Goal: Task Accomplishment & Management: Manage account settings

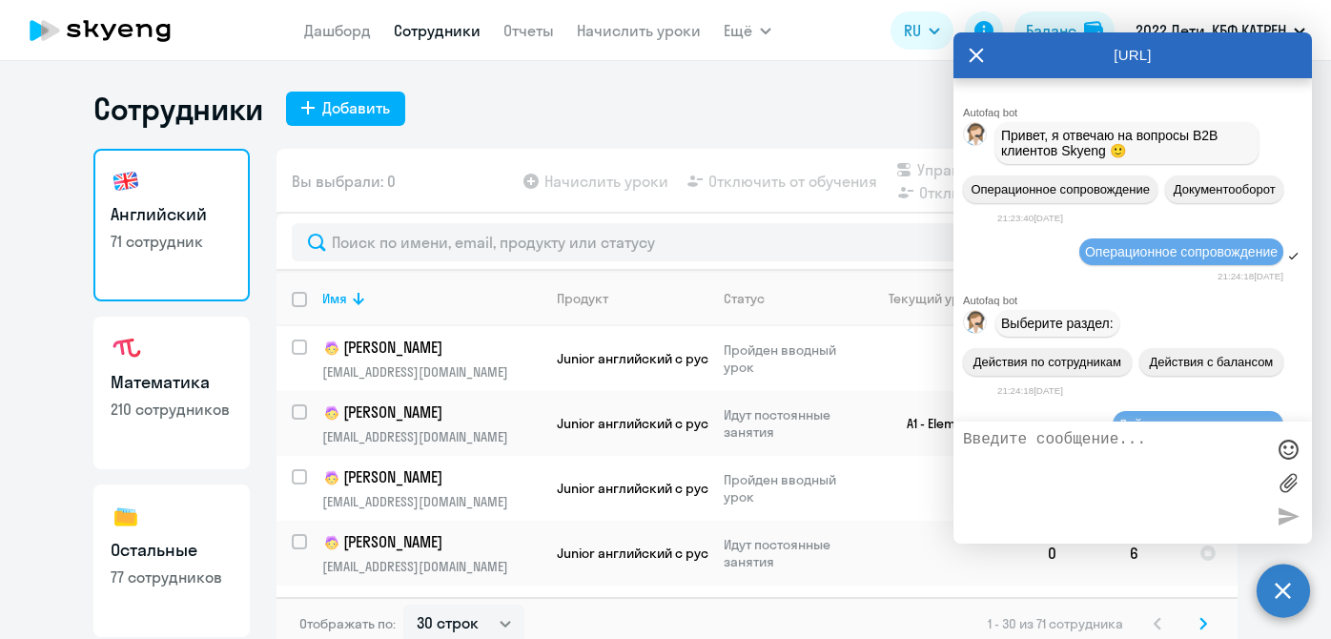
select select "30"
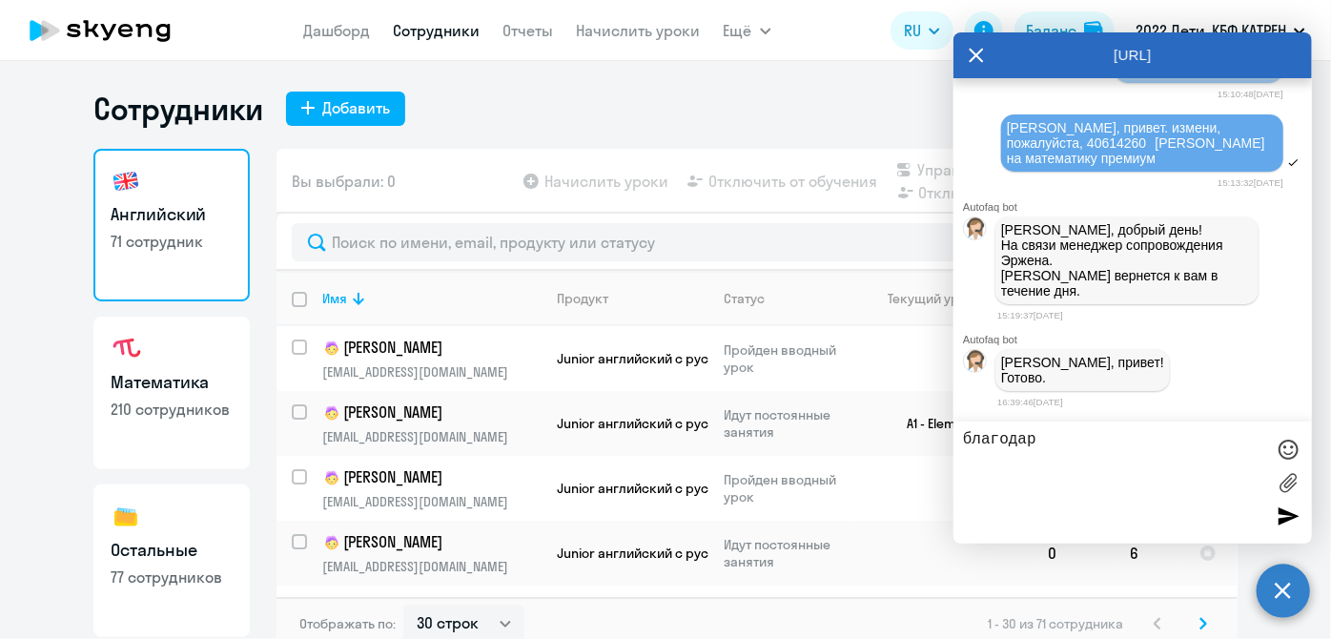
type textarea "благодарю"
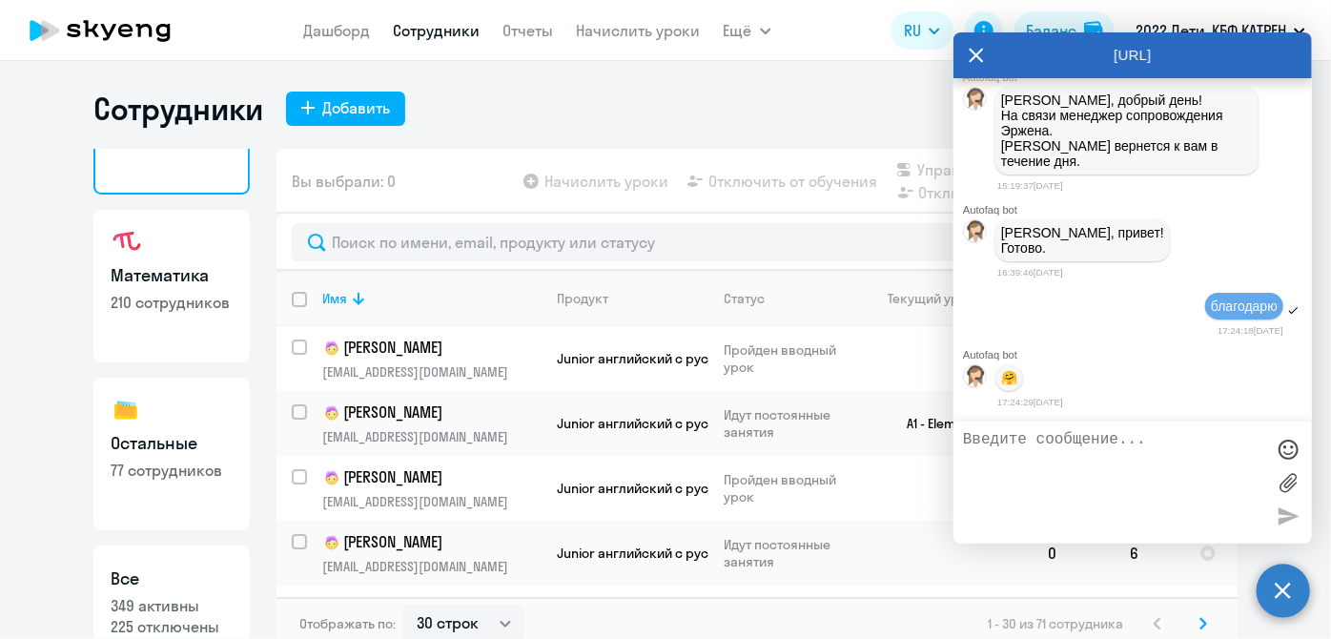
scroll to position [165, 0]
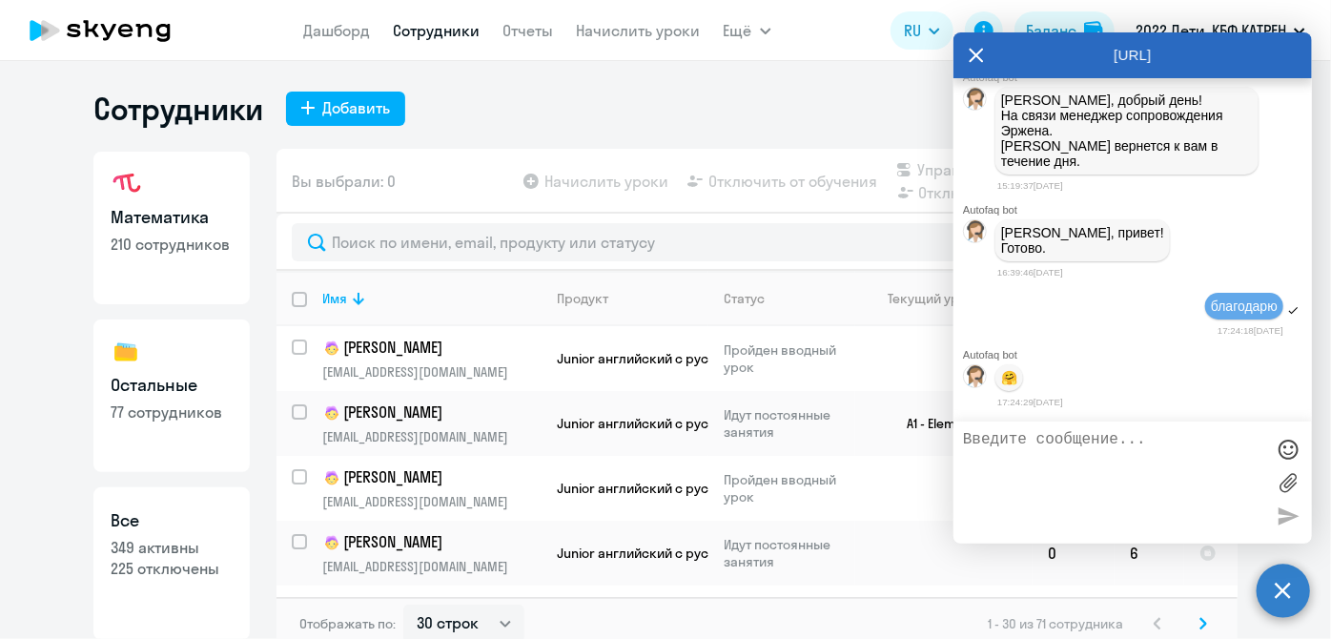
click at [183, 544] on p "349 активны" at bounding box center [172, 547] width 122 height 21
select select "30"
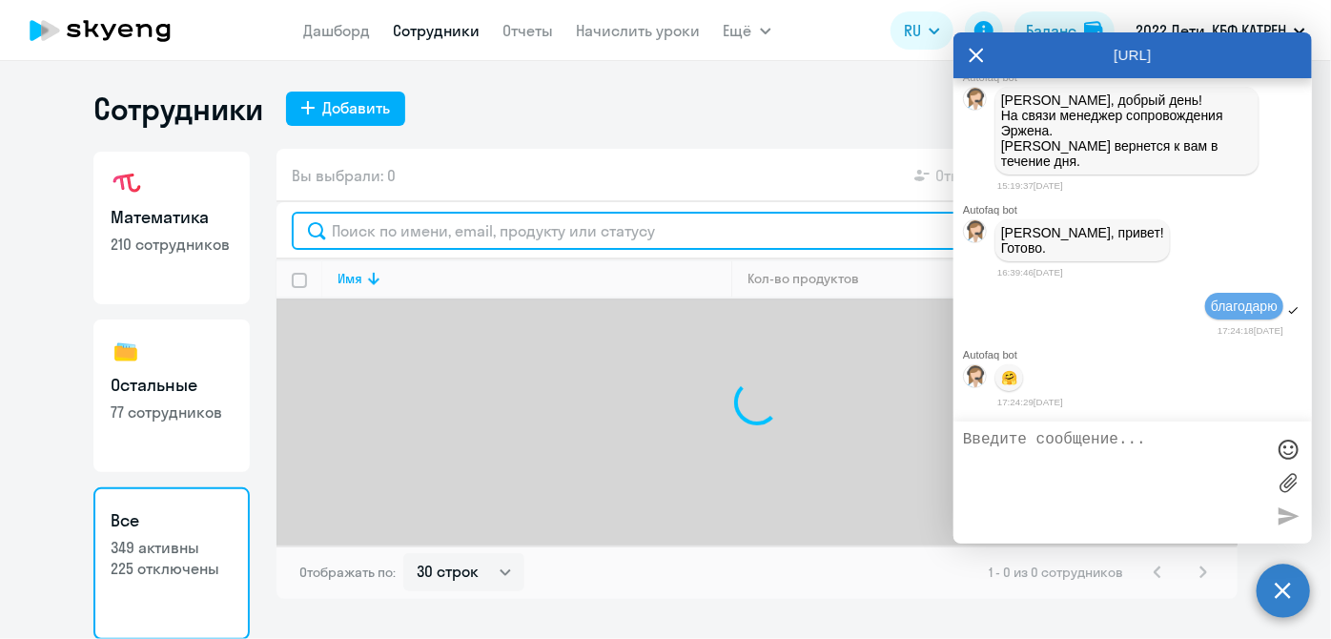
click at [381, 228] on input "text" at bounding box center [757, 231] width 930 height 38
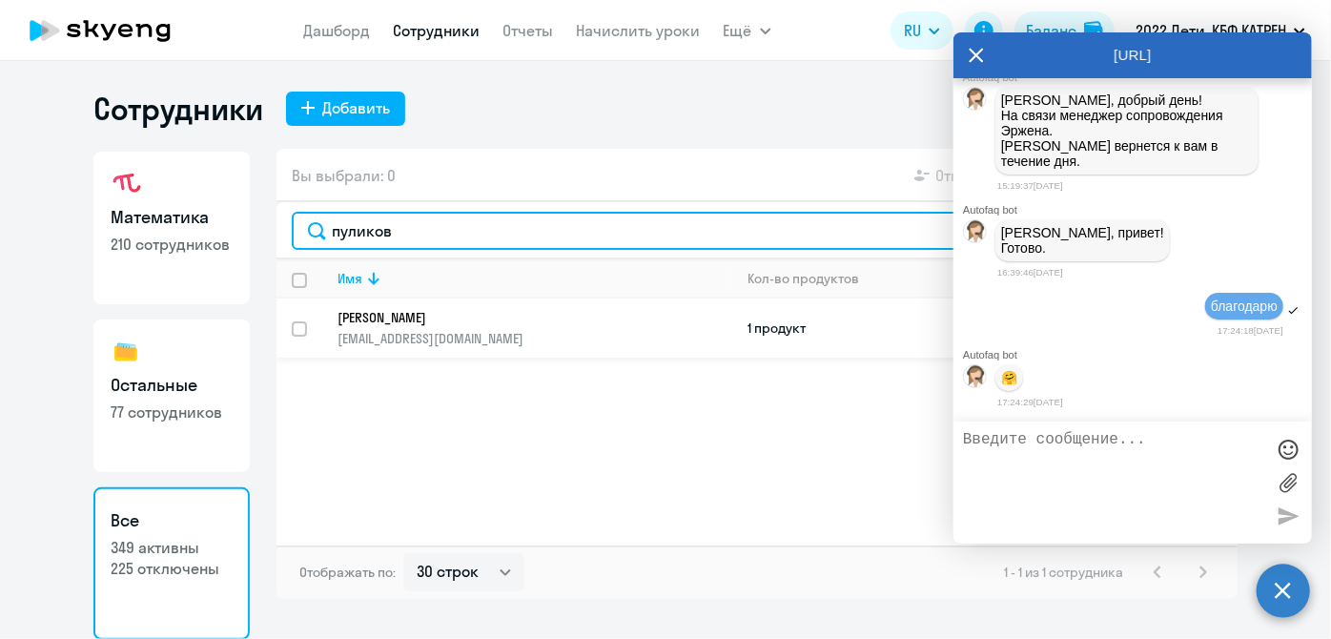
type input "пуликов"
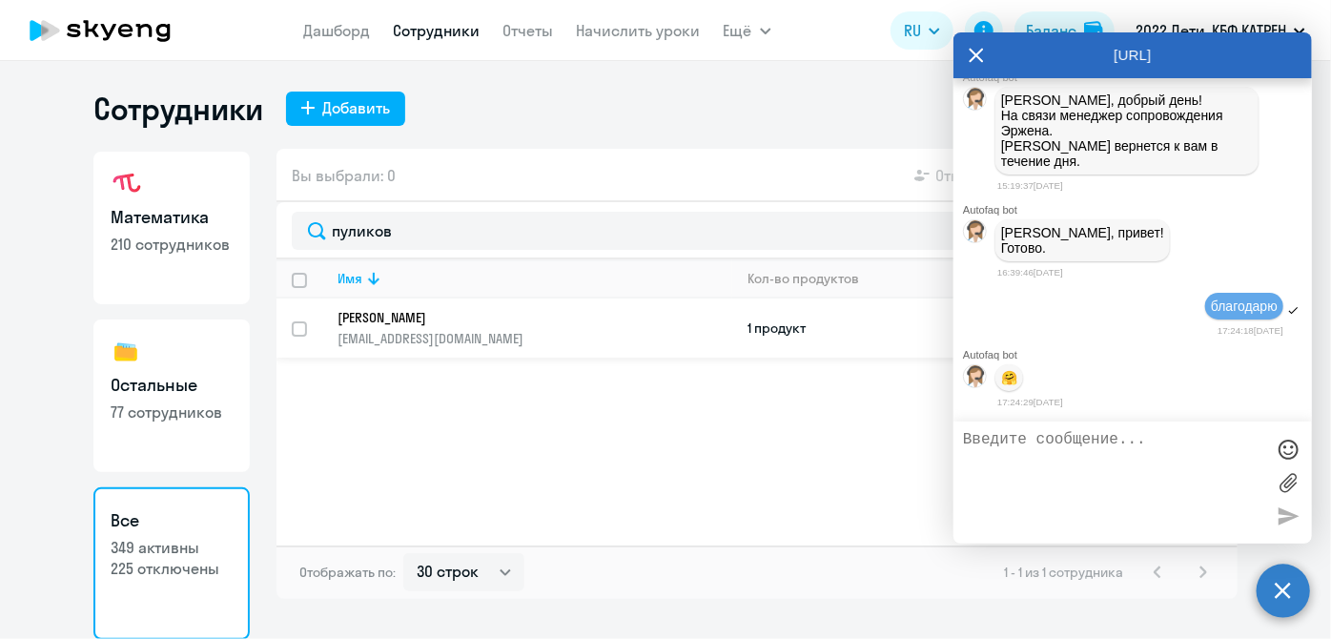
click at [432, 331] on p "[EMAIL_ADDRESS][DOMAIN_NAME]" at bounding box center [534, 338] width 394 height 17
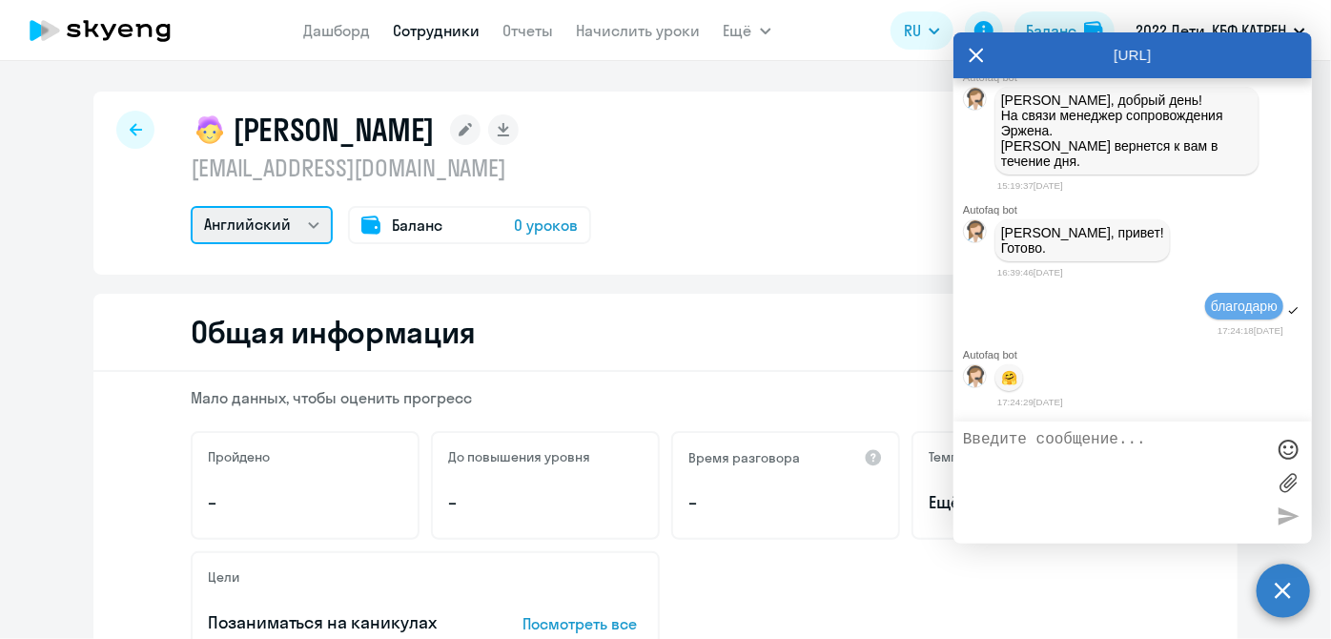
click at [295, 229] on select "Математика Английский" at bounding box center [262, 225] width 142 height 38
select select "math"
click at [191, 206] on select "Математика Английский" at bounding box center [262, 225] width 142 height 38
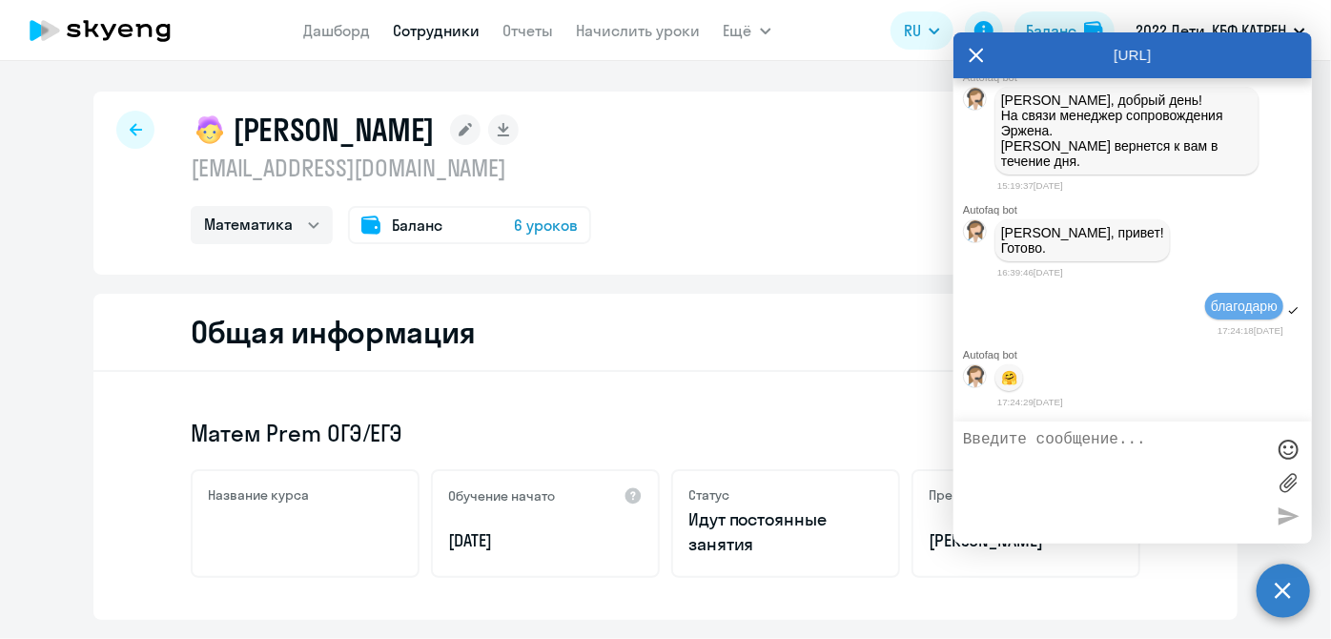
click at [973, 50] on icon at bounding box center [975, 55] width 15 height 46
click at [673, 31] on link "Начислить уроки" at bounding box center [639, 30] width 124 height 19
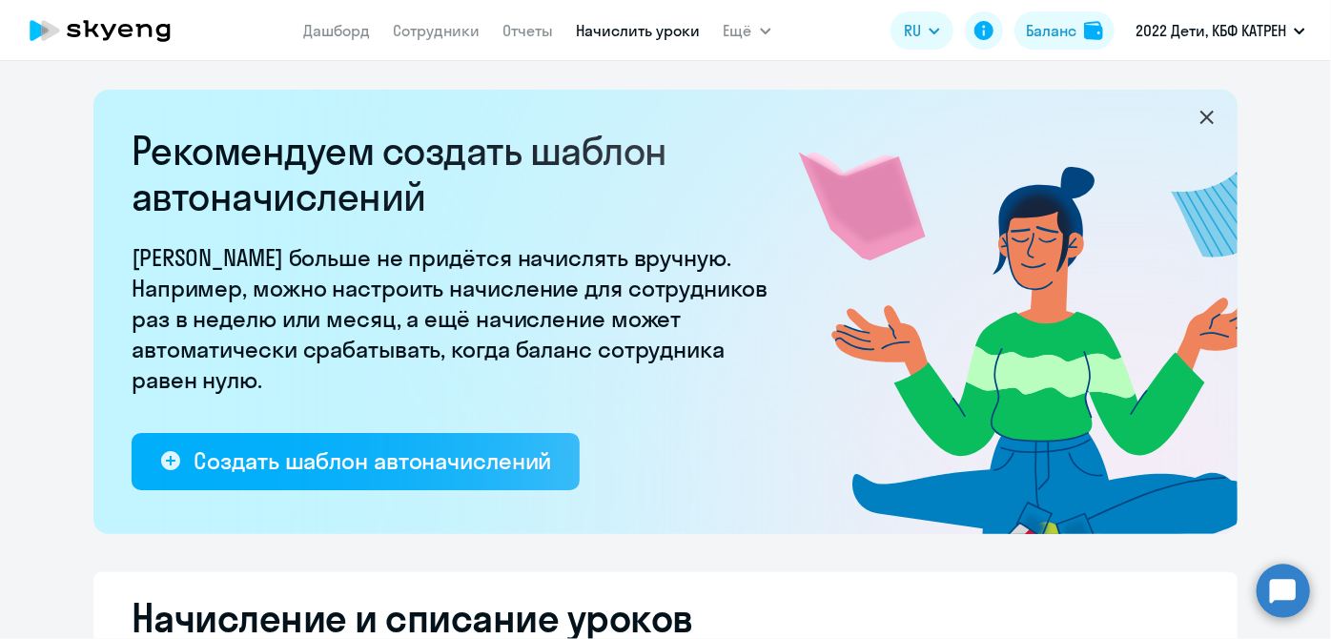
select select "10"
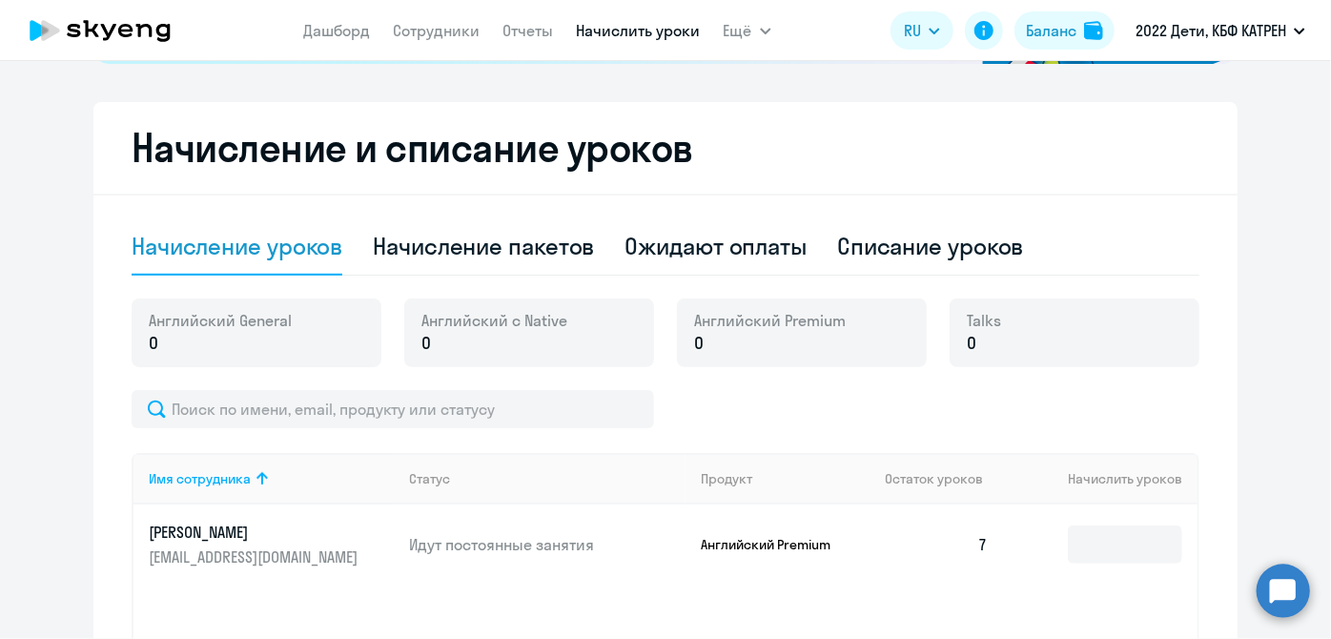
scroll to position [557, 0]
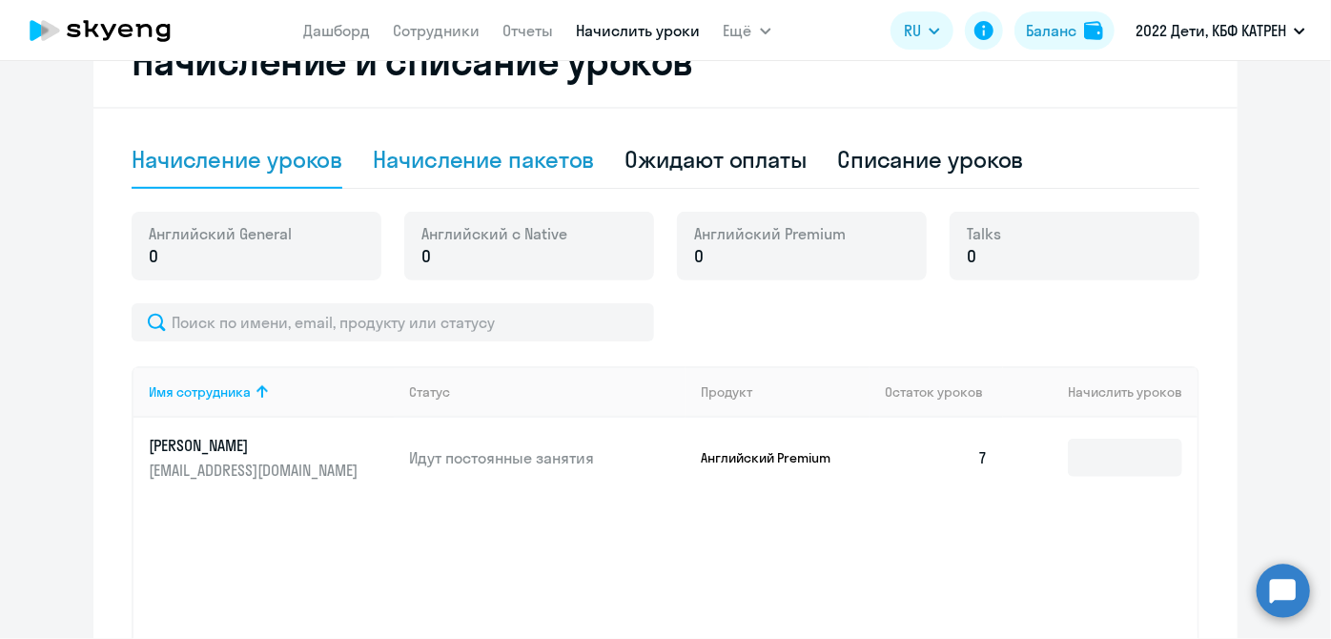
click at [452, 161] on div "Начисление пакетов" at bounding box center [483, 159] width 221 height 31
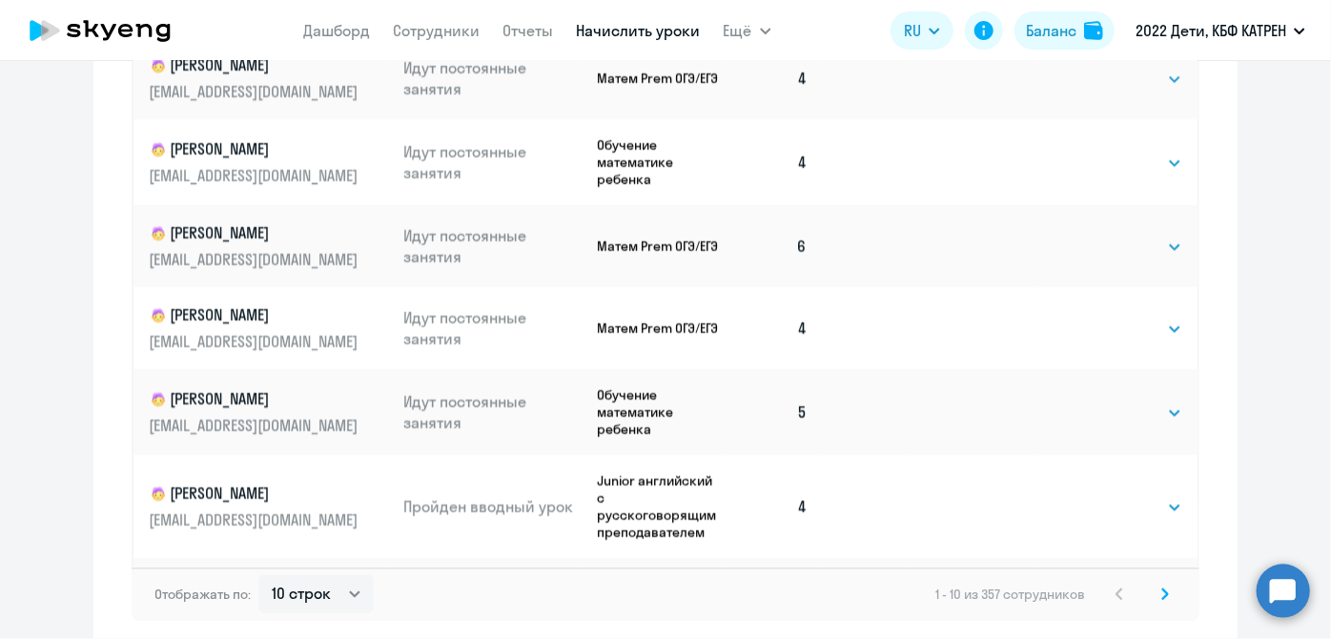
scroll to position [1373, 0]
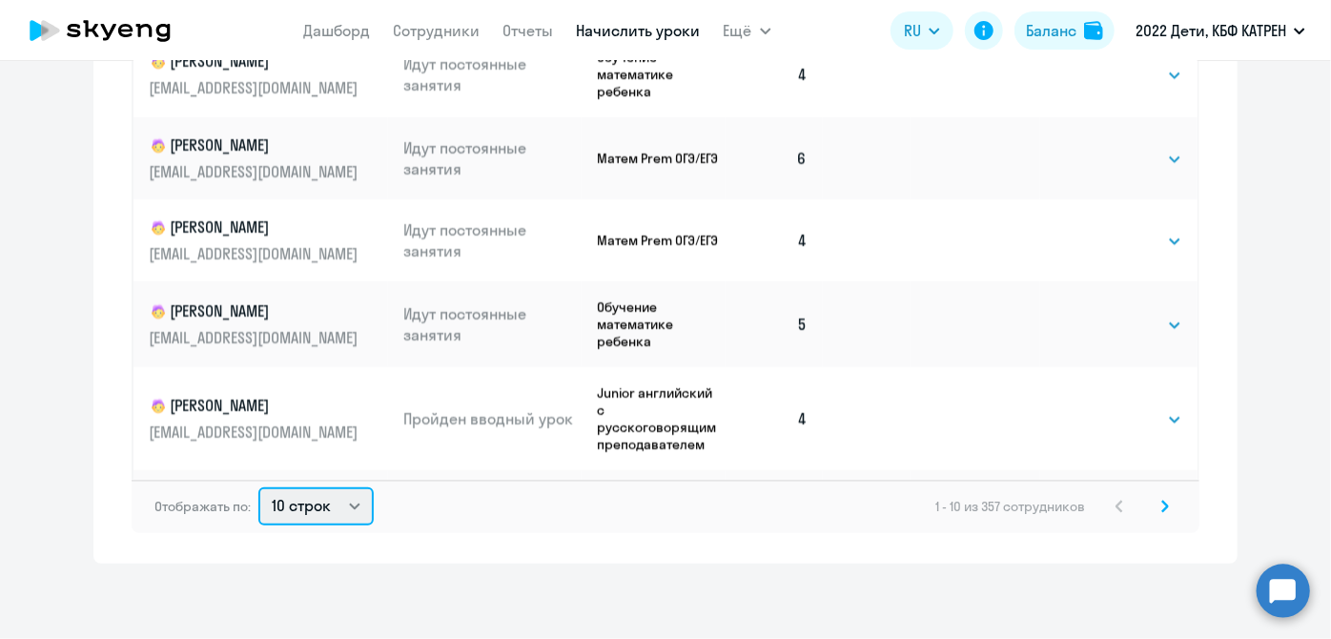
click at [347, 511] on select "10 строк 30 строк 50 строк" at bounding box center [315, 506] width 115 height 38
select select "50"
click at [258, 487] on select "10 строк 30 строк 50 строк" at bounding box center [315, 506] width 115 height 38
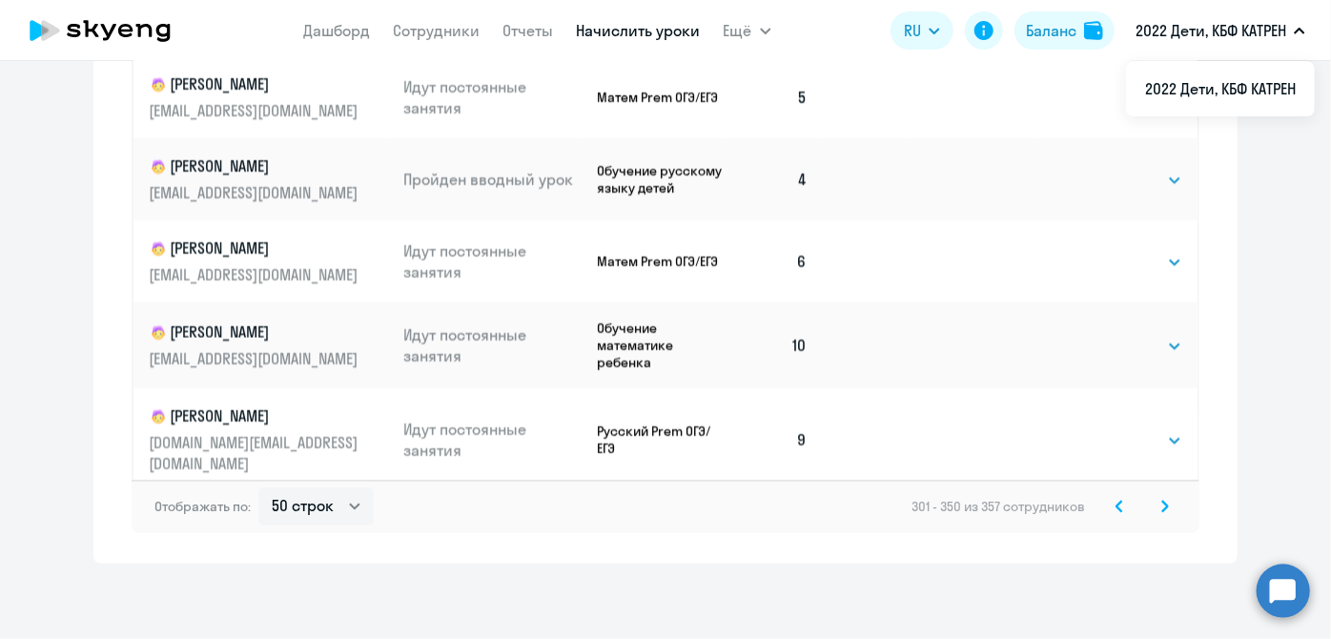
click at [1108, 503] on svg-icon at bounding box center [1119, 506] width 23 height 23
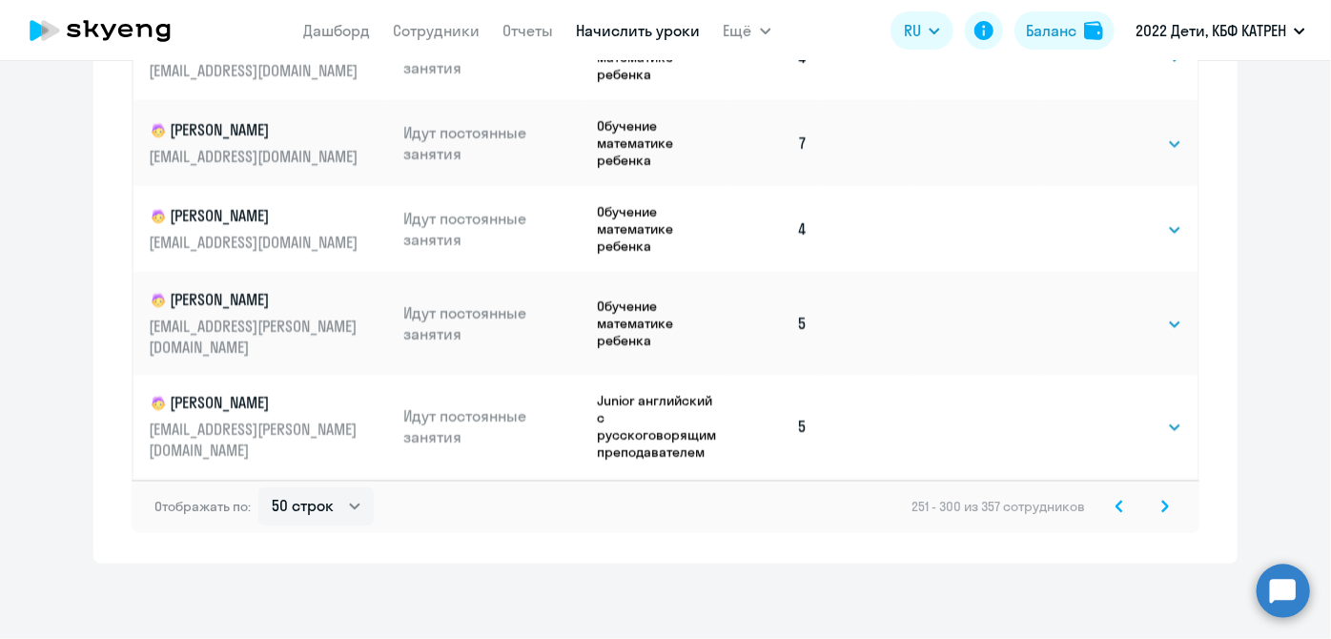
click at [1115, 511] on icon at bounding box center [1119, 505] width 8 height 13
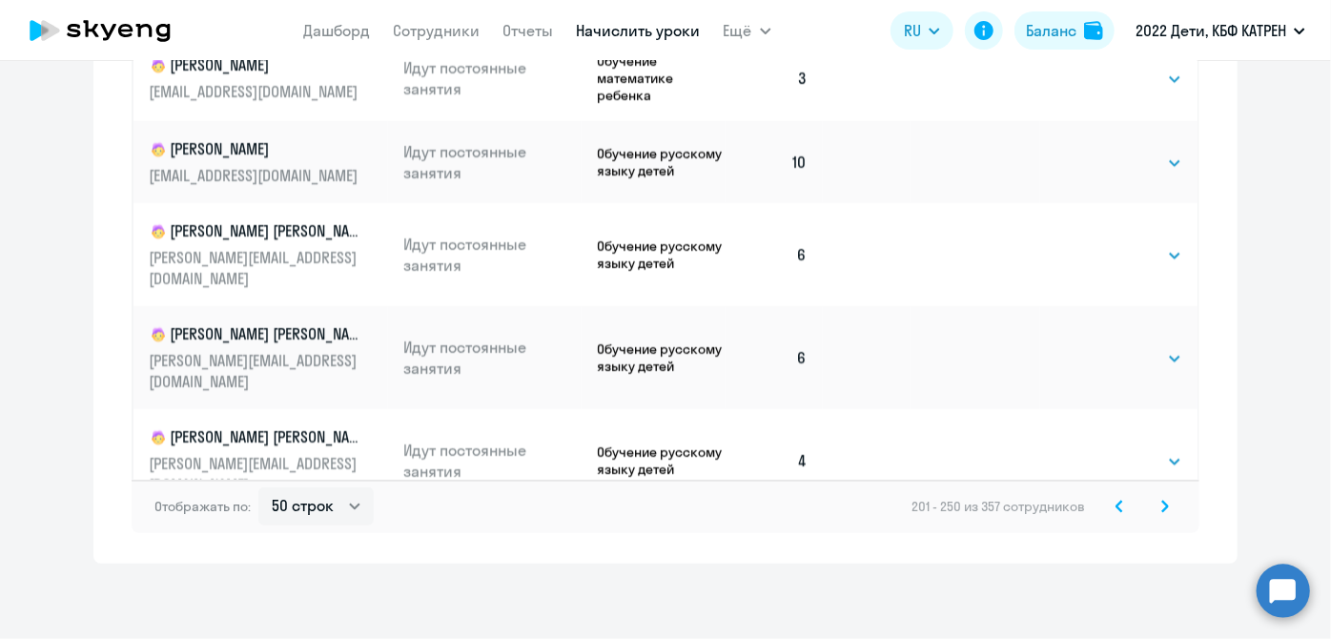
click at [1118, 505] on svg-icon at bounding box center [1119, 506] width 23 height 23
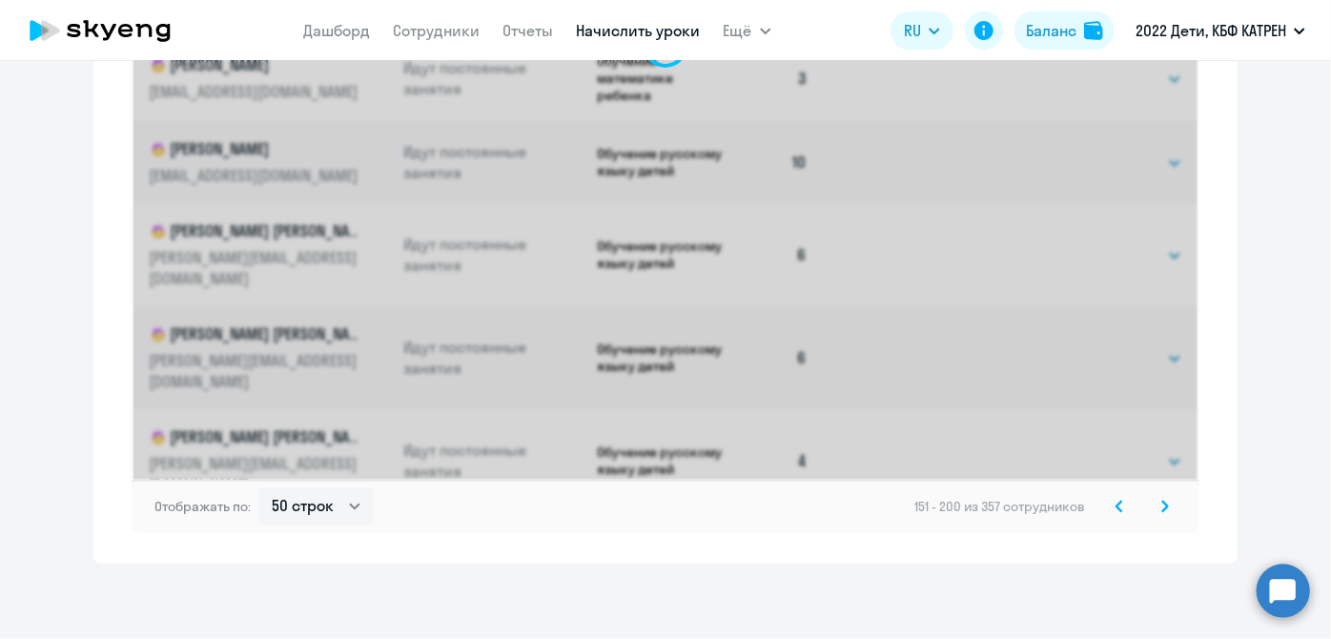
click at [1115, 506] on icon at bounding box center [1119, 505] width 8 height 13
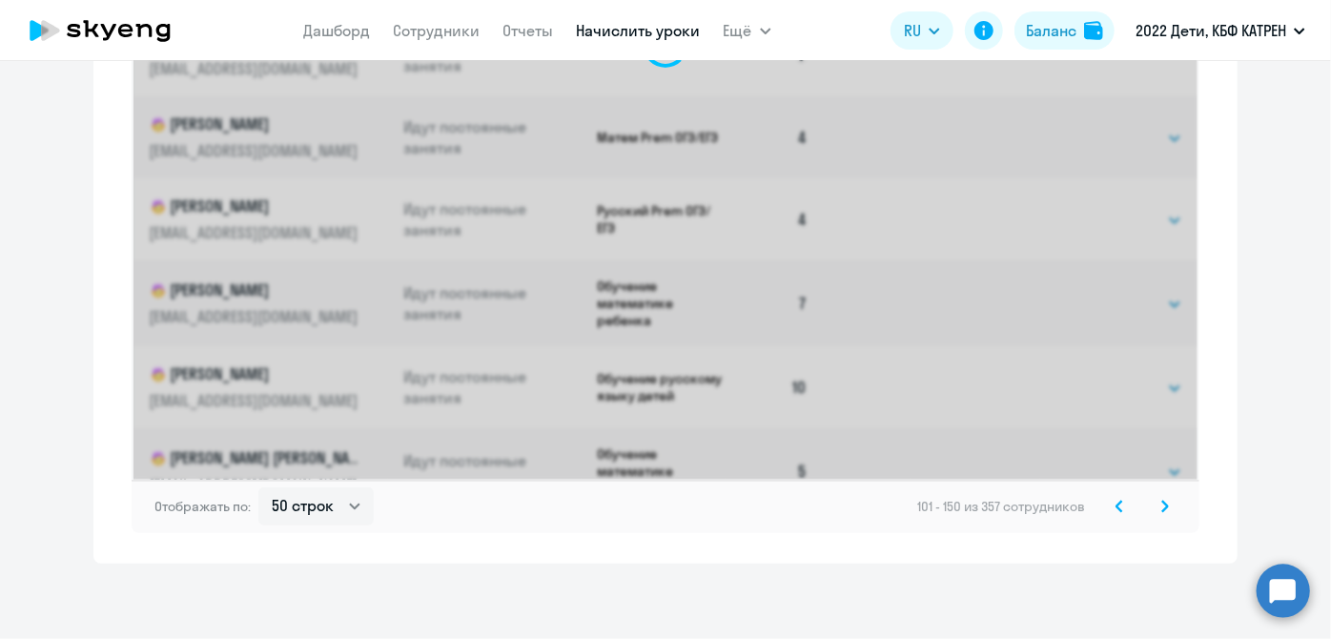
click at [1115, 506] on icon at bounding box center [1119, 505] width 8 height 13
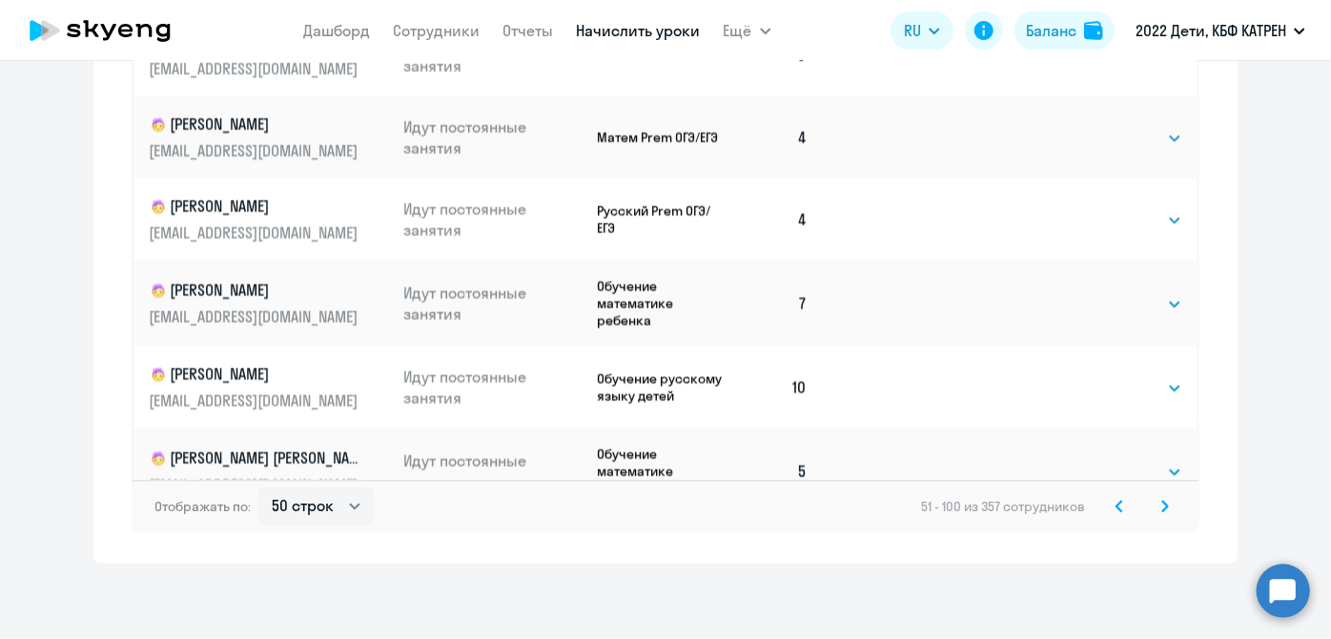
click at [1115, 506] on icon at bounding box center [1119, 505] width 8 height 13
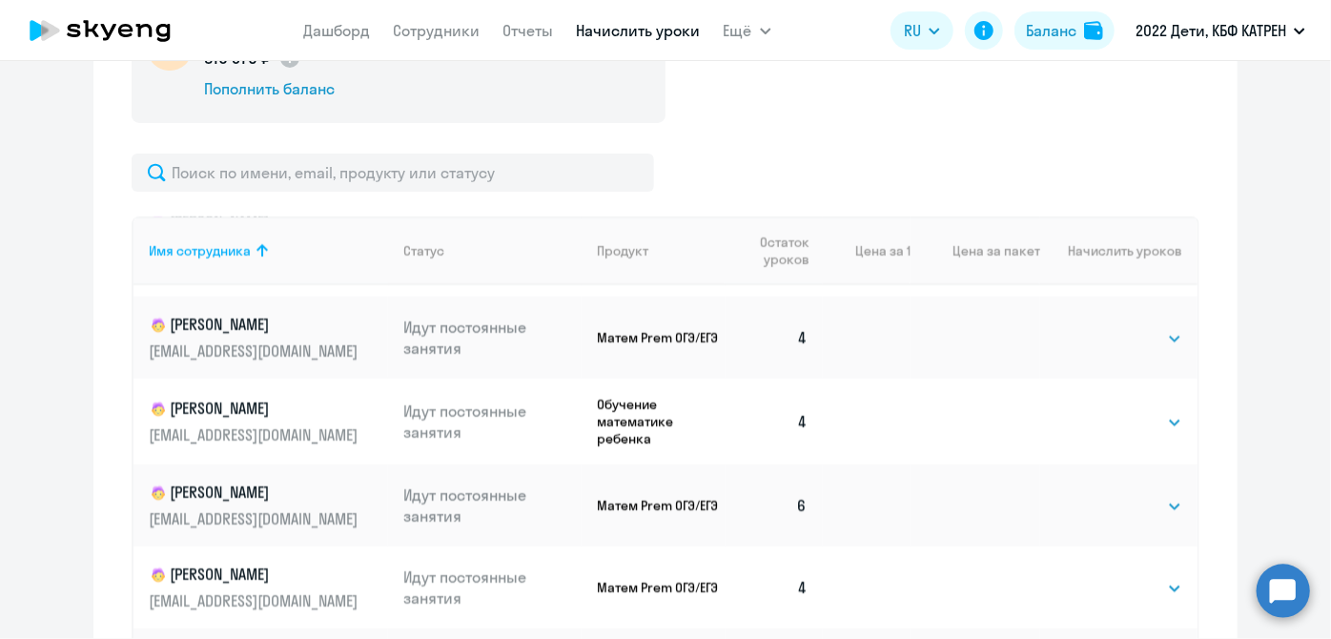
scroll to position [86, 0]
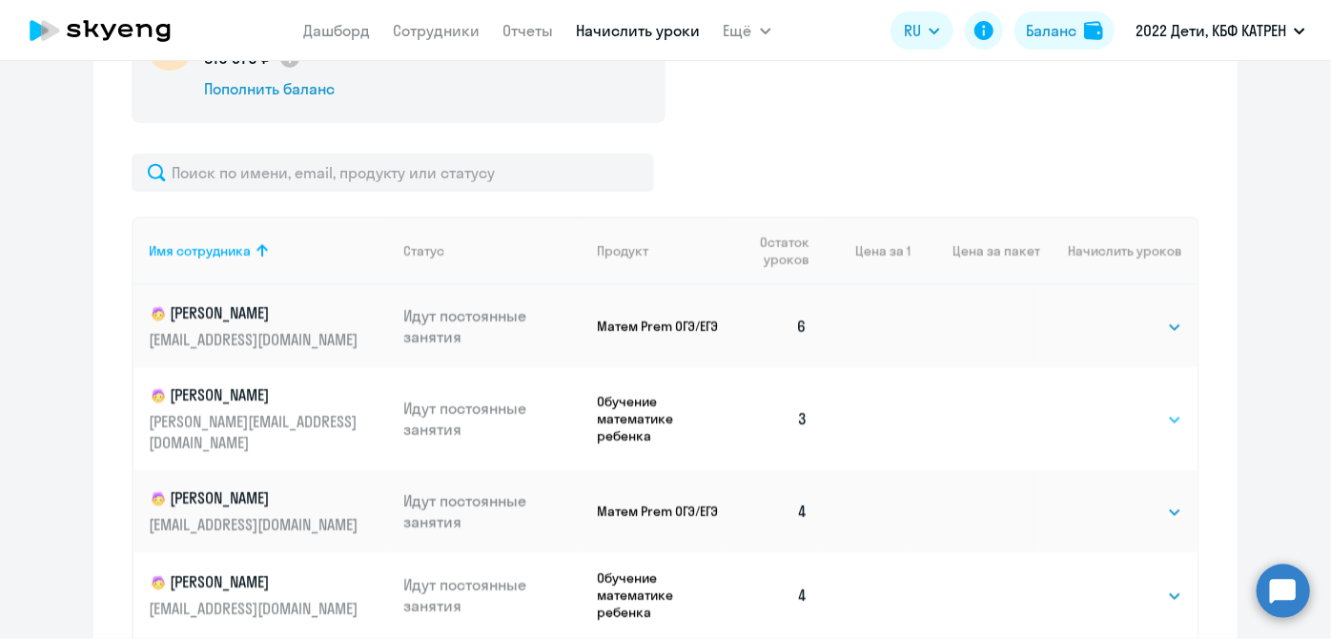
click at [1159, 412] on select "Выбрать 4 8 16 32 64 128" at bounding box center [1143, 419] width 78 height 23
select select "8"
click at [1104, 408] on select "Выбрать 4 8 16 32 64 128" at bounding box center [1143, 419] width 78 height 23
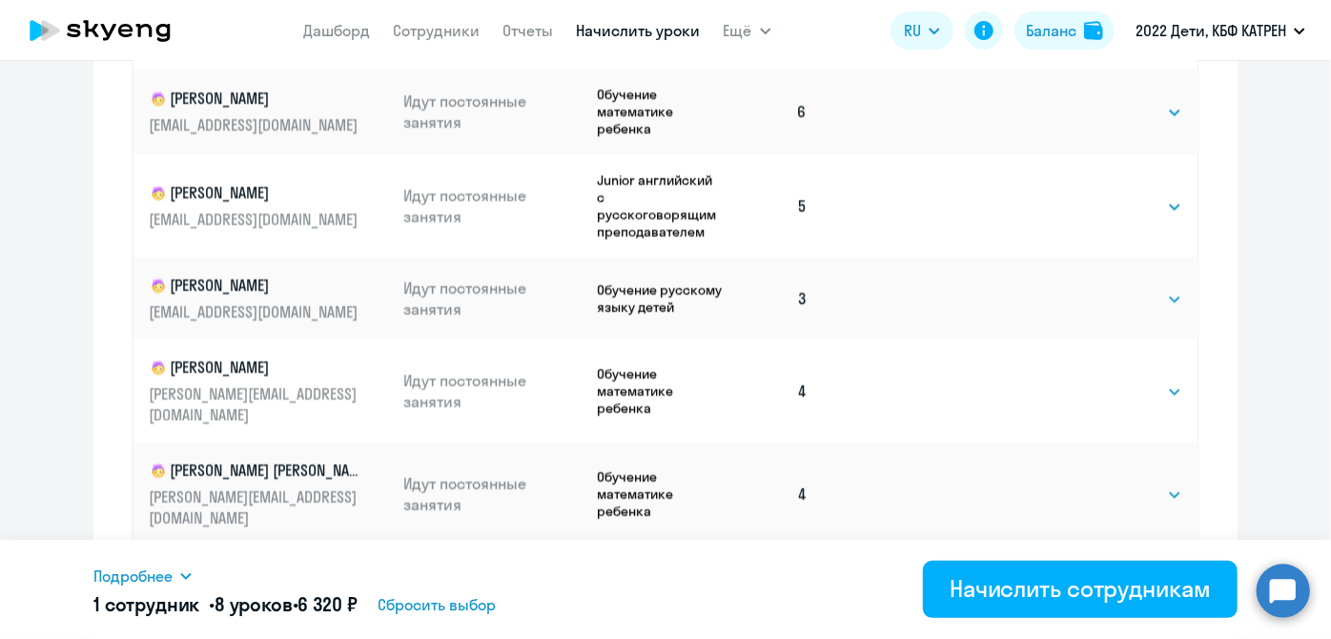
scroll to position [780, 0]
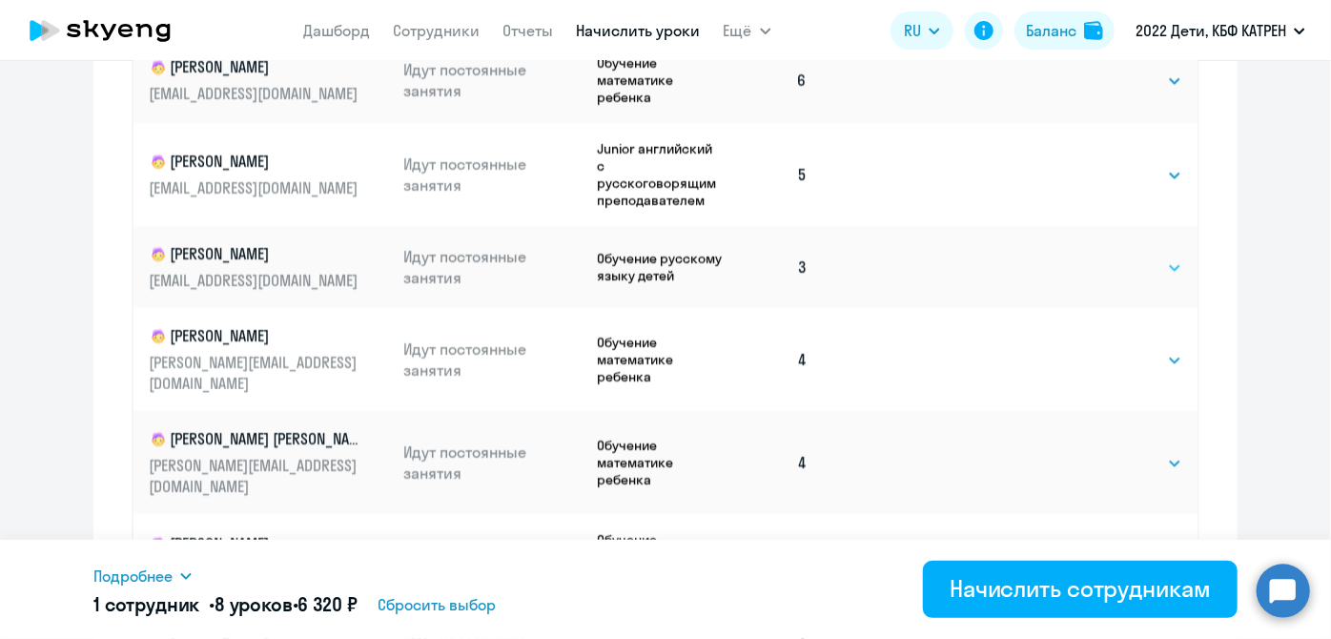
click at [1151, 256] on select "Выбрать 4 8 16 32 64 128" at bounding box center [1143, 267] width 78 height 23
select select "8"
click at [1104, 256] on select "Выбрать 4 8 16 32 64 128" at bounding box center [1143, 267] width 78 height 23
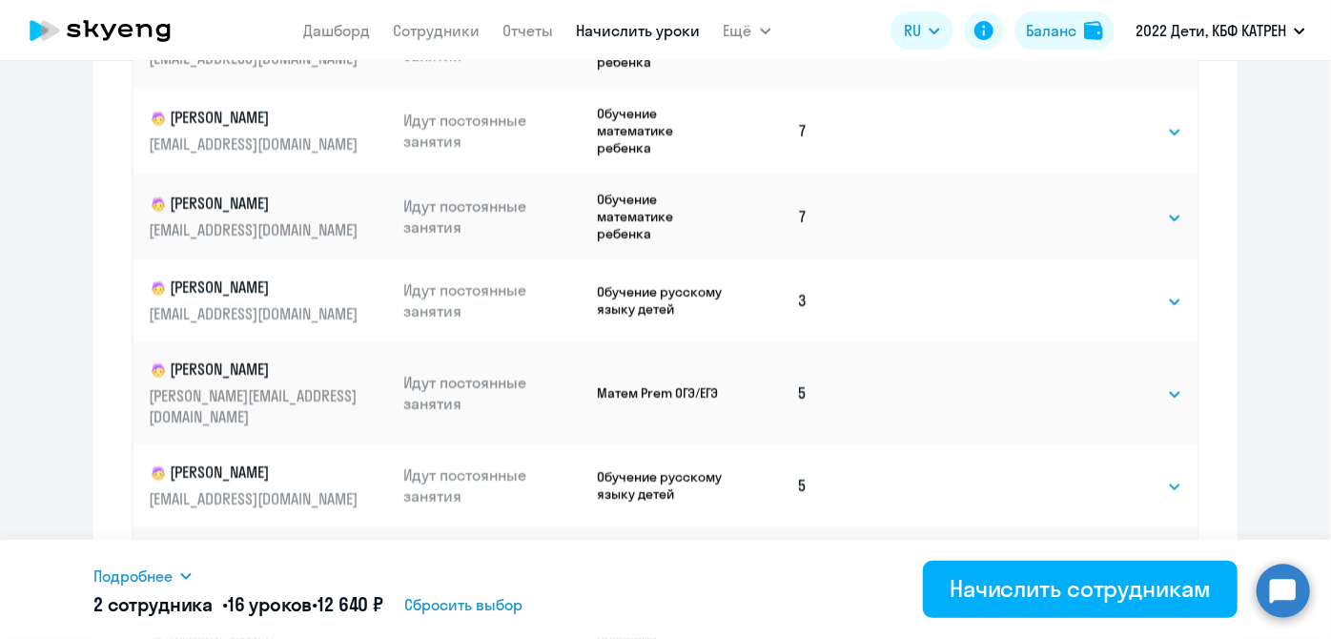
scroll to position [2426, 0]
click at [1153, 290] on select "Выбрать 4 8 16 32 64 128" at bounding box center [1143, 301] width 78 height 23
select select "8"
click at [1104, 290] on select "Выбрать 4 8 16 32 64 128" at bounding box center [1143, 301] width 78 height 23
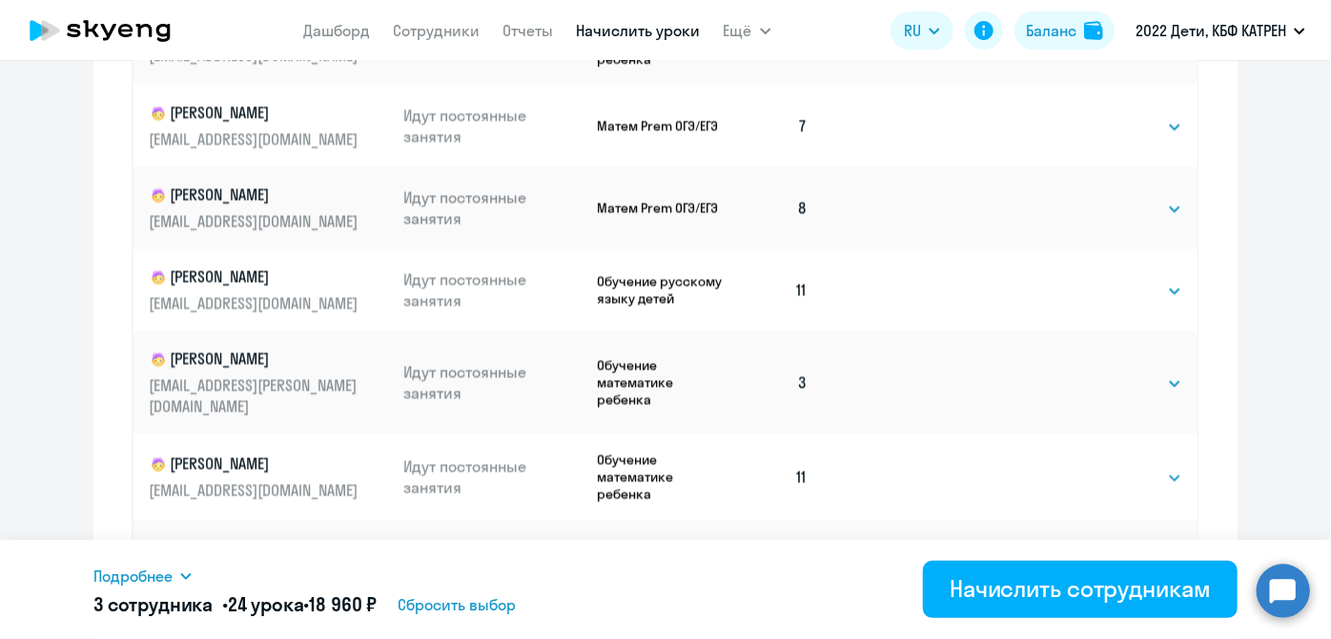
scroll to position [3292, 0]
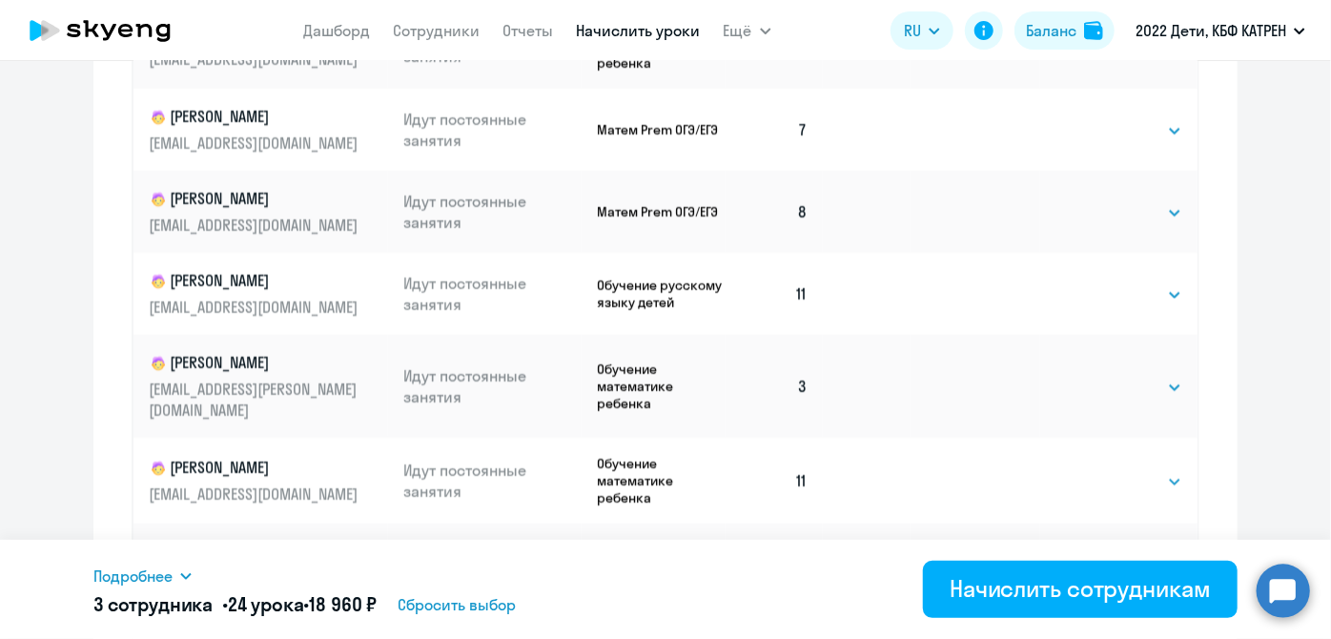
click at [1164, 335] on td "Выбрать 4 8 16 32 64 128 Выбрать" at bounding box center [1118, 386] width 157 height 103
click at [1156, 376] on select "Выбрать 4 8 16 32 64 128" at bounding box center [1143, 387] width 78 height 23
select select "8"
click at [1104, 376] on select "Выбрать 4 8 16 32 64 128" at bounding box center [1143, 387] width 78 height 23
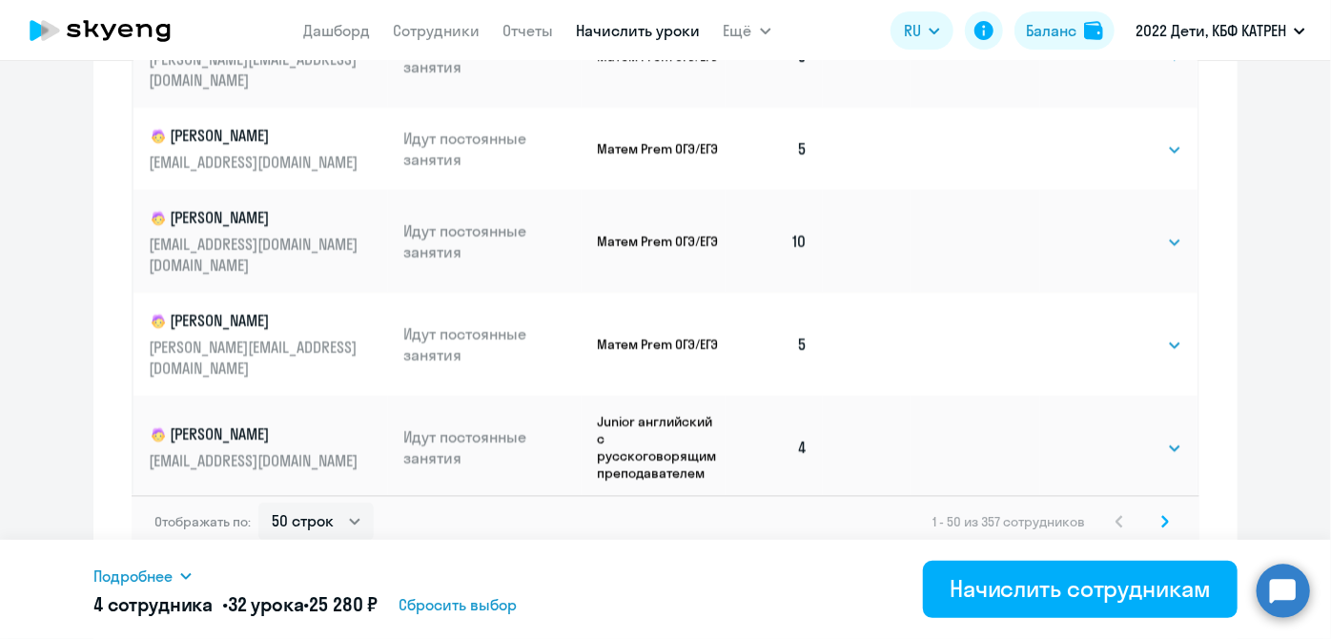
scroll to position [1373, 0]
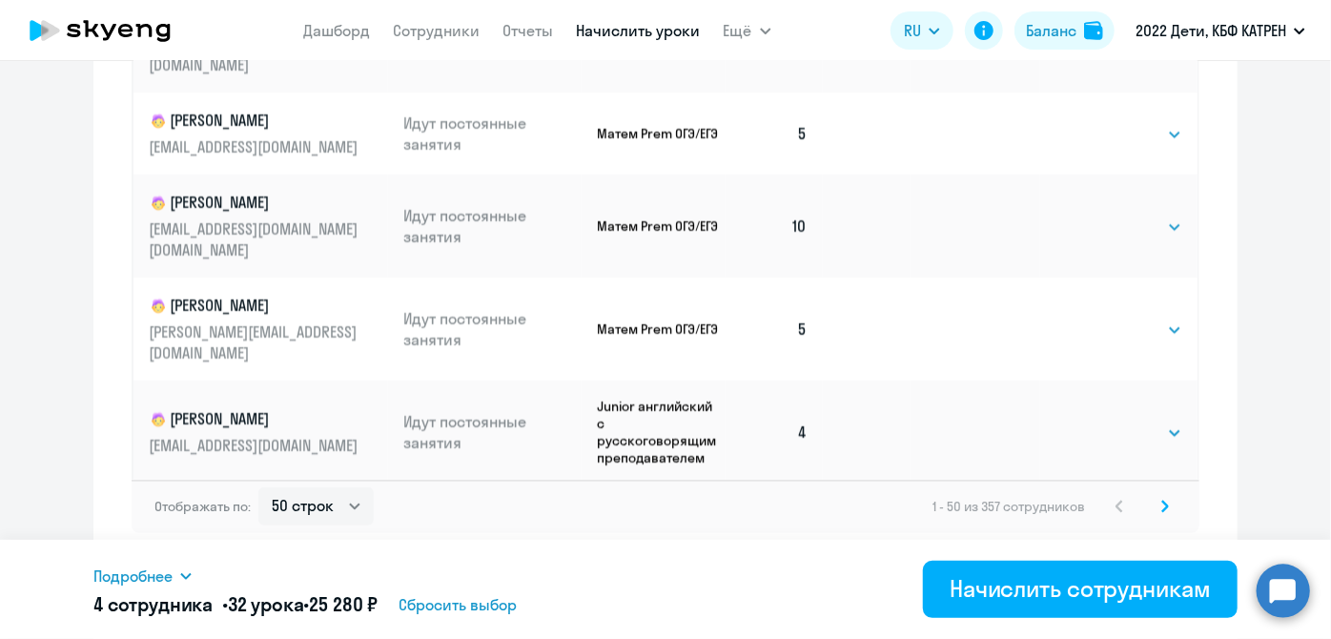
click at [1161, 499] on icon at bounding box center [1165, 505] width 8 height 13
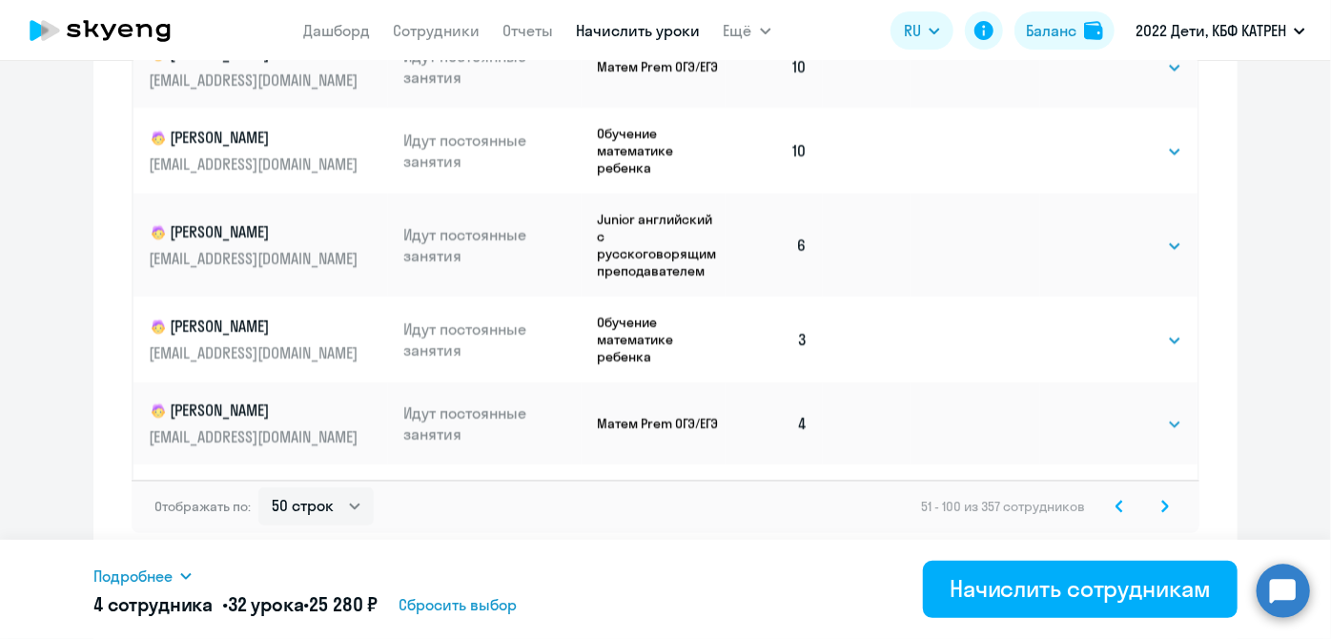
scroll to position [346, 0]
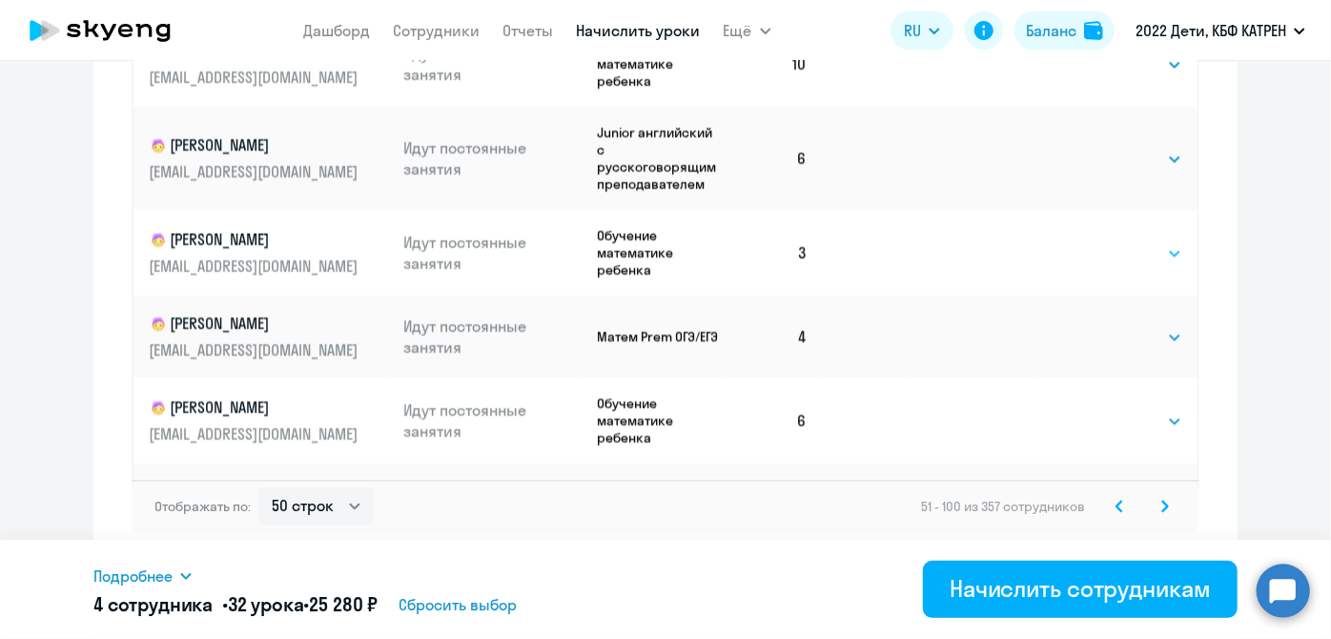
click at [1156, 262] on select "Выбрать 4 8 16 32 64 128" at bounding box center [1143, 253] width 78 height 23
select select "8"
click at [1104, 248] on select "Выбрать 4 8 16 32 64 128" at bounding box center [1143, 253] width 78 height 23
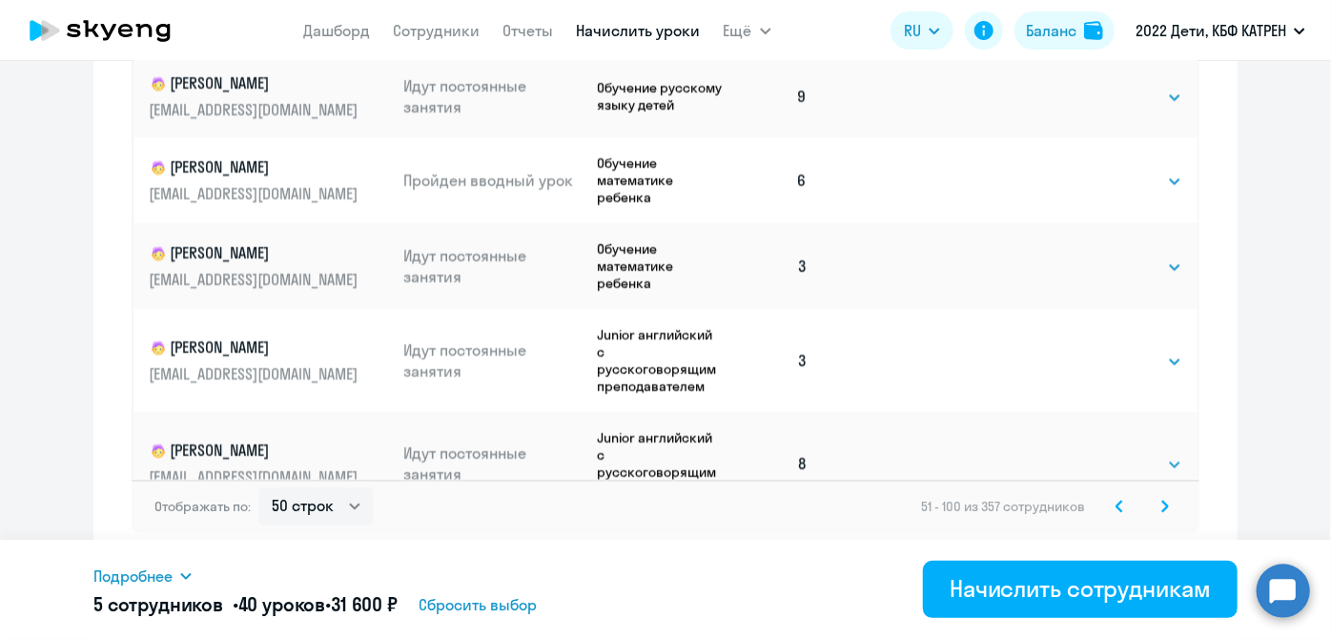
scroll to position [3032, 0]
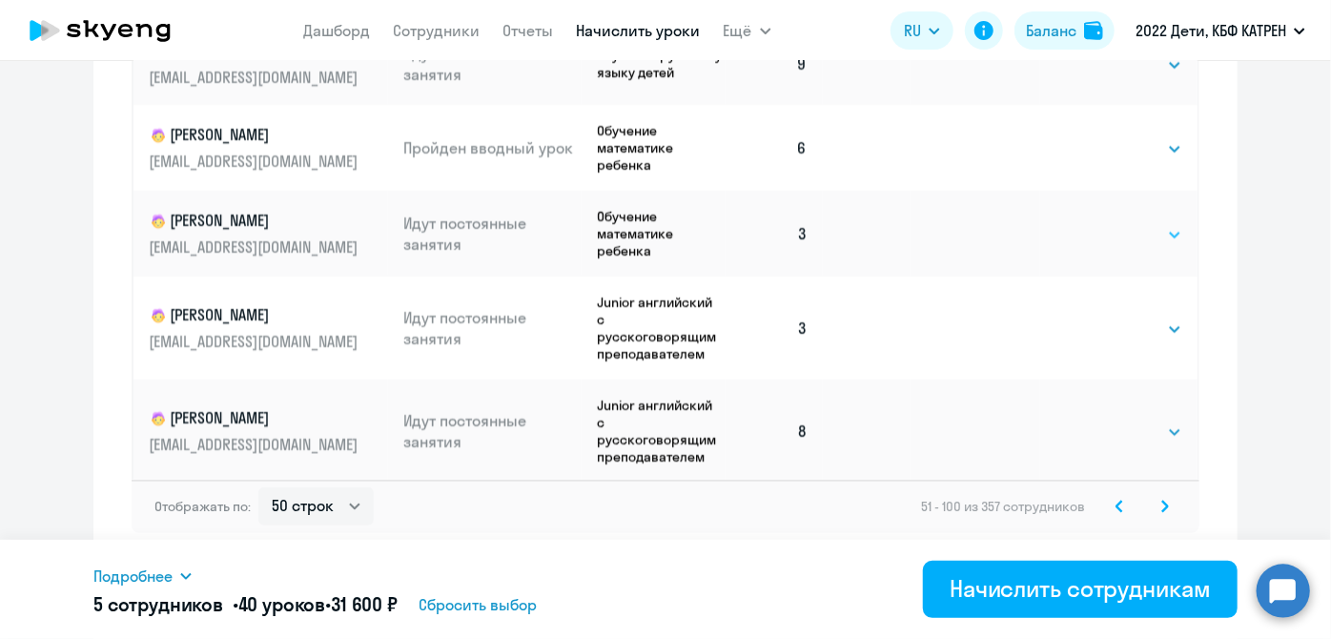
drag, startPoint x: 1149, startPoint y: 259, endPoint x: 1145, endPoint y: 273, distance: 14.2
click at [1149, 246] on select "Выбрать 4 8 16 32 64 128" at bounding box center [1143, 234] width 78 height 23
select select "8"
click at [1104, 246] on select "Выбрать 4 8 16 32 64 128" at bounding box center [1143, 234] width 78 height 23
click at [1155, 340] on select "Выбрать 4 8 16 32 64 128" at bounding box center [1143, 328] width 78 height 23
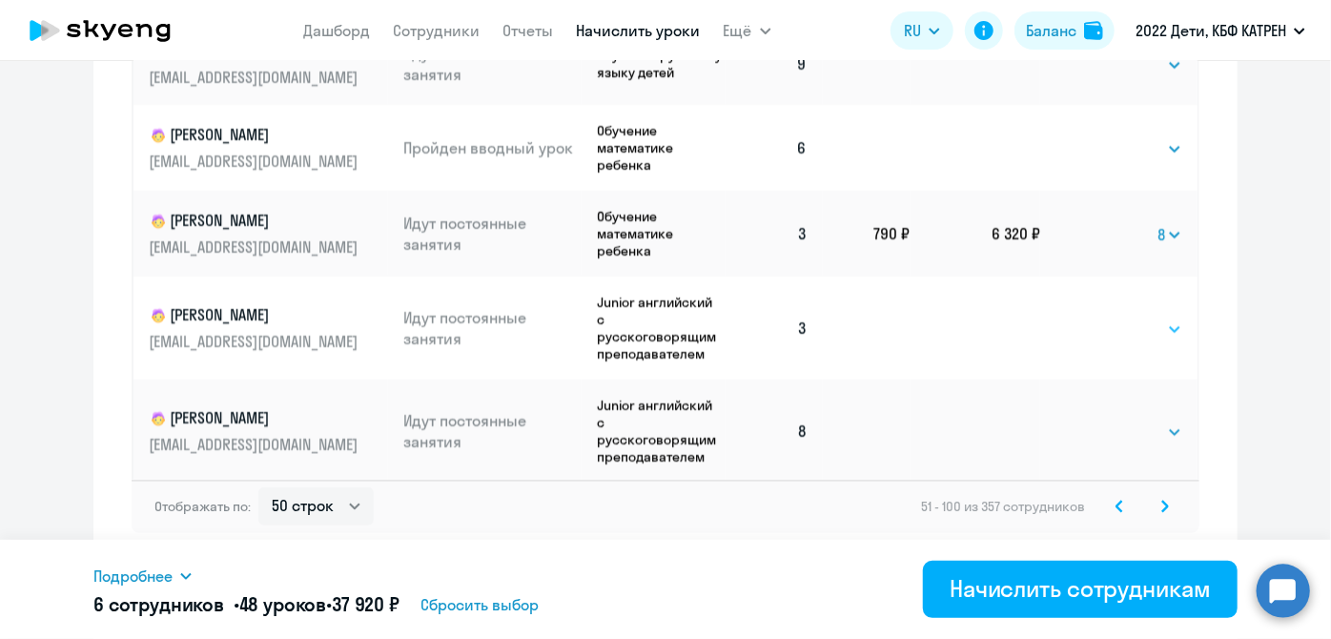
select select "8"
click at [1104, 340] on select "Выбрать 4 8 16 32 64 128" at bounding box center [1143, 328] width 78 height 23
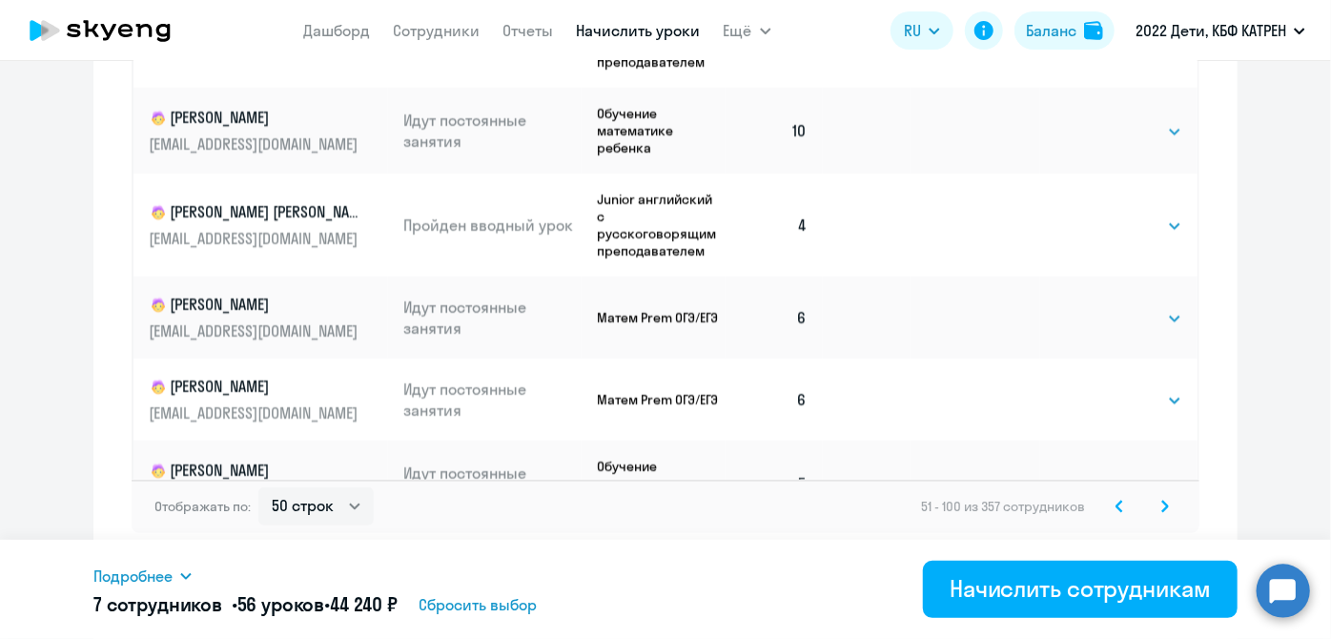
scroll to position [3607, 0]
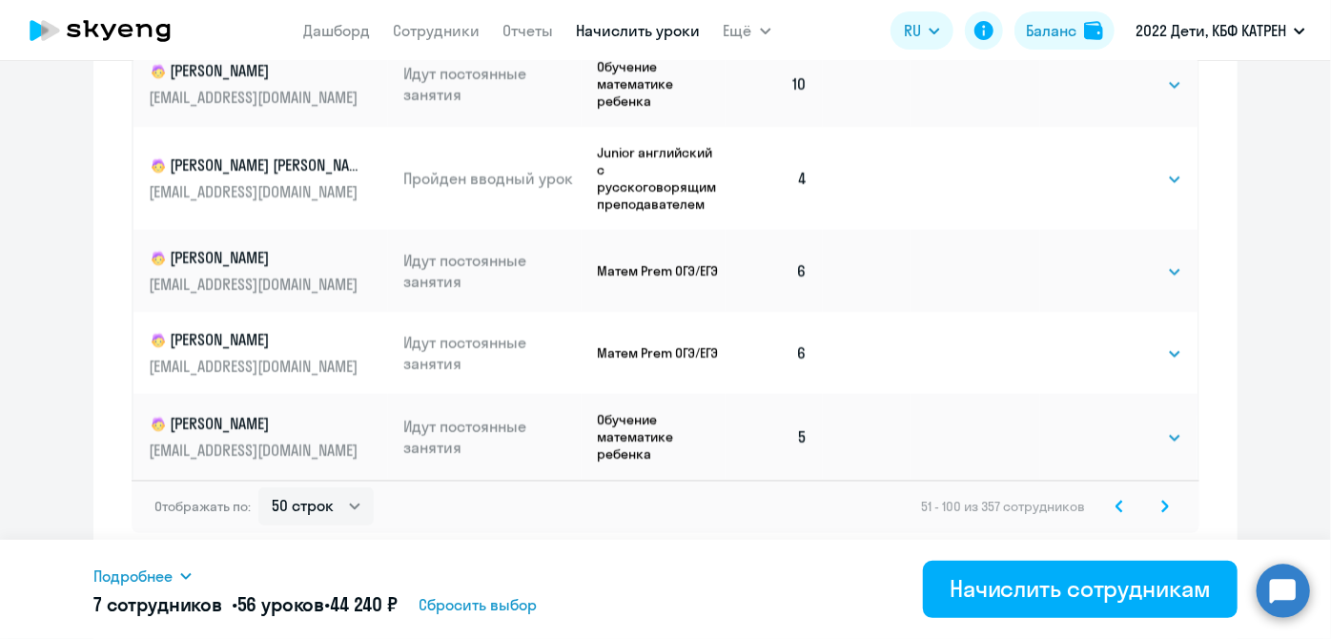
click at [1163, 507] on svg-icon at bounding box center [1164, 506] width 23 height 23
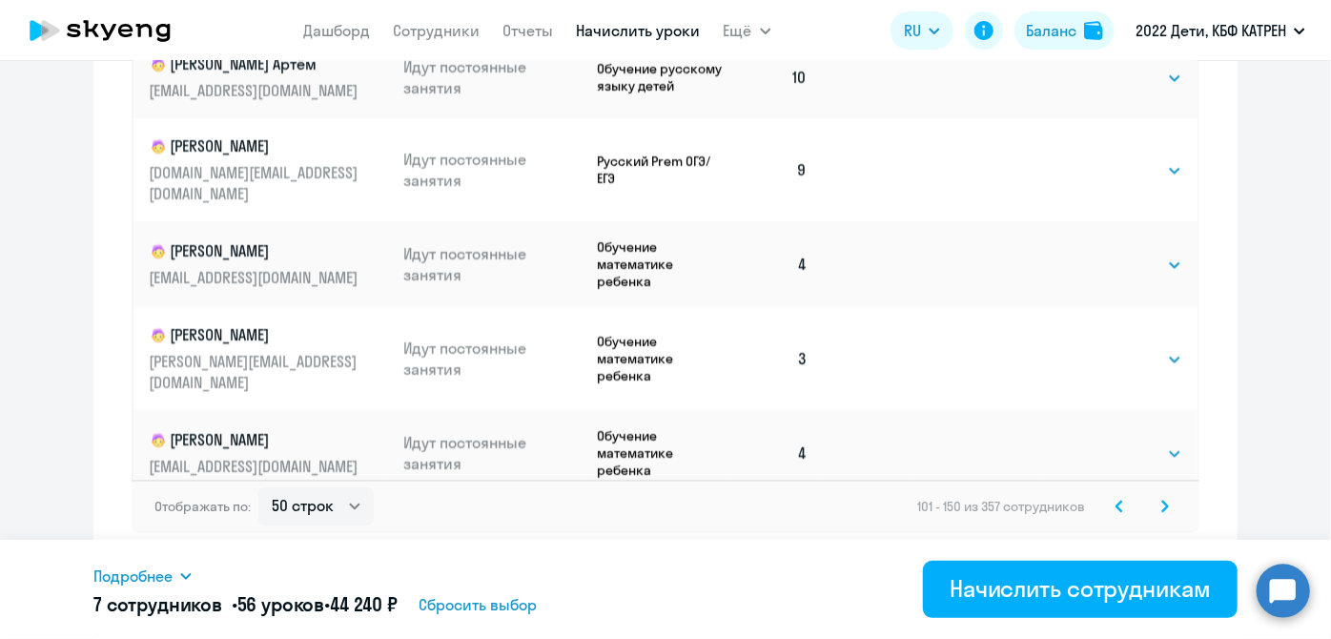
scroll to position [259, 0]
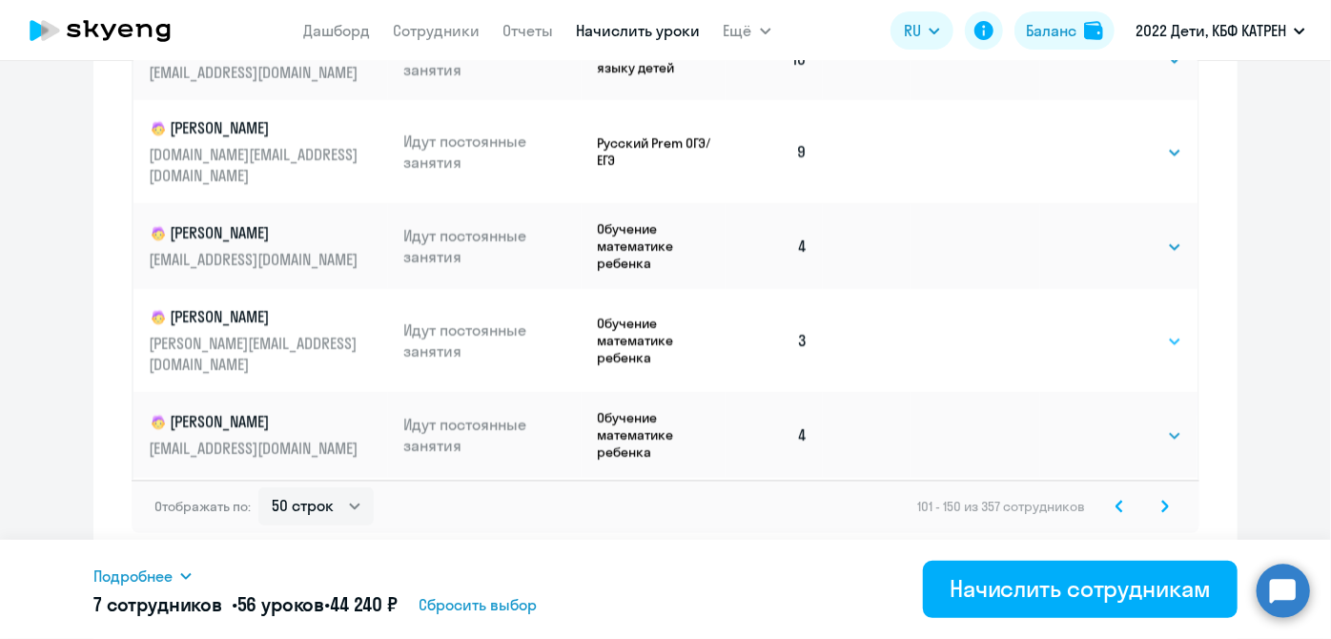
click at [1155, 330] on select "Выбрать 4 8 16 32 64 128" at bounding box center [1143, 341] width 78 height 23
select select "8"
click at [1104, 330] on select "Выбрать 4 8 16 32 64 128" at bounding box center [1143, 341] width 78 height 23
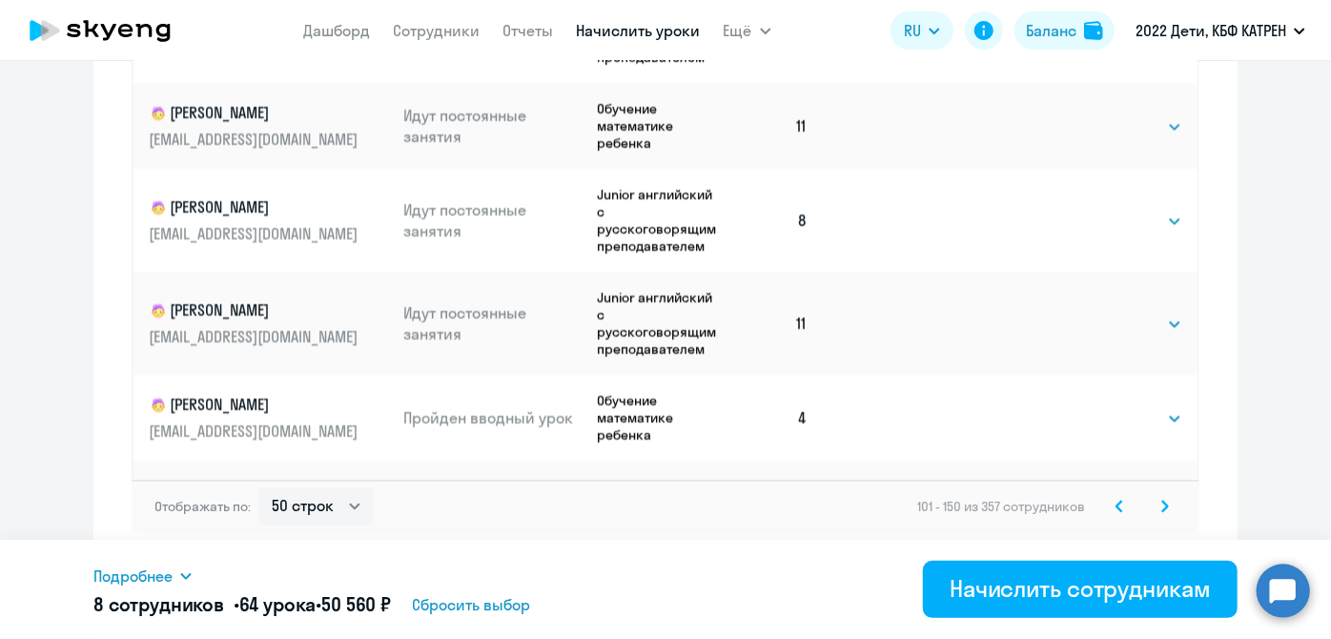
scroll to position [3593, 0]
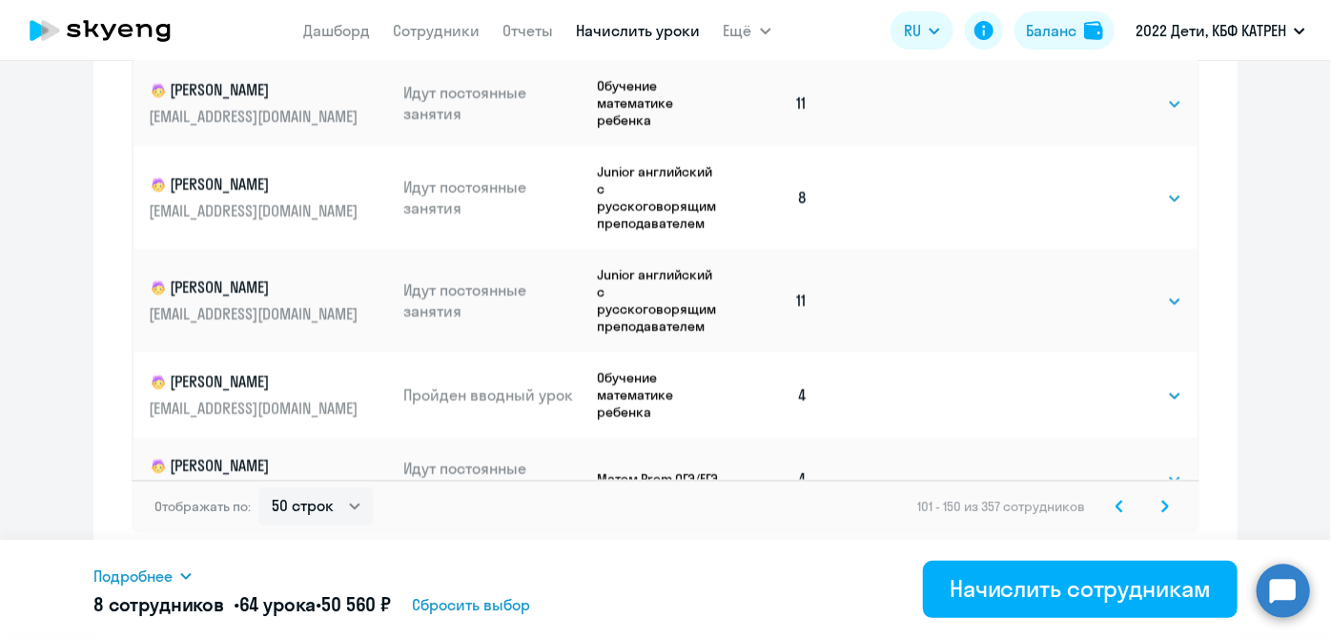
click at [1162, 507] on icon at bounding box center [1165, 505] width 6 height 10
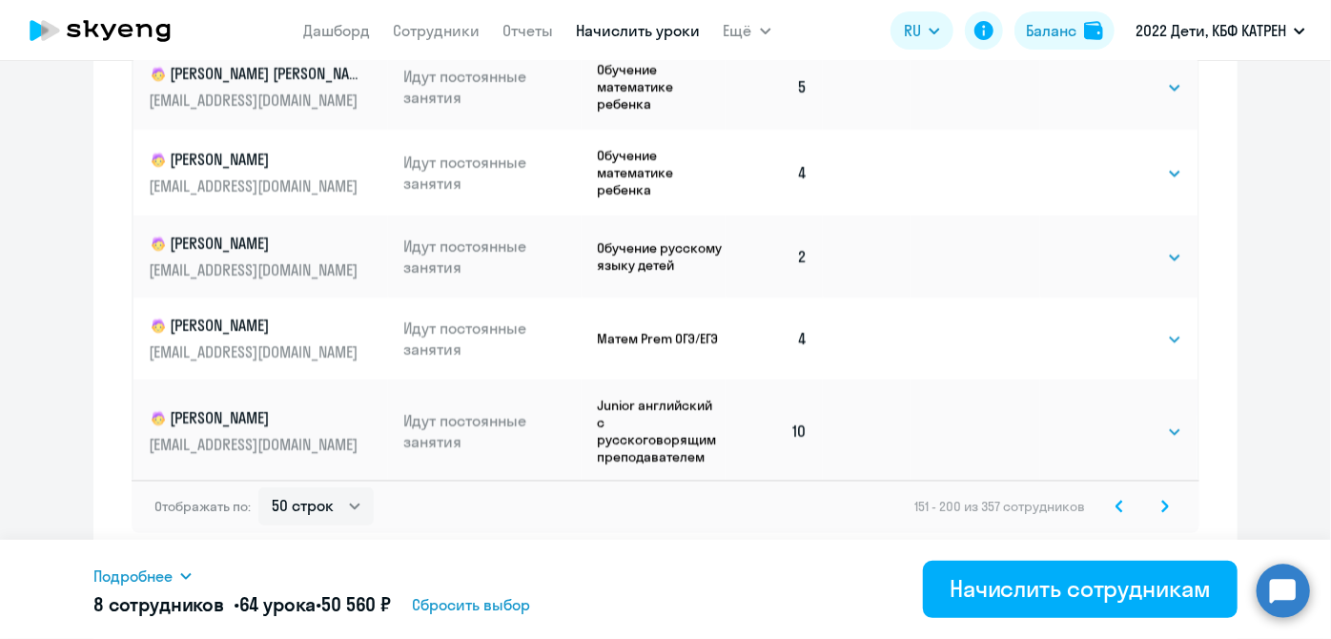
scroll to position [433, 0]
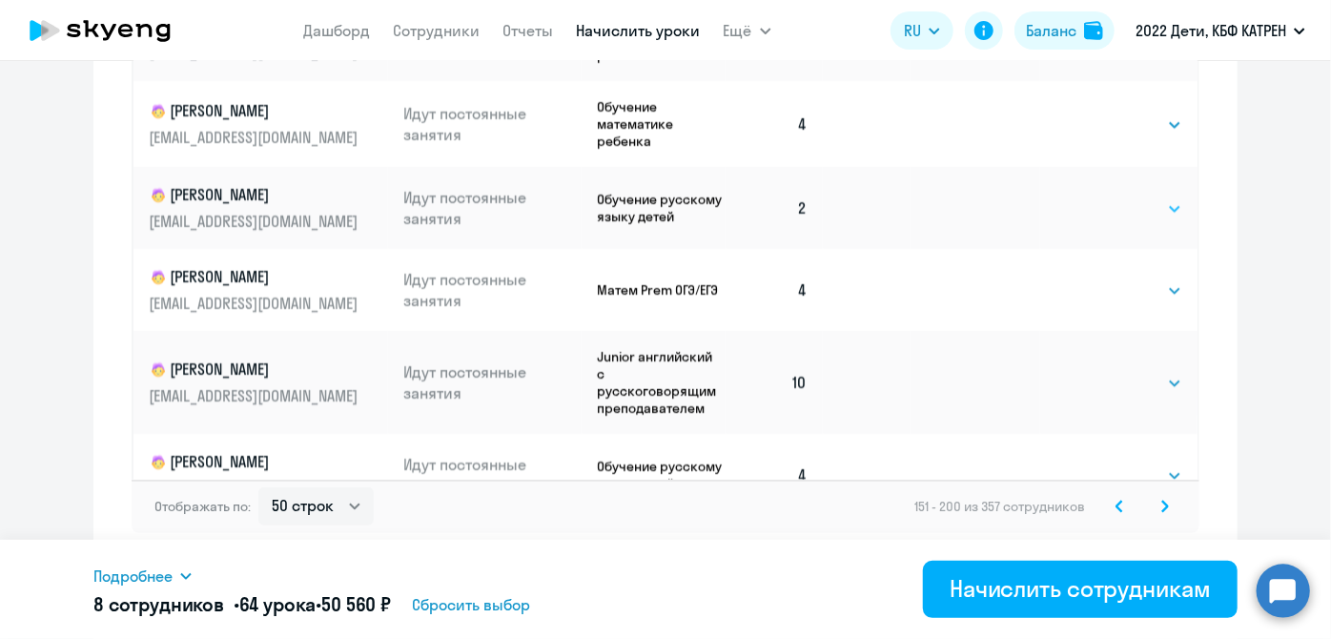
drag, startPoint x: 1161, startPoint y: 213, endPoint x: 1155, endPoint y: 221, distance: 10.3
click at [1161, 213] on select "Выбрать 4 8 16 32 64 128" at bounding box center [1143, 208] width 78 height 23
select select "8"
click at [1104, 200] on select "Выбрать 4 8 16 32 64 128" at bounding box center [1143, 208] width 78 height 23
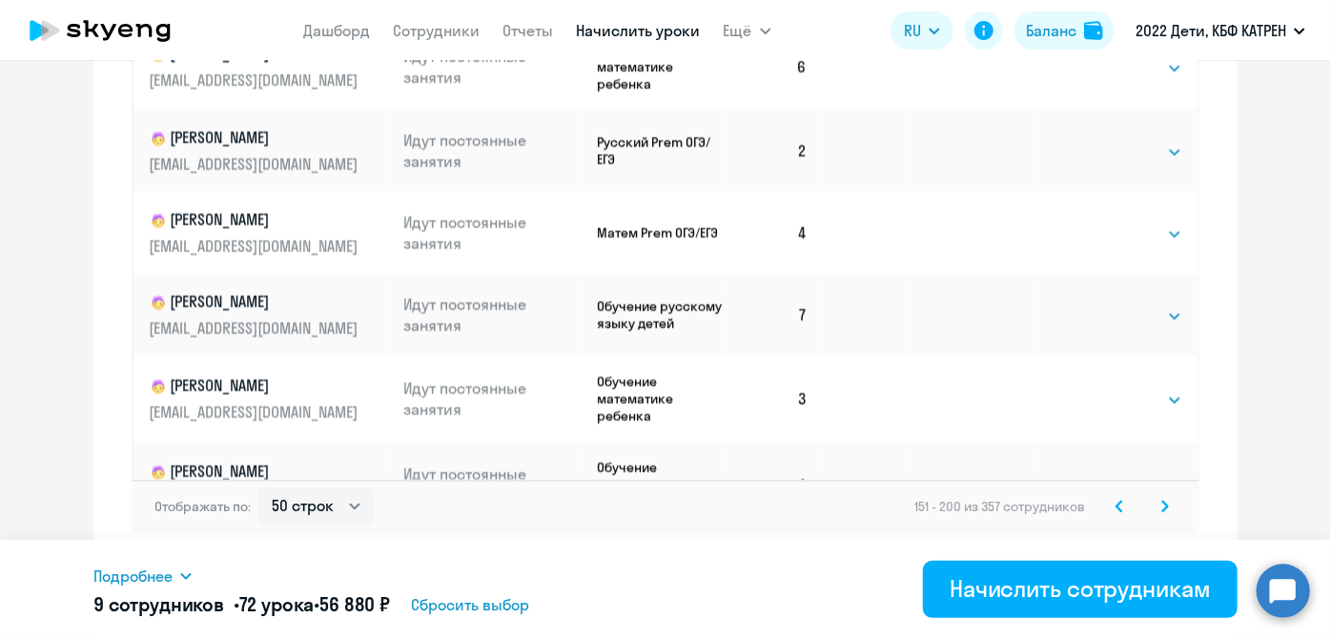
scroll to position [1559, 0]
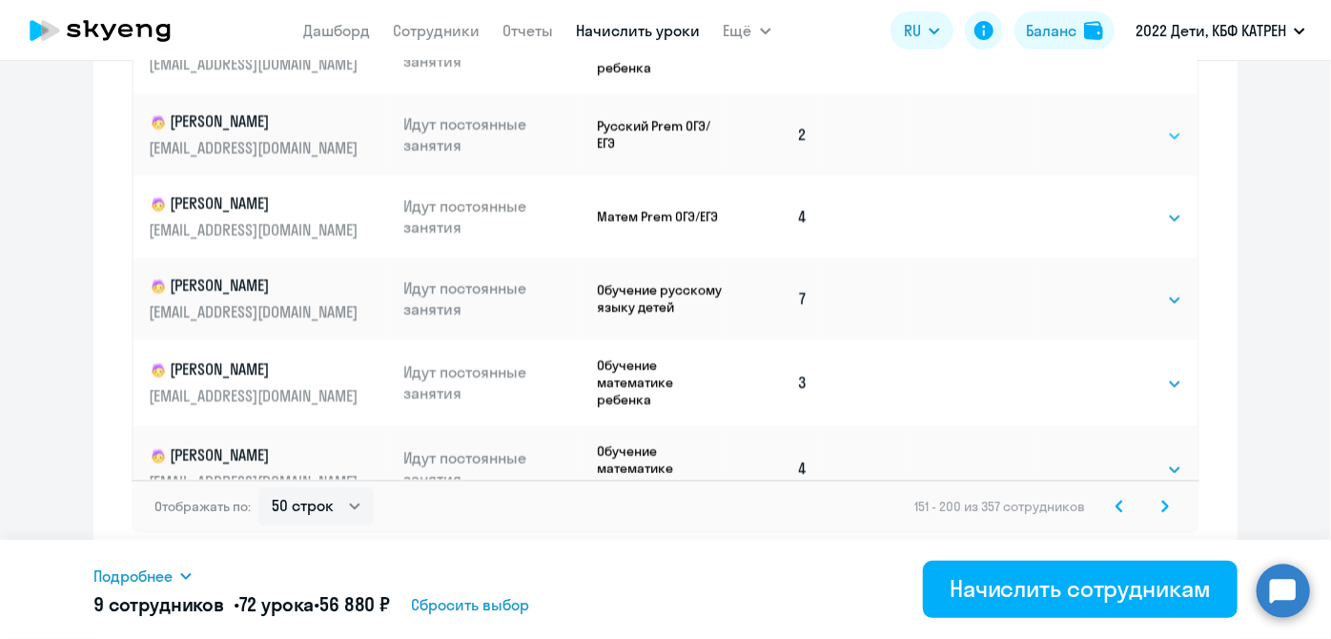
click at [1149, 146] on select "Выбрать 4 8 16 32 64 128" at bounding box center [1143, 136] width 78 height 23
select select "8"
click at [1104, 136] on select "Выбрать 4 8 16 32 64 128" at bounding box center [1143, 136] width 78 height 23
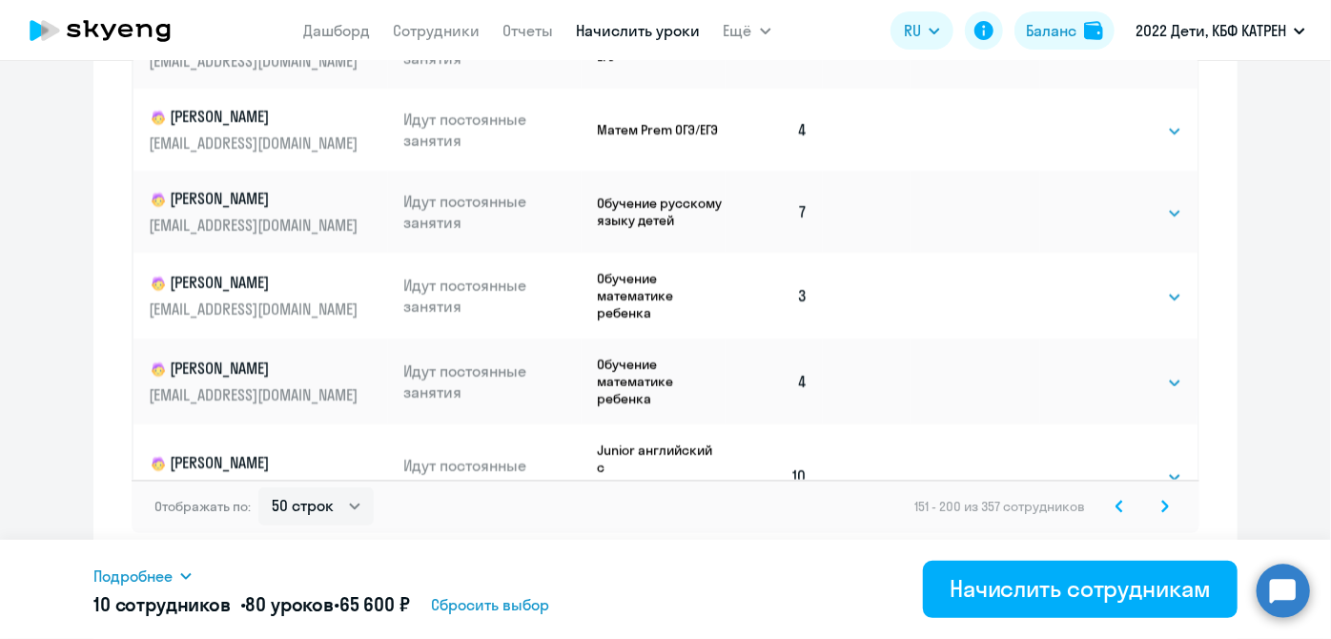
scroll to position [1733, 0]
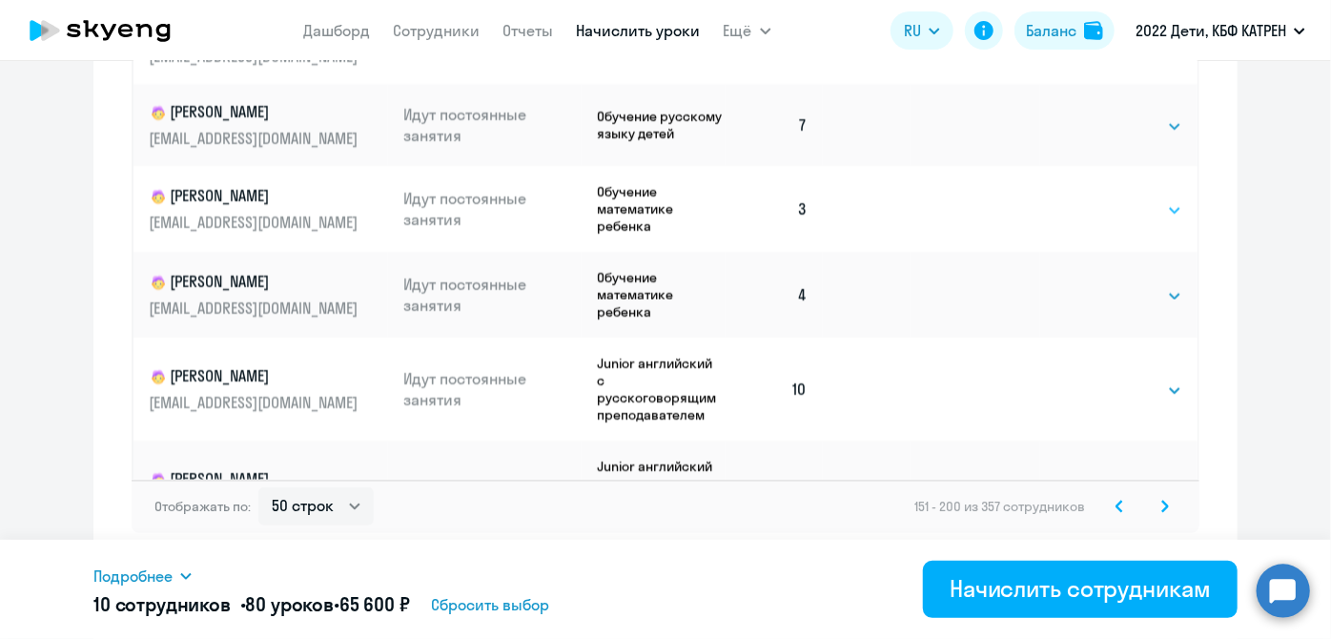
click at [1154, 222] on select "Выбрать 4 8 16 32 64 128" at bounding box center [1143, 210] width 78 height 23
select select "8"
click at [1104, 214] on select "Выбрать 4 8 16 32 64 128" at bounding box center [1143, 210] width 78 height 23
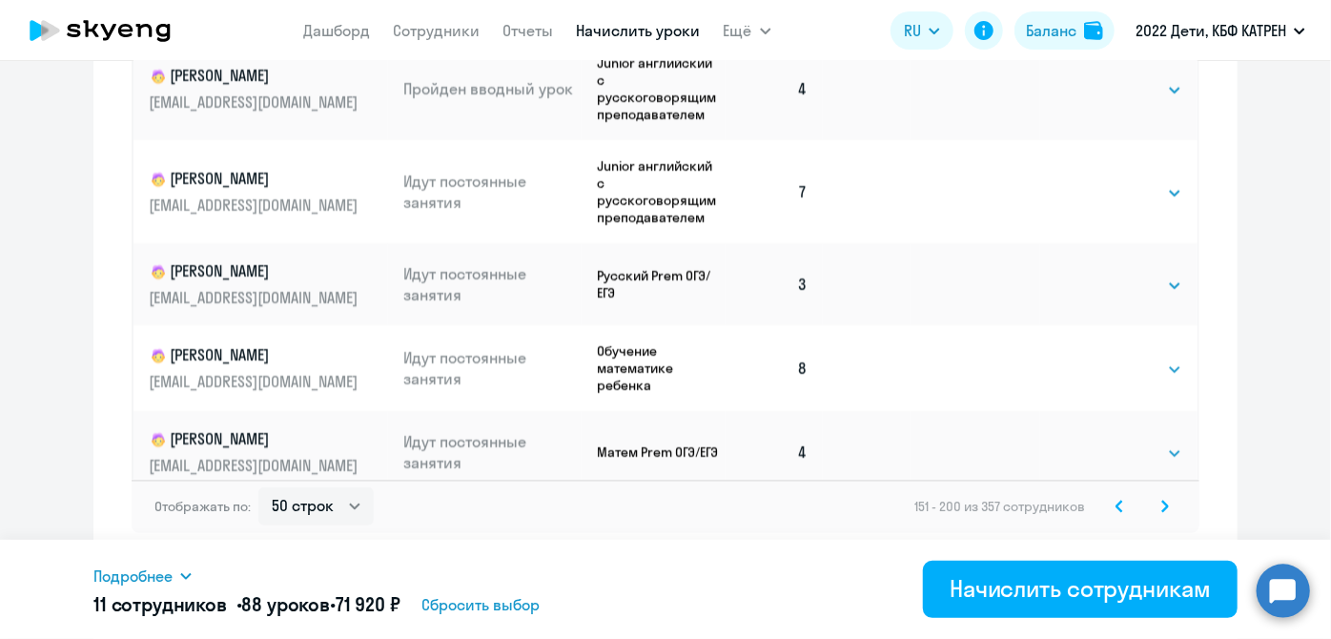
scroll to position [2166, 0]
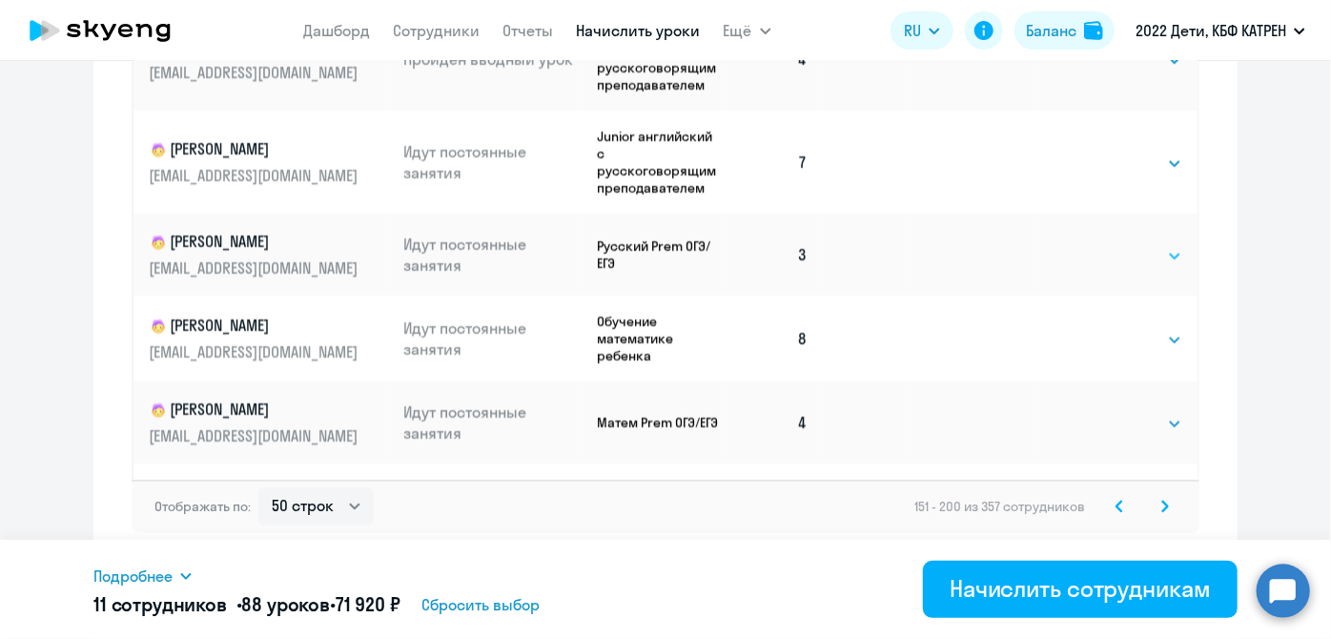
click at [1142, 268] on select "Выбрать 4 8 16 32 64 128" at bounding box center [1143, 256] width 78 height 23
select select "8"
click at [1104, 259] on select "Выбрать 4 8 16 32 64 128" at bounding box center [1143, 256] width 78 height 23
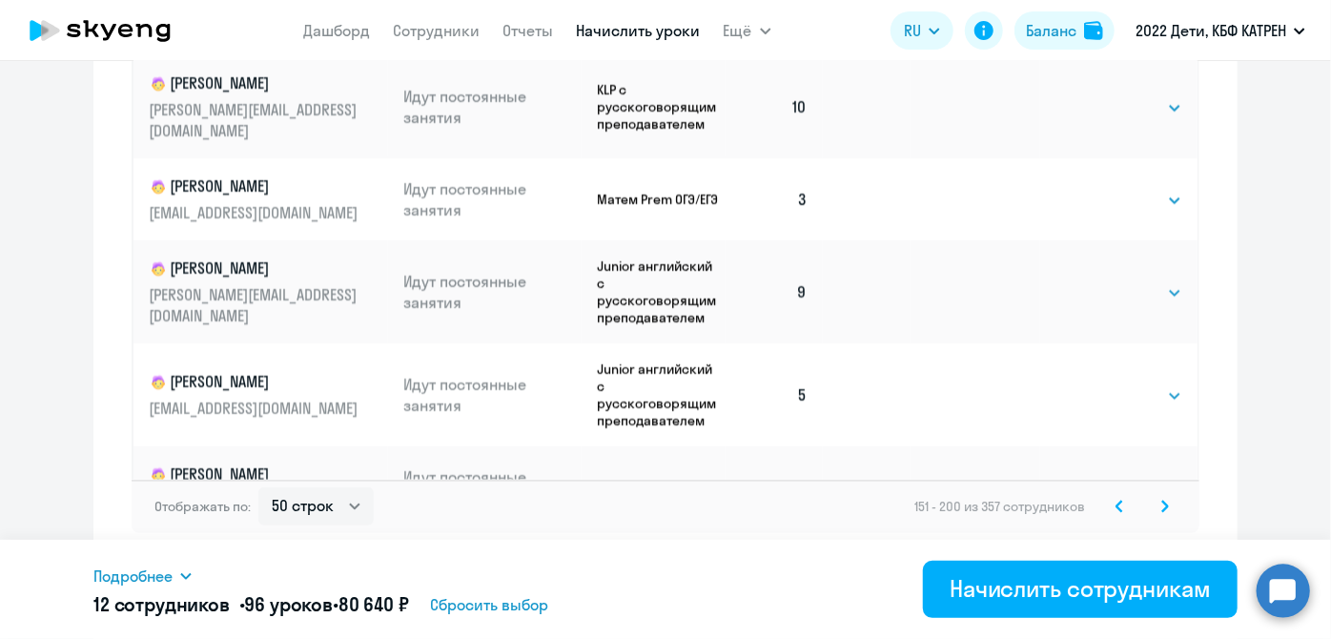
scroll to position [3205, 0]
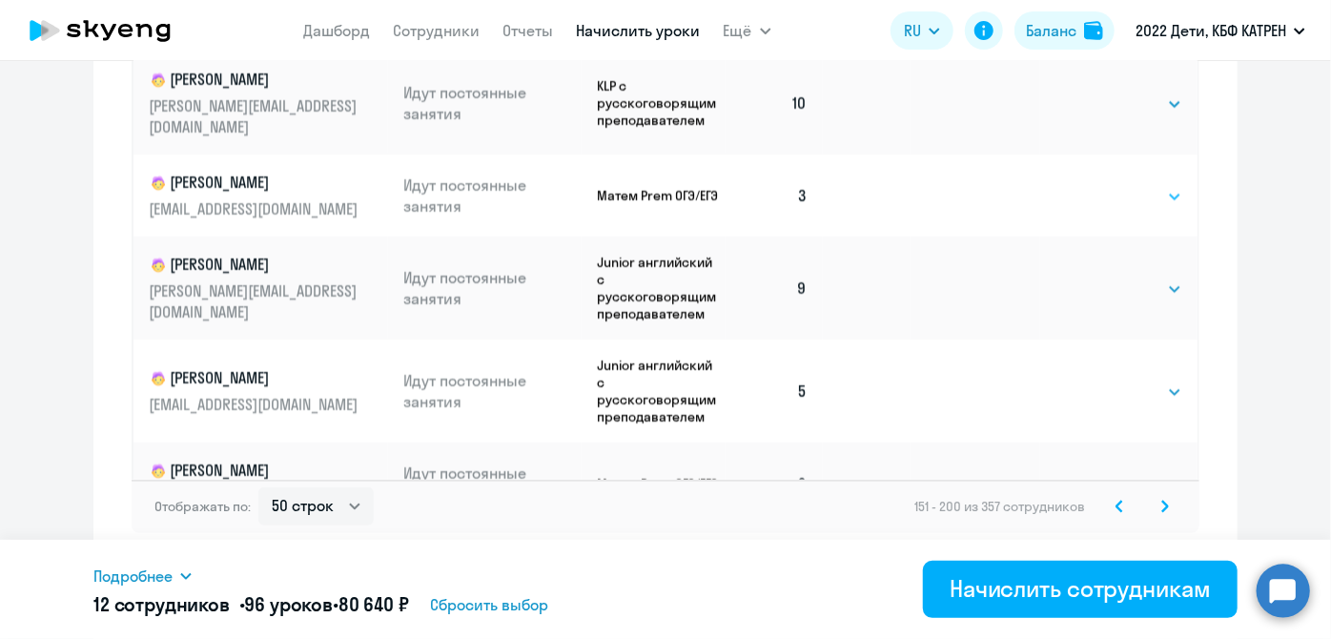
click at [1149, 185] on select "Выбрать 4 8 16 32 64 128" at bounding box center [1143, 196] width 78 height 23
select select "8"
click at [1104, 185] on select "Выбрать 4 8 16 32 64 128" at bounding box center [1143, 196] width 78 height 23
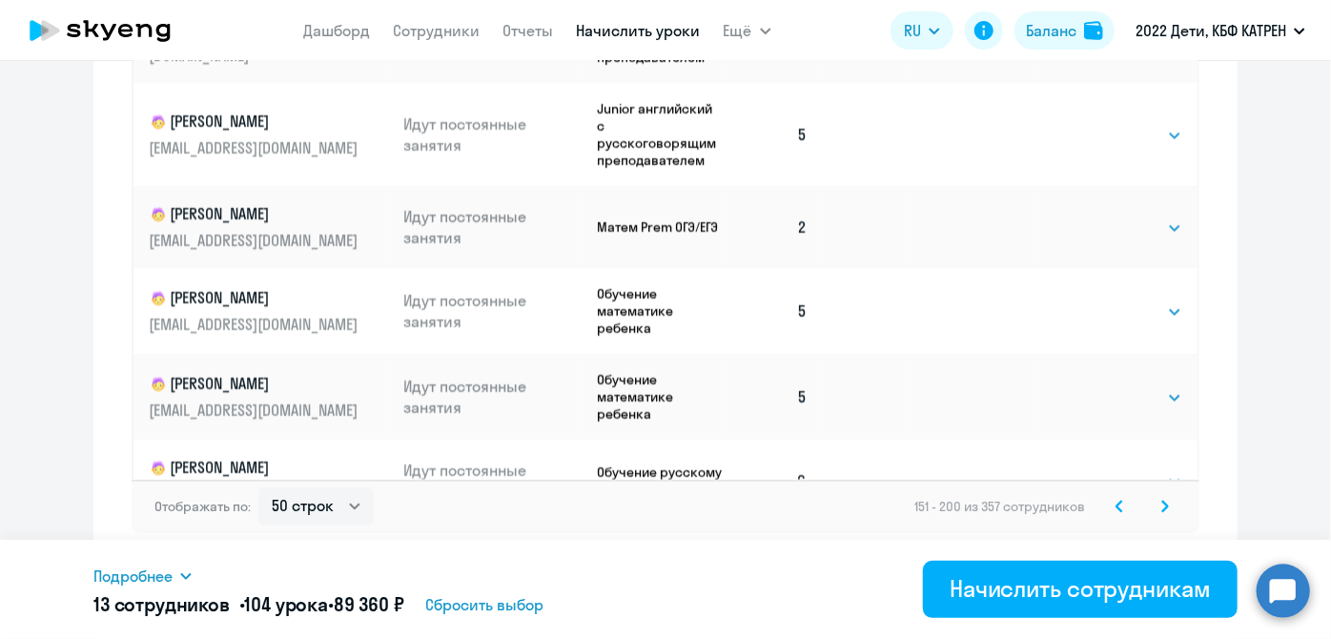
scroll to position [3466, 0]
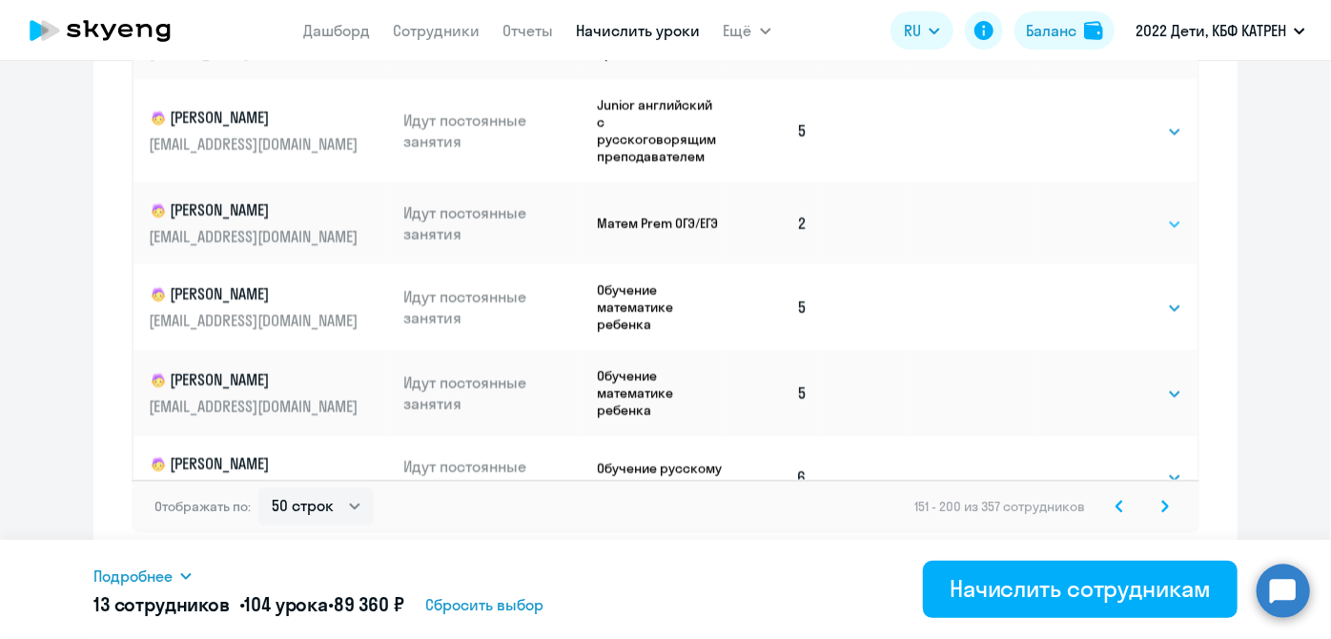
drag, startPoint x: 1146, startPoint y: 195, endPoint x: 1133, endPoint y: 209, distance: 18.2
click at [1146, 213] on select "Выбрать 4 8 16 32 64 128" at bounding box center [1143, 224] width 78 height 23
select select "8"
click at [1104, 213] on select "Выбрать 4 8 16 32 64 128" at bounding box center [1143, 224] width 78 height 23
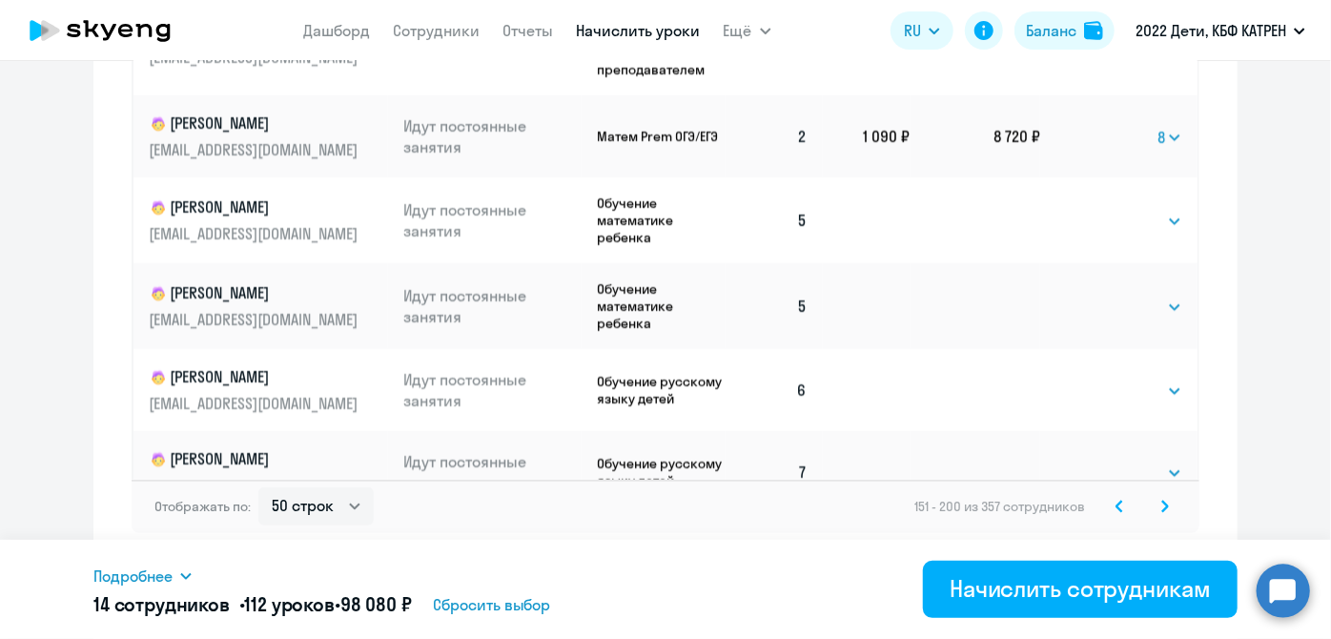
scroll to position [3569, 0]
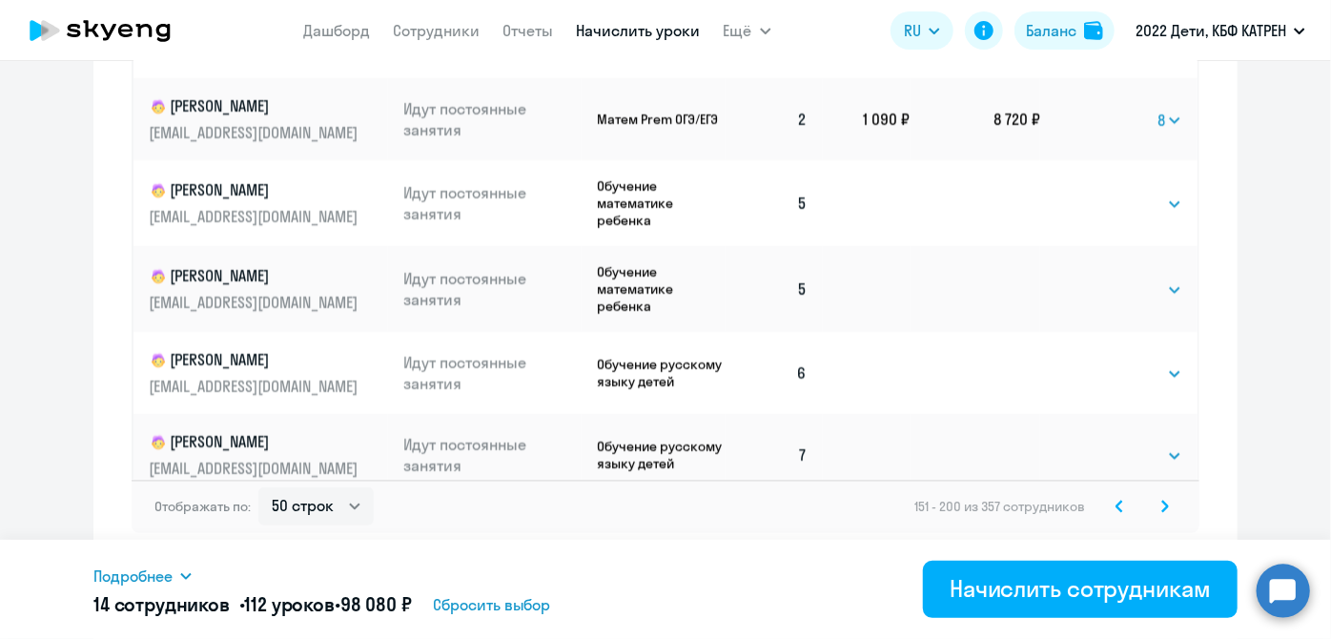
click at [1162, 502] on icon at bounding box center [1165, 505] width 6 height 10
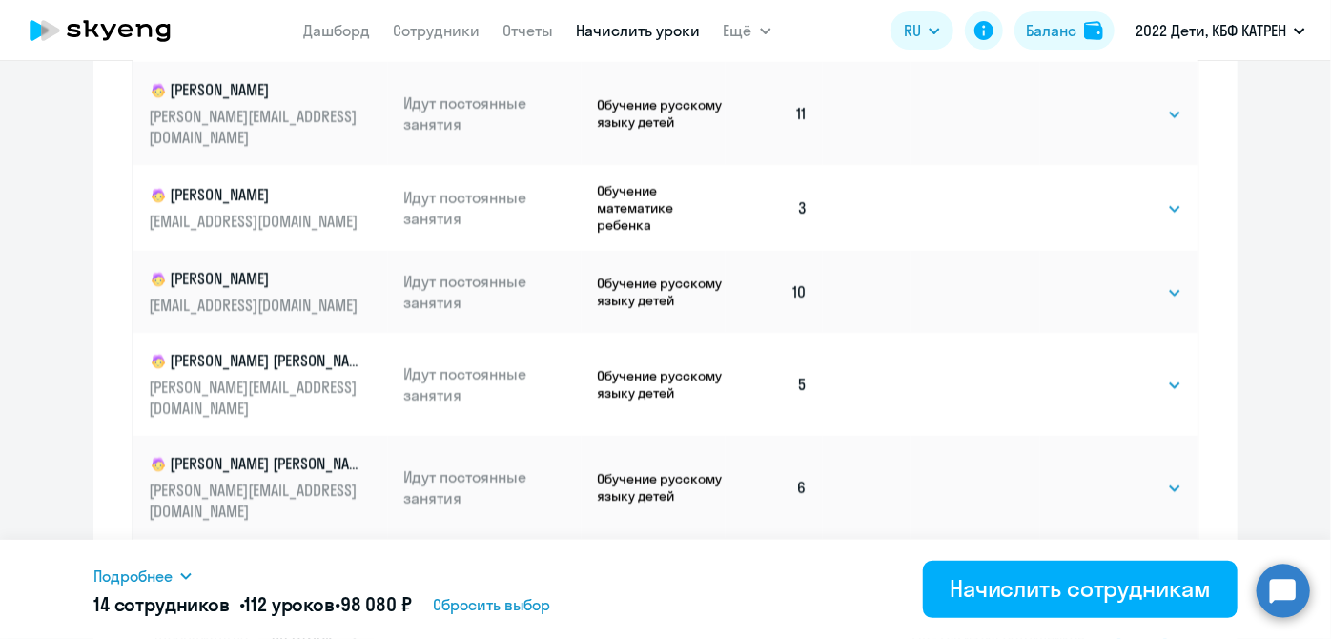
scroll to position [1287, 0]
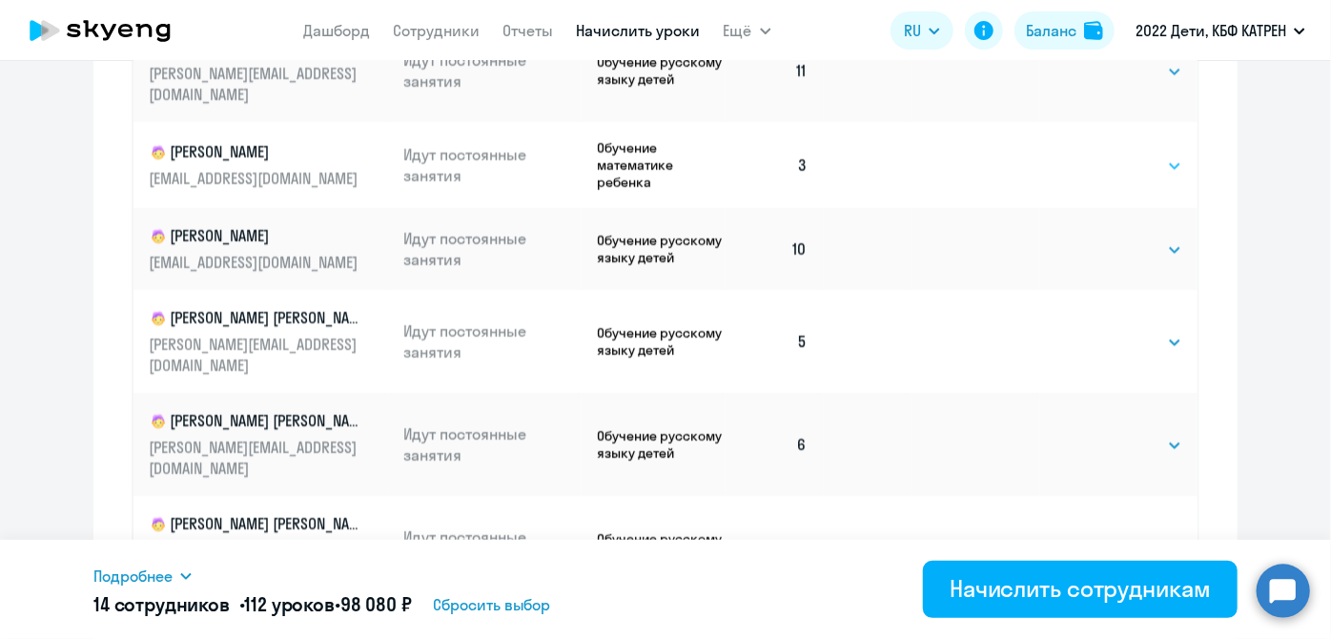
click at [1160, 154] on select "Выбрать 4 8 16 32 64 128" at bounding box center [1143, 165] width 78 height 23
select select "8"
click at [1104, 154] on select "Выбрать 4 8 16 32 64 128" at bounding box center [1143, 165] width 78 height 23
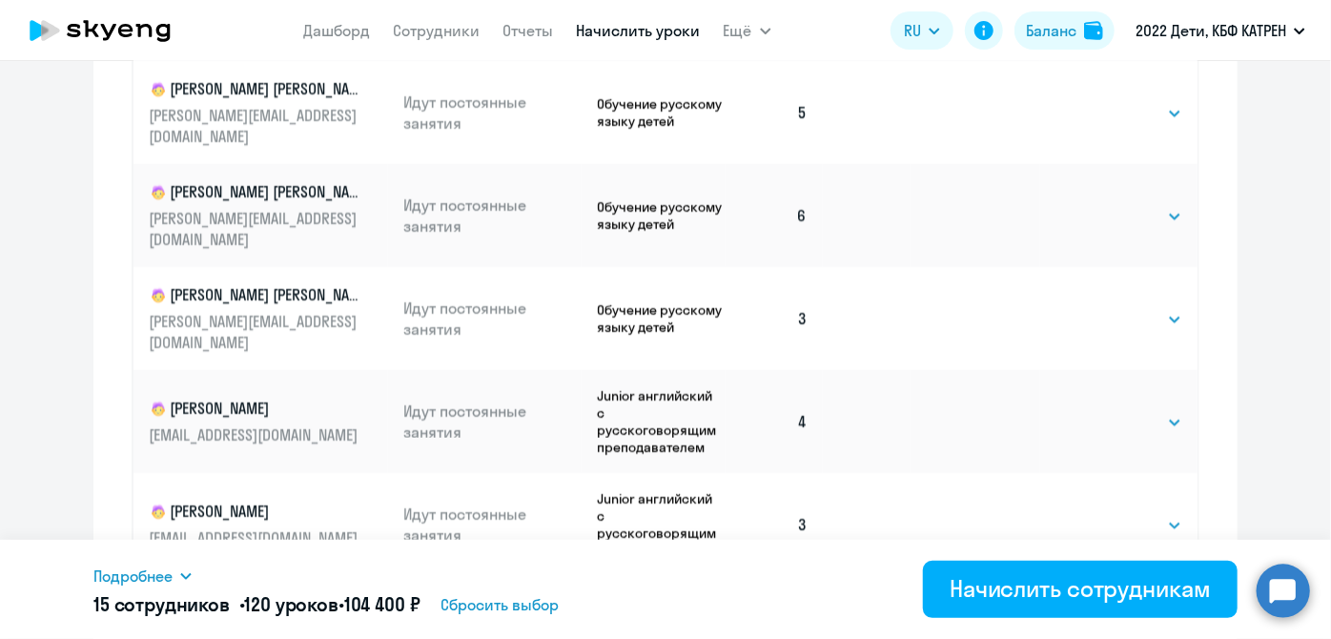
scroll to position [259, 0]
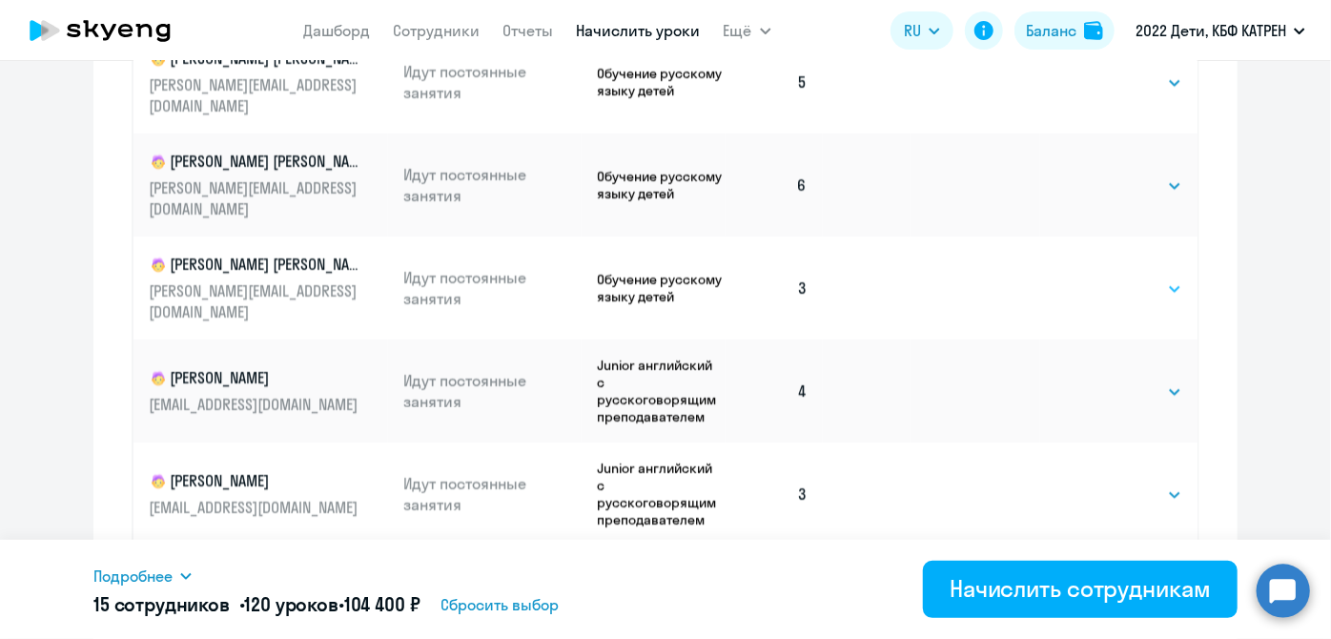
click at [1152, 277] on select "Выбрать 4 8 16 32 64 128" at bounding box center [1143, 288] width 78 height 23
select select "8"
click at [1104, 277] on select "Выбрать 4 8 16 32 64 128" at bounding box center [1143, 288] width 78 height 23
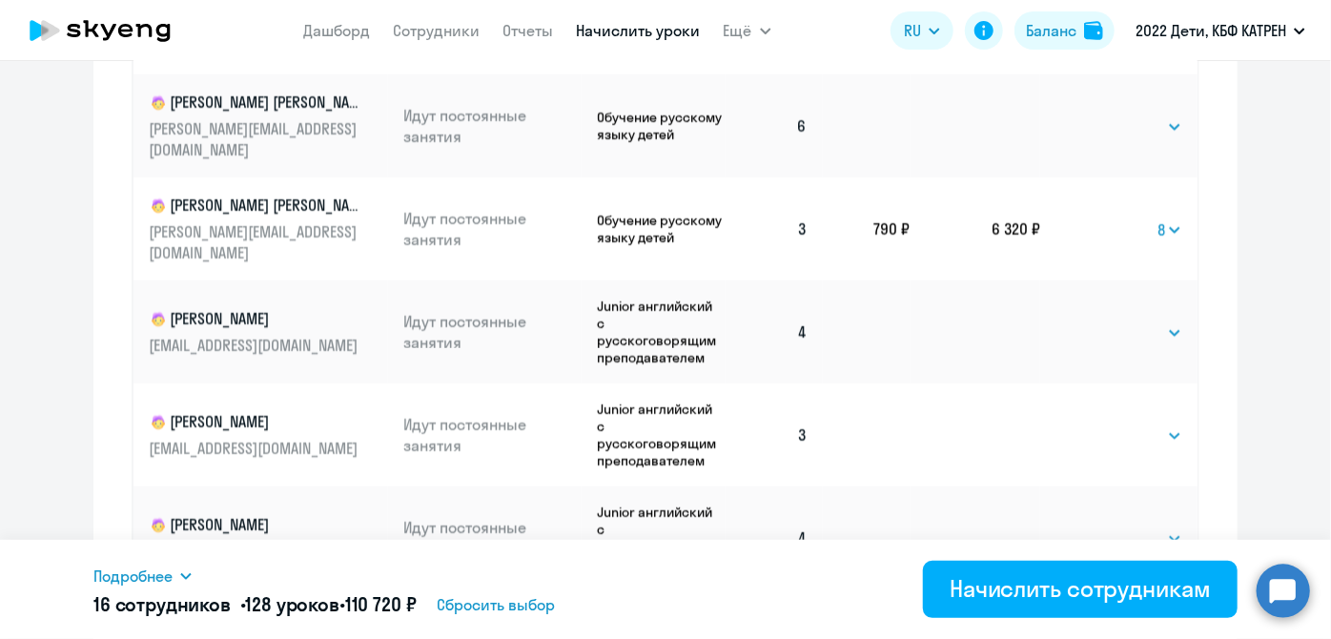
scroll to position [346, 0]
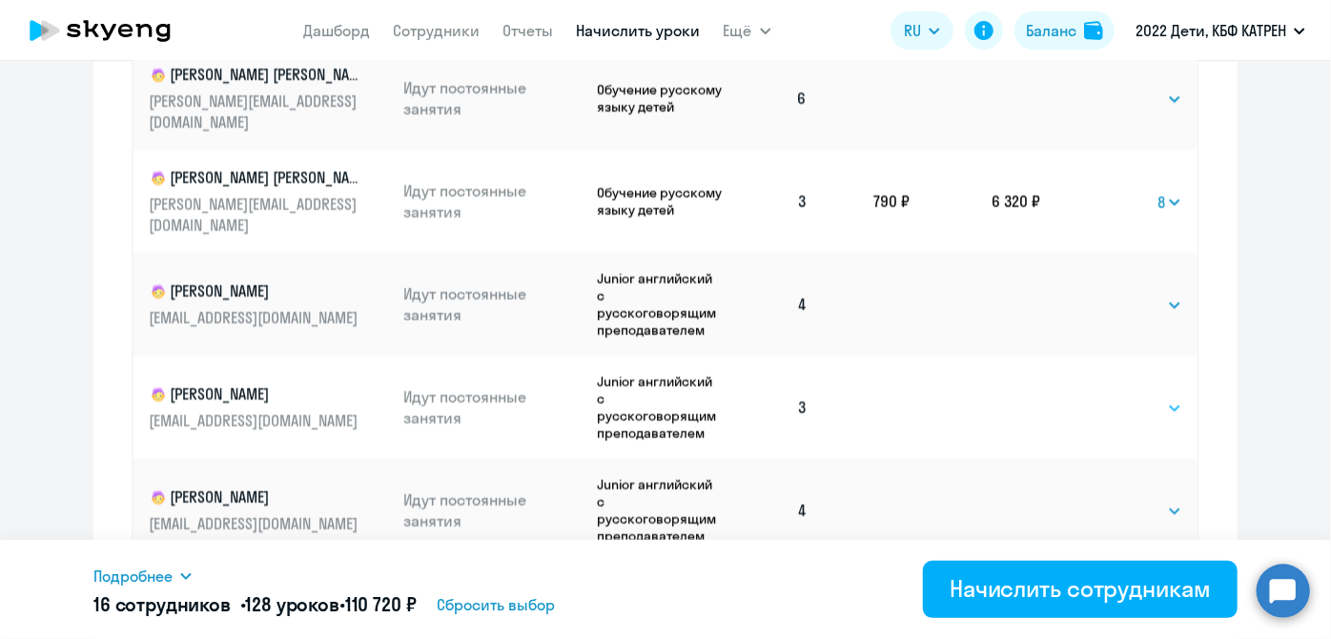
click at [1149, 397] on select "Выбрать 4 8 16 32 64 128" at bounding box center [1143, 408] width 78 height 23
select select "8"
click at [1104, 397] on select "Выбрать 4 8 16 32 64 128" at bounding box center [1143, 408] width 78 height 23
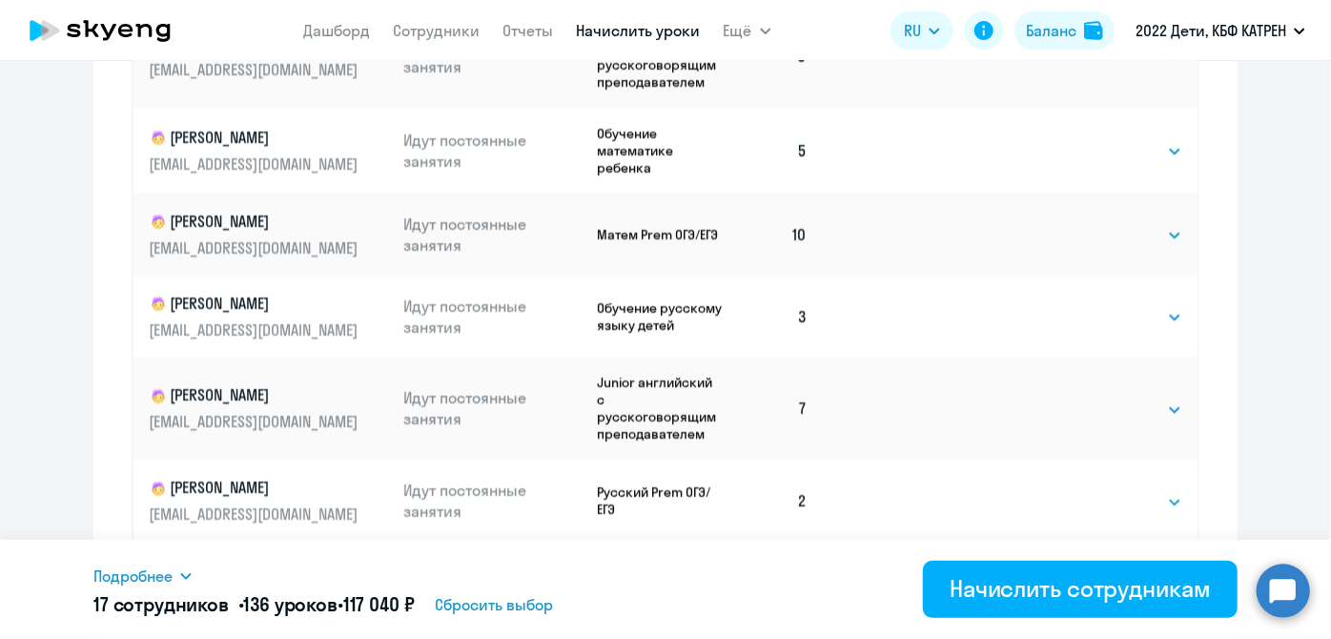
scroll to position [1212, 0]
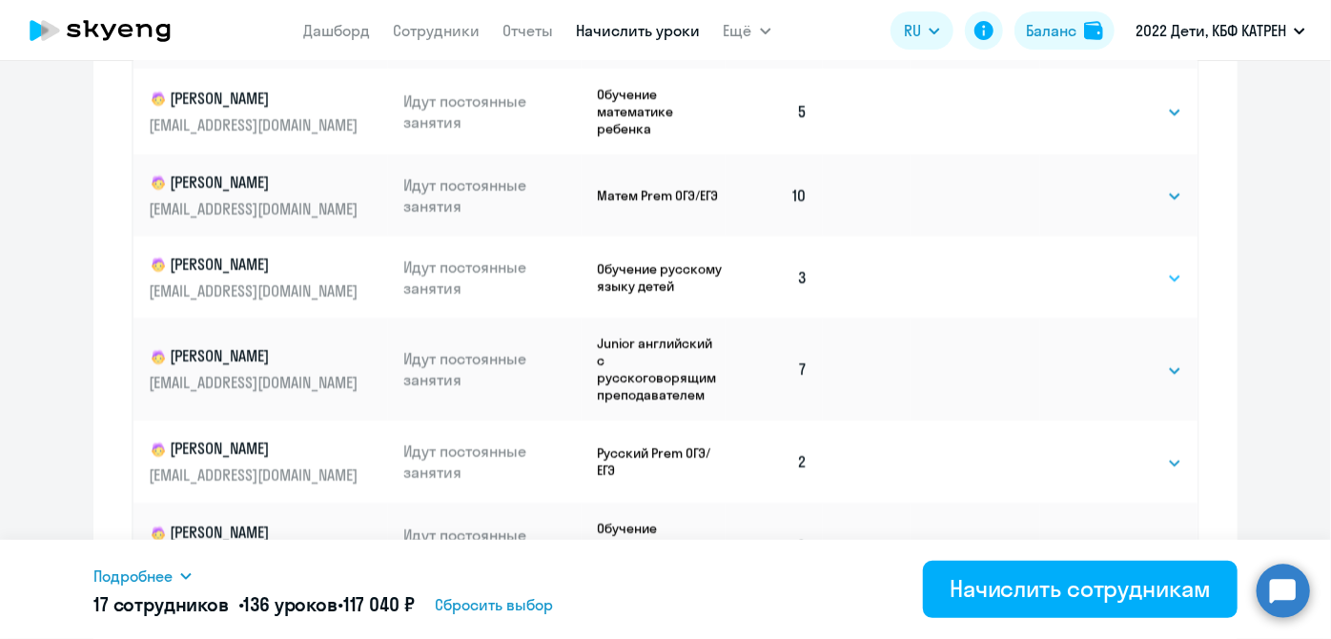
click at [1153, 267] on select "Выбрать 4 8 16 32 64 128" at bounding box center [1143, 278] width 78 height 23
select select "8"
click at [1104, 267] on select "Выбрать 4 8 16 32 64 128" at bounding box center [1143, 278] width 78 height 23
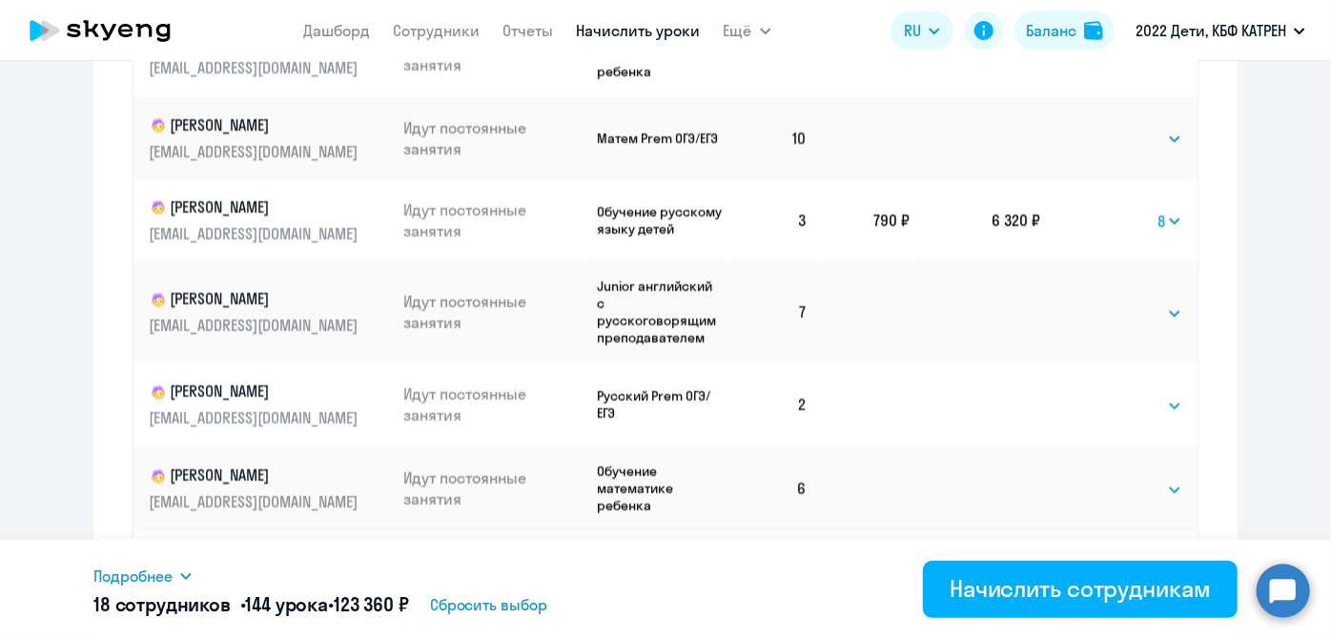
scroll to position [1299, 0]
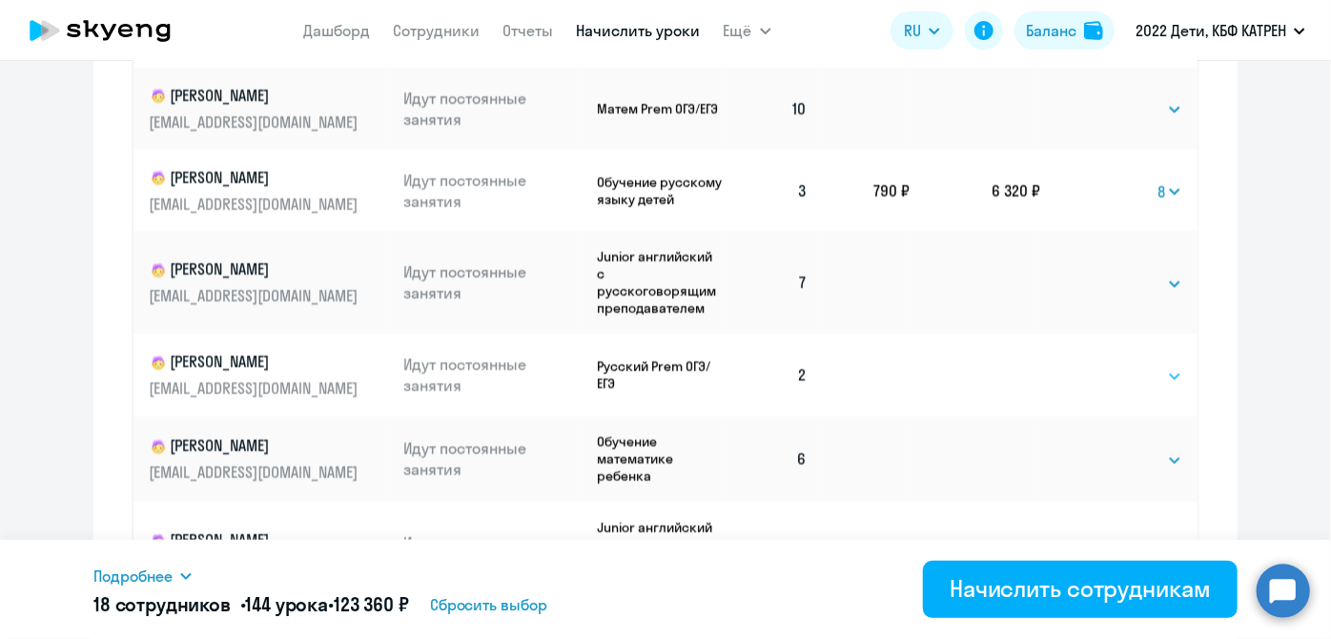
click at [1160, 365] on select "Выбрать 4 8 16 32 64 128" at bounding box center [1143, 376] width 78 height 23
select select "8"
click at [1104, 365] on select "Выбрать 4 8 16 32 64 128" at bounding box center [1143, 376] width 78 height 23
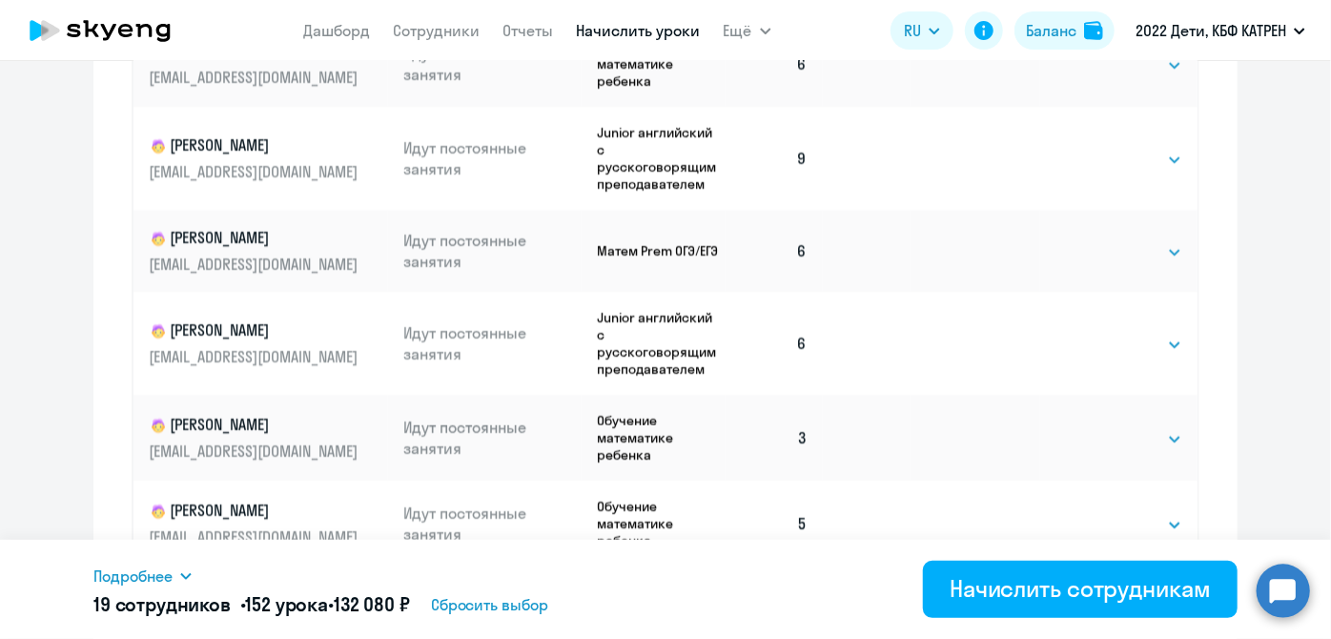
scroll to position [1733, 0]
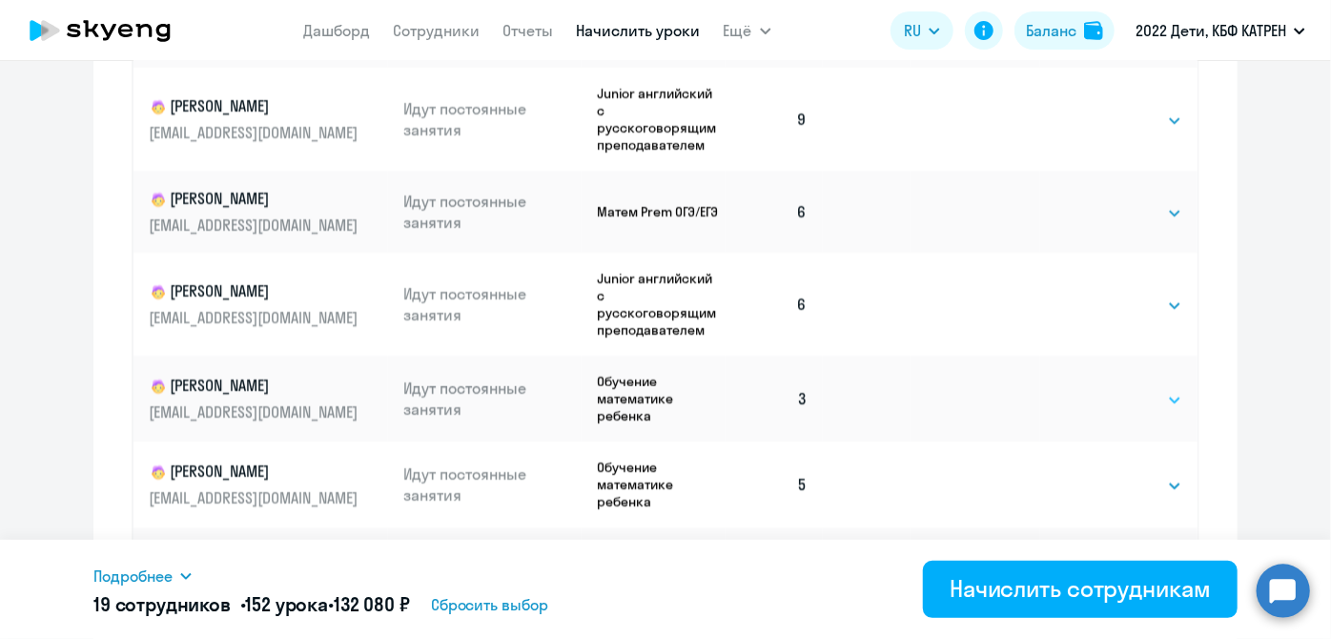
click at [1156, 389] on select "Выбрать 4 8 16 32 64 128" at bounding box center [1143, 400] width 78 height 23
select select "8"
click at [1104, 389] on select "Выбрать 4 8 16 32 64 128" at bounding box center [1143, 400] width 78 height 23
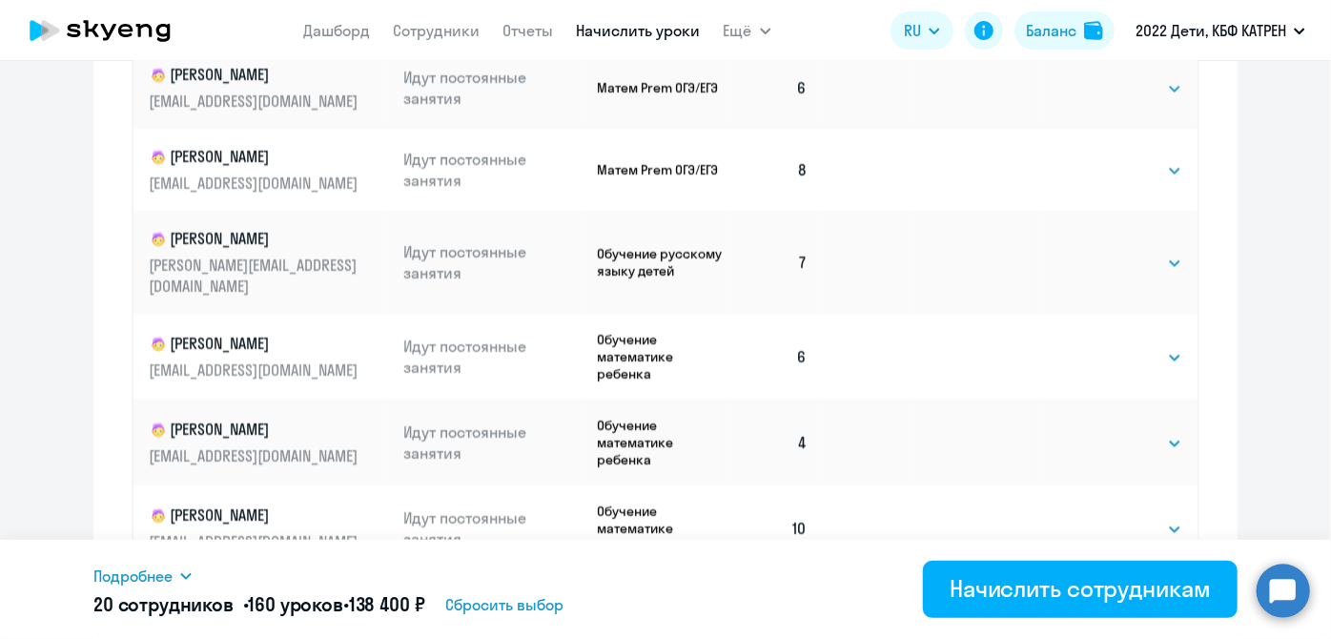
scroll to position [1373, 0]
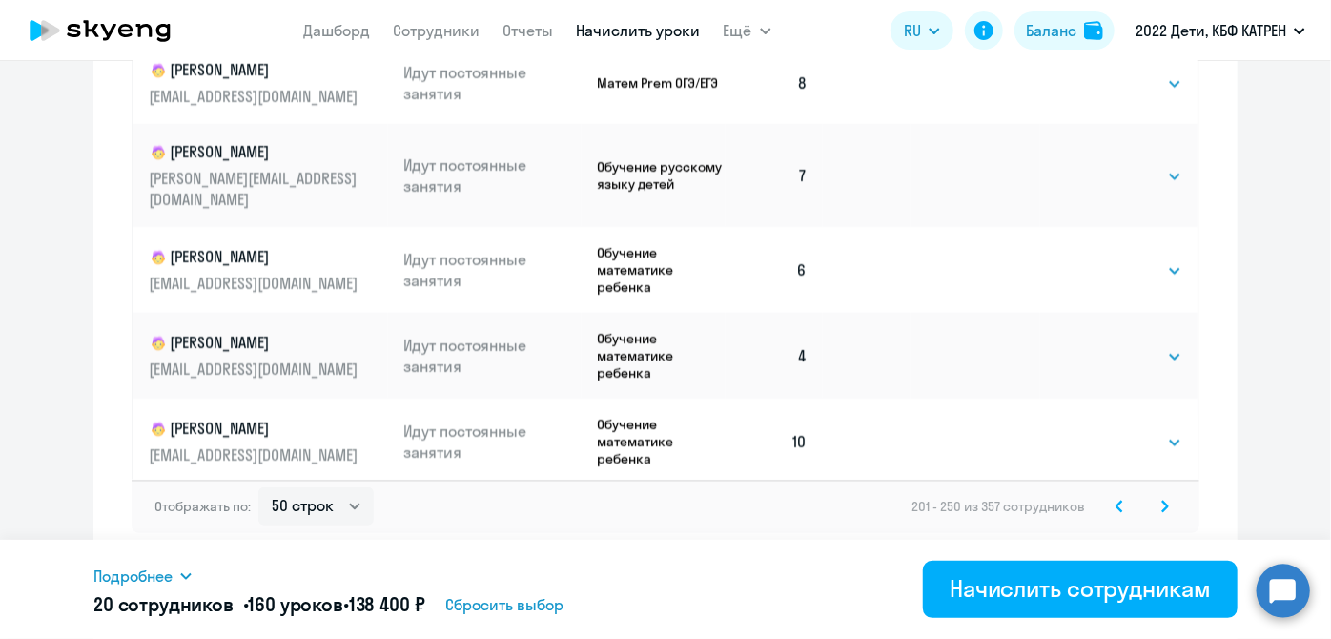
click at [1161, 506] on icon at bounding box center [1165, 505] width 8 height 13
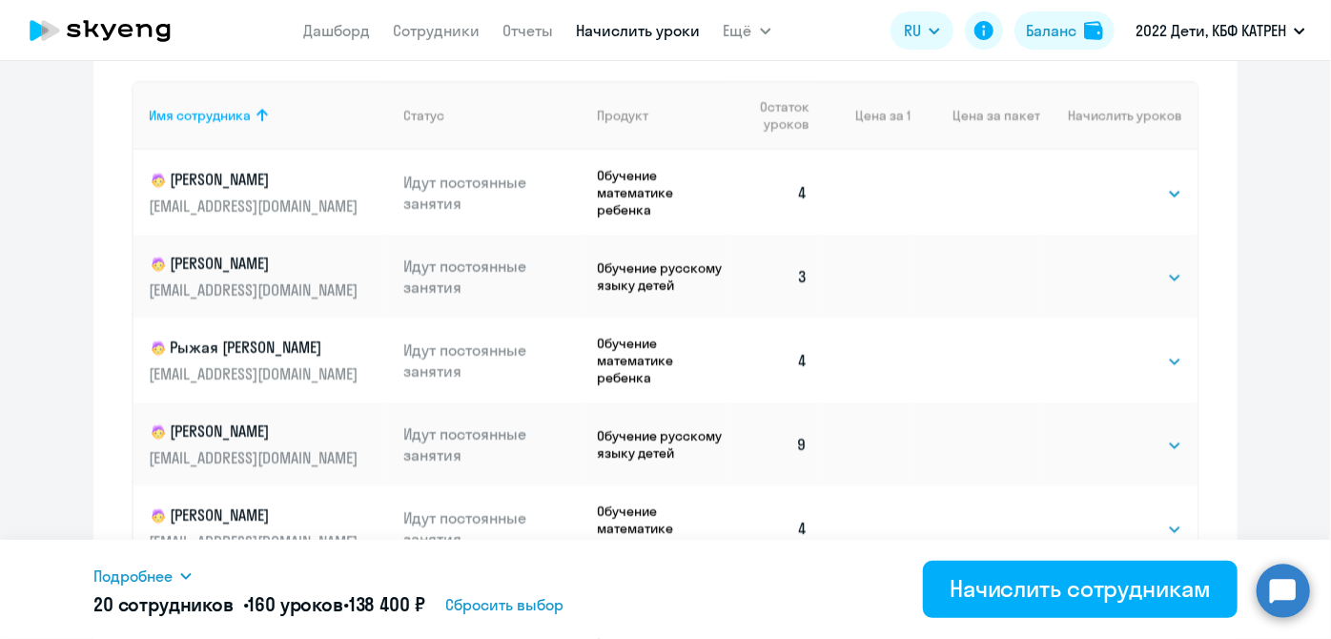
scroll to position [854, 0]
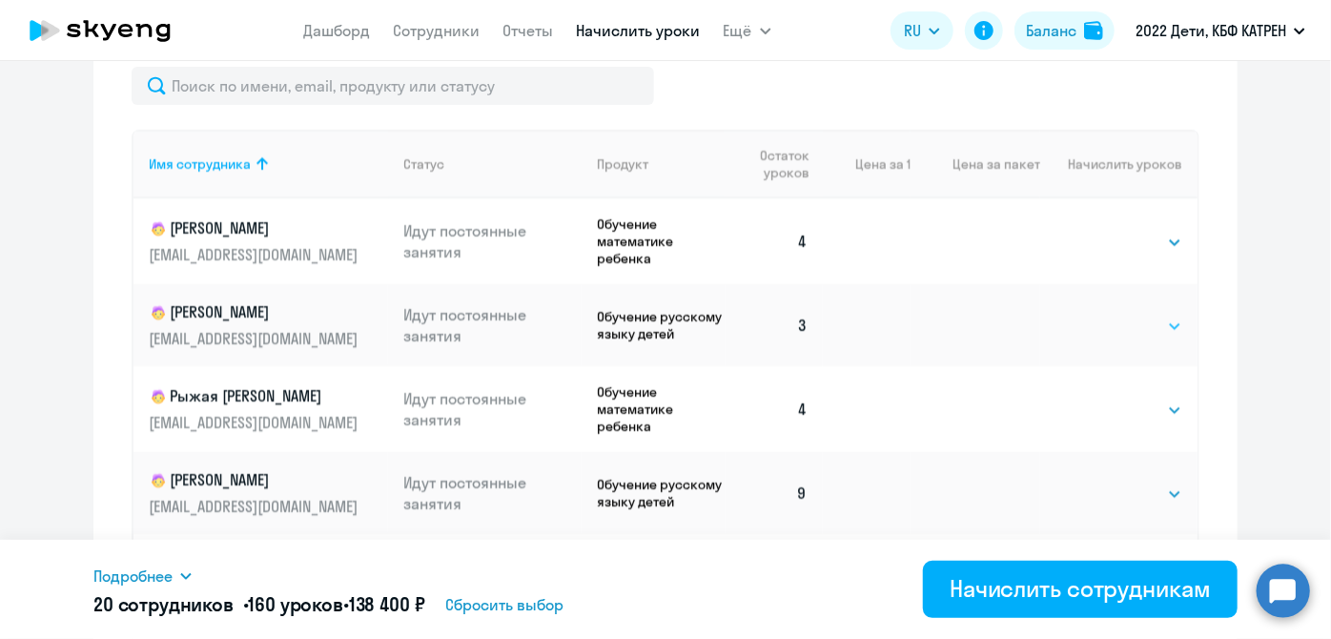
click at [1159, 336] on select "Выбрать 4 8 16 32 64 128" at bounding box center [1143, 326] width 78 height 23
select select "8"
click at [1104, 315] on select "Выбрать 4 8 16 32 64 128" at bounding box center [1143, 326] width 78 height 23
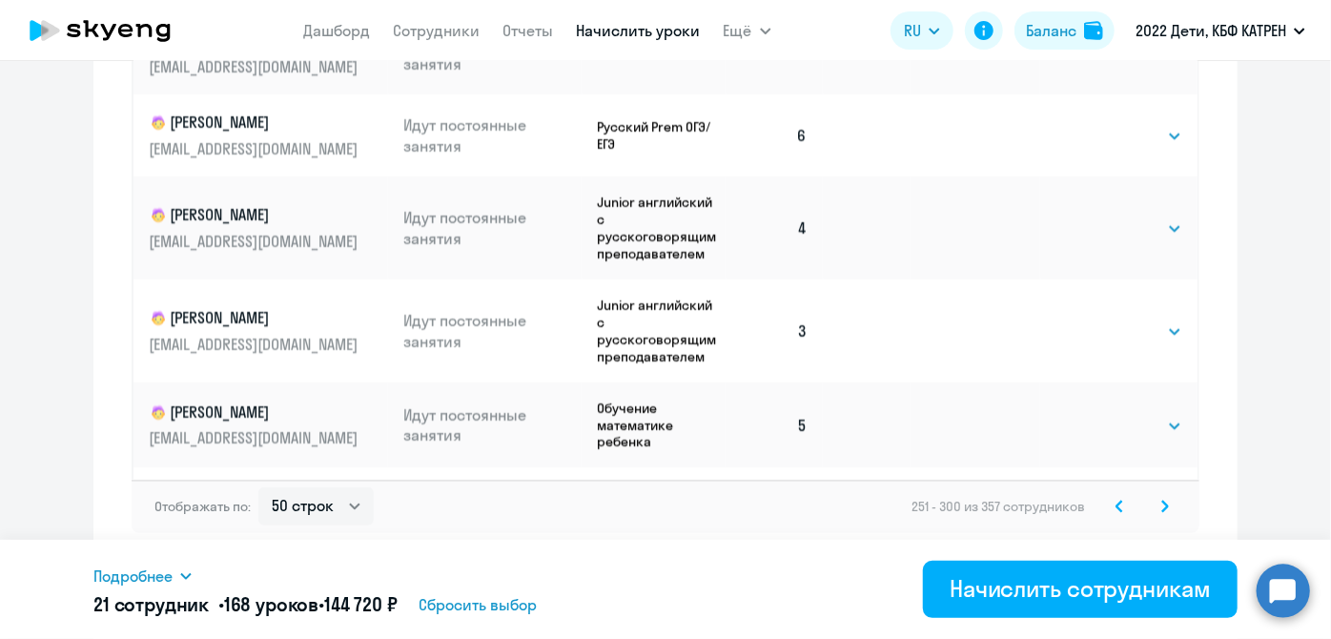
scroll to position [1126, 0]
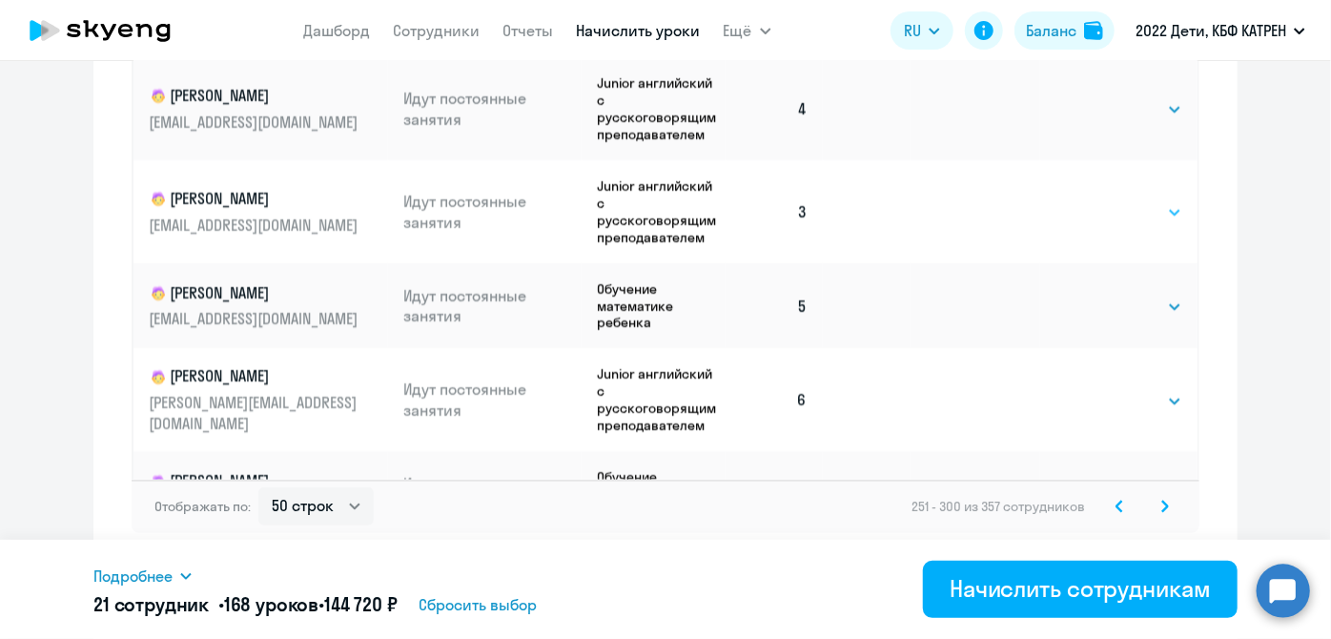
click at [1153, 201] on select "Выбрать 4 8 16 32 64 128" at bounding box center [1143, 212] width 78 height 23
select select "8"
click at [1104, 201] on select "Выбрать 4 8 16 32 64 128" at bounding box center [1143, 212] width 78 height 23
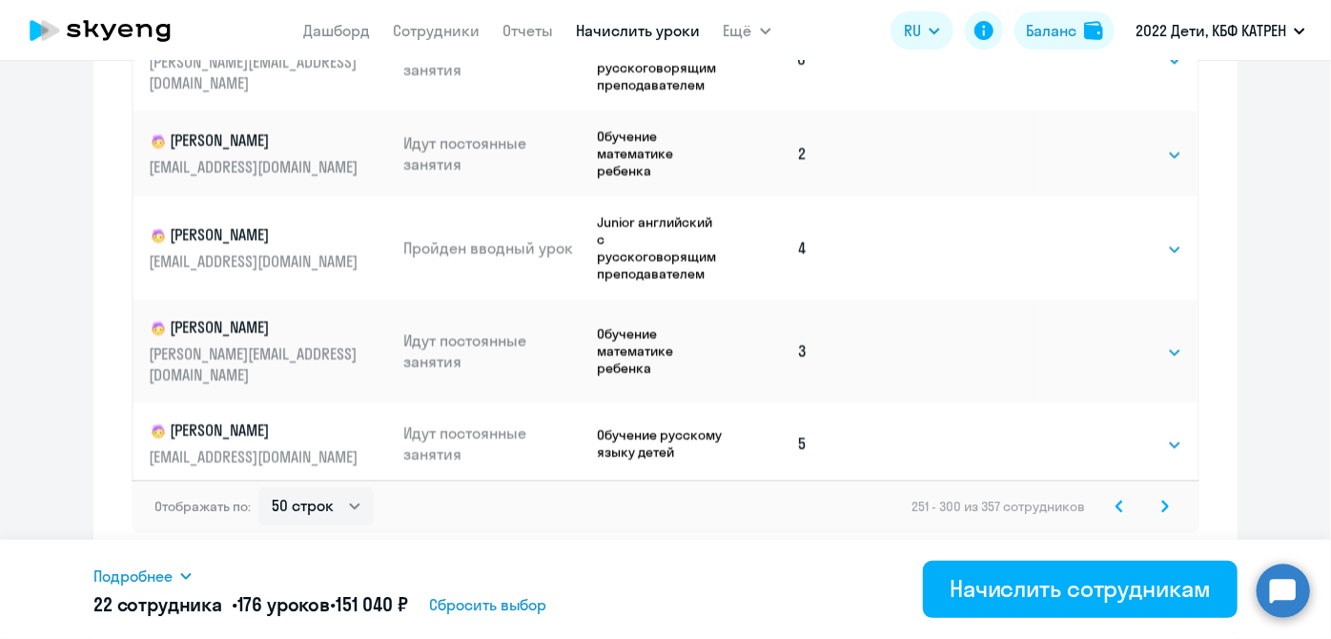
scroll to position [1473, 0]
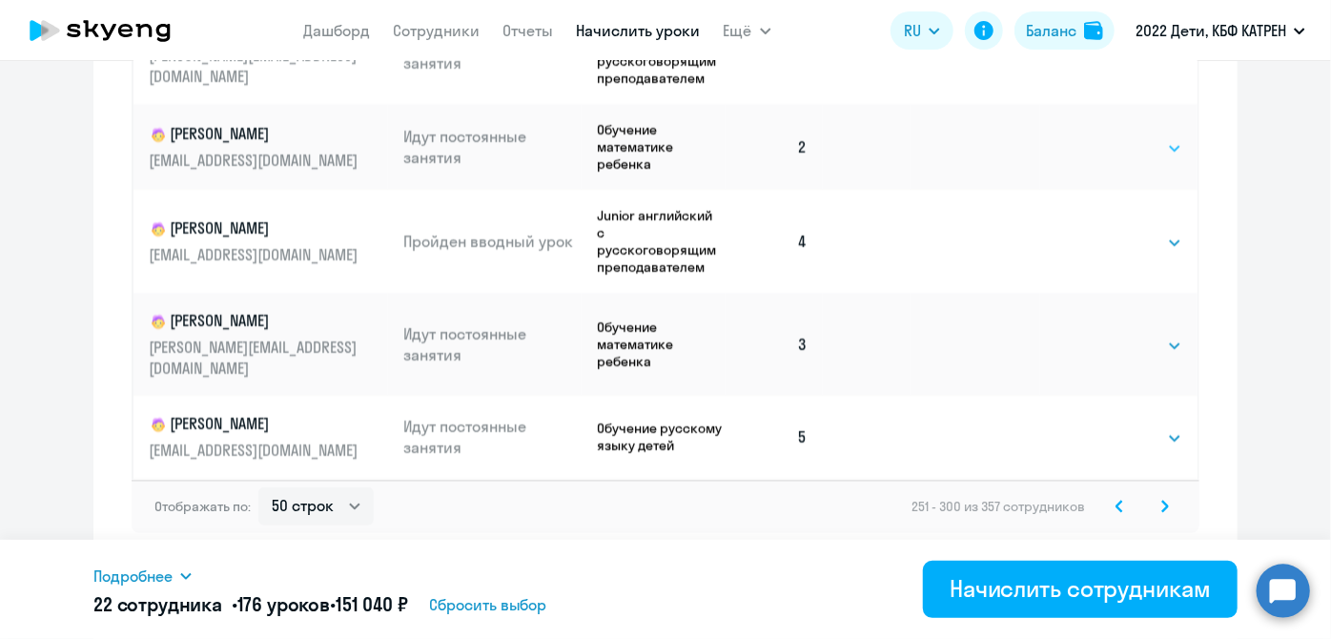
click at [1149, 137] on select "Выбрать 4 8 16 32 64 128" at bounding box center [1143, 148] width 78 height 23
select select "8"
click at [1104, 137] on select "Выбрать 4 8 16 32 64 128" at bounding box center [1143, 148] width 78 height 23
click at [1156, 335] on select "Выбрать 4 8 16 32 64 128" at bounding box center [1143, 346] width 78 height 23
select select "8"
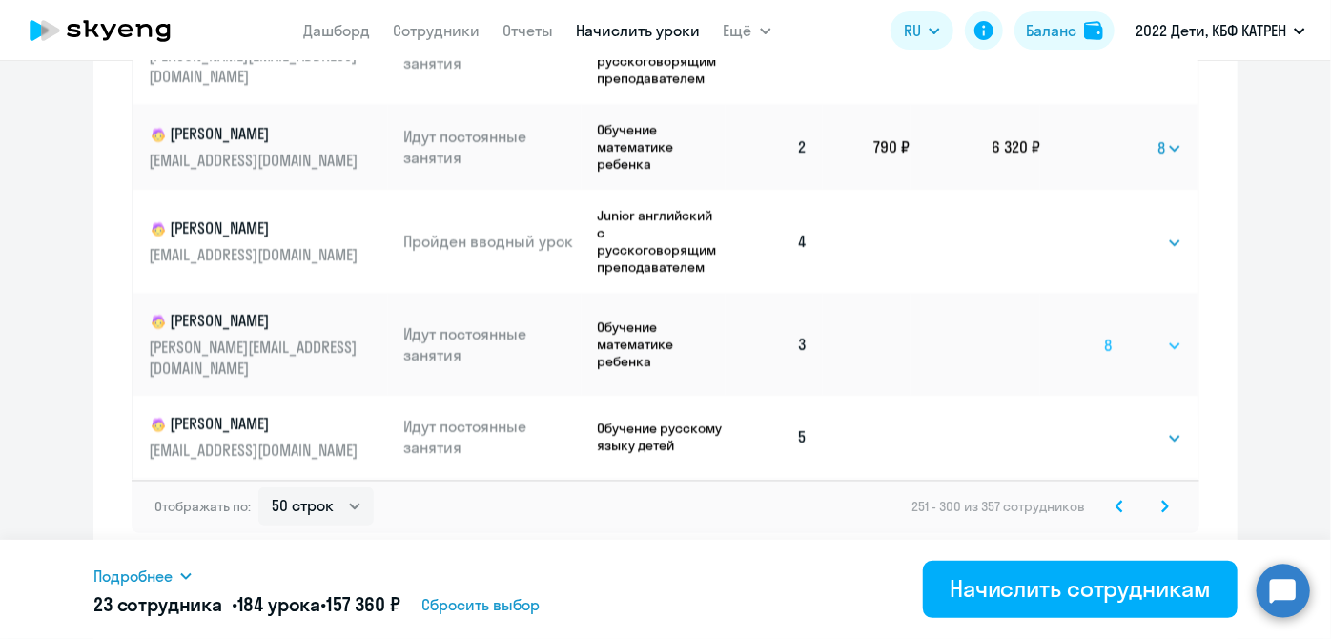
click at [1104, 335] on select "Выбрать 4 8 16 32 64 128" at bounding box center [1143, 346] width 78 height 23
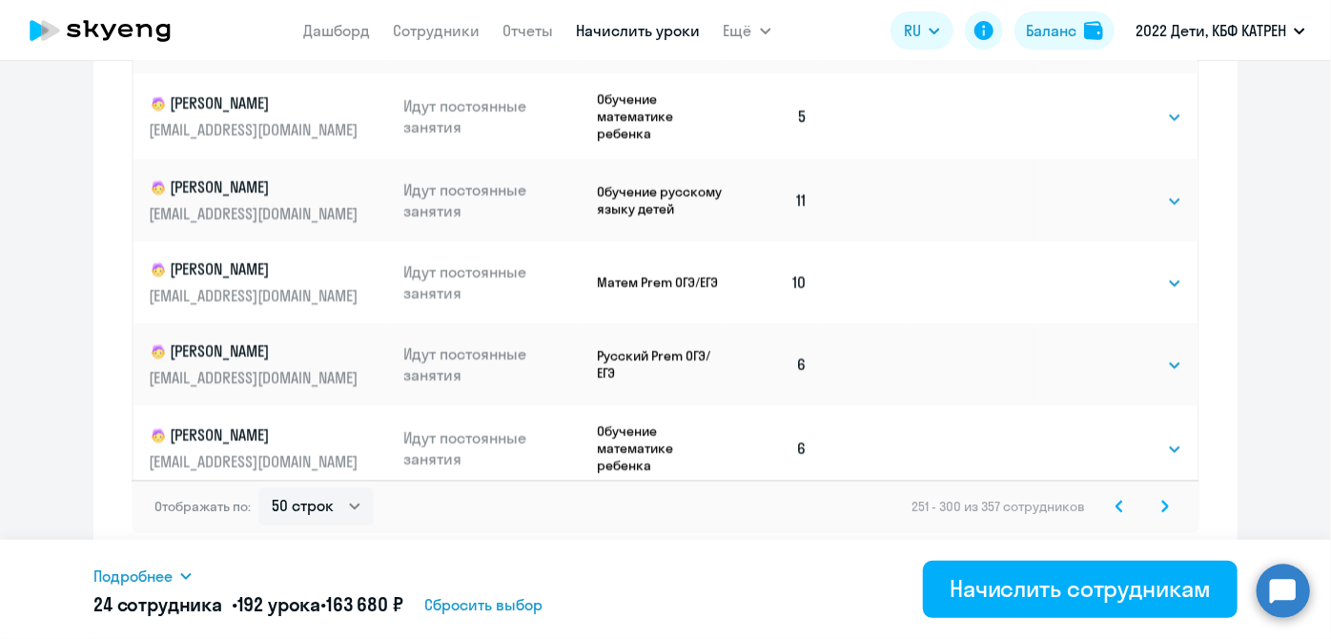
scroll to position [3649, 0]
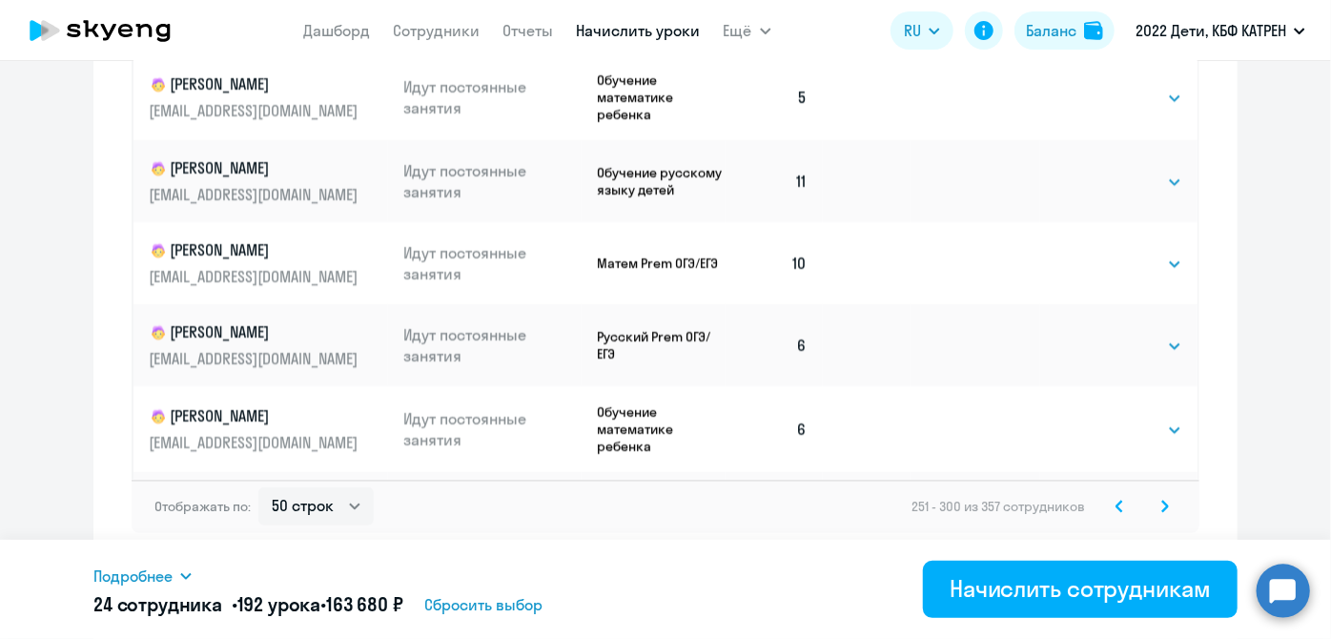
click at [1162, 503] on icon at bounding box center [1165, 505] width 6 height 10
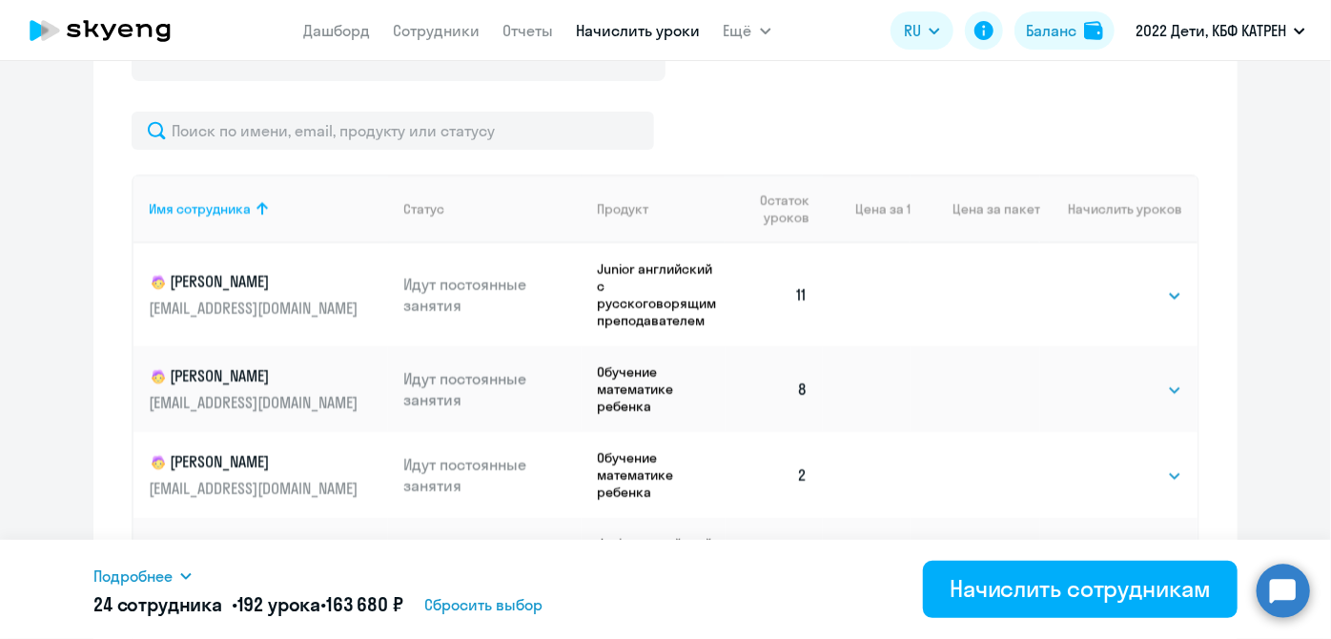
scroll to position [1027, 0]
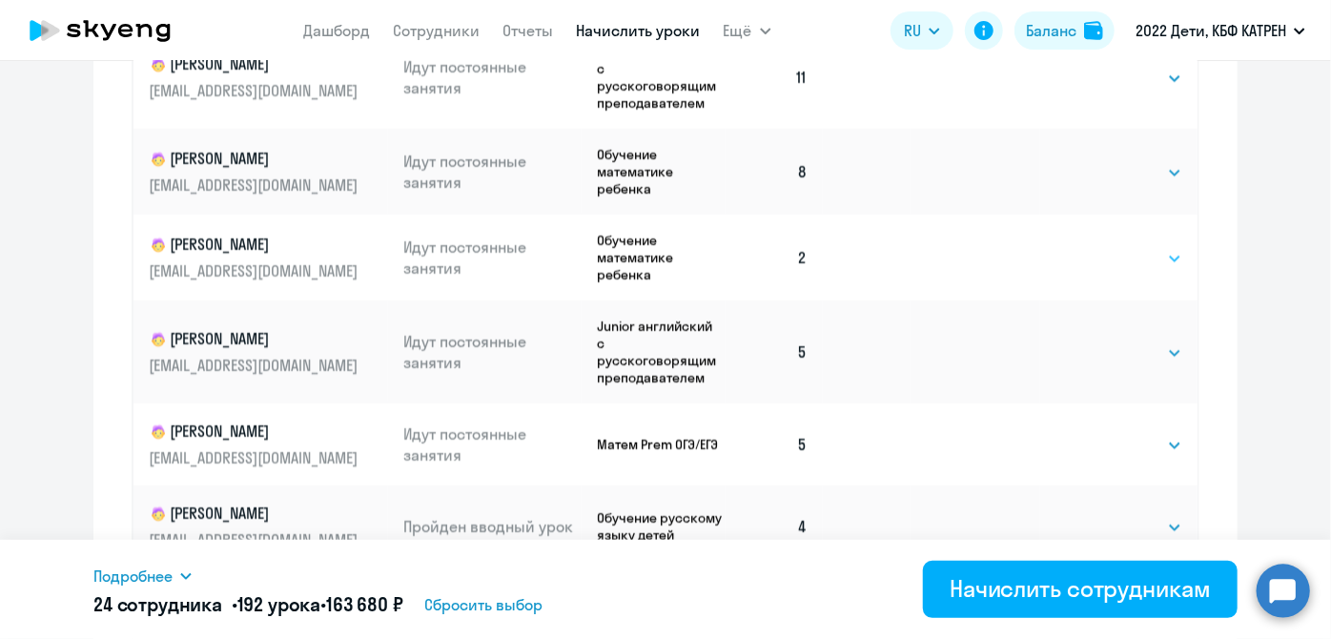
click at [1158, 263] on select "Выбрать 4 8 16 32 64 128" at bounding box center [1143, 258] width 78 height 23
select select "8"
click at [1104, 247] on select "Выбрать 4 8 16 32 64 128" at bounding box center [1143, 258] width 78 height 23
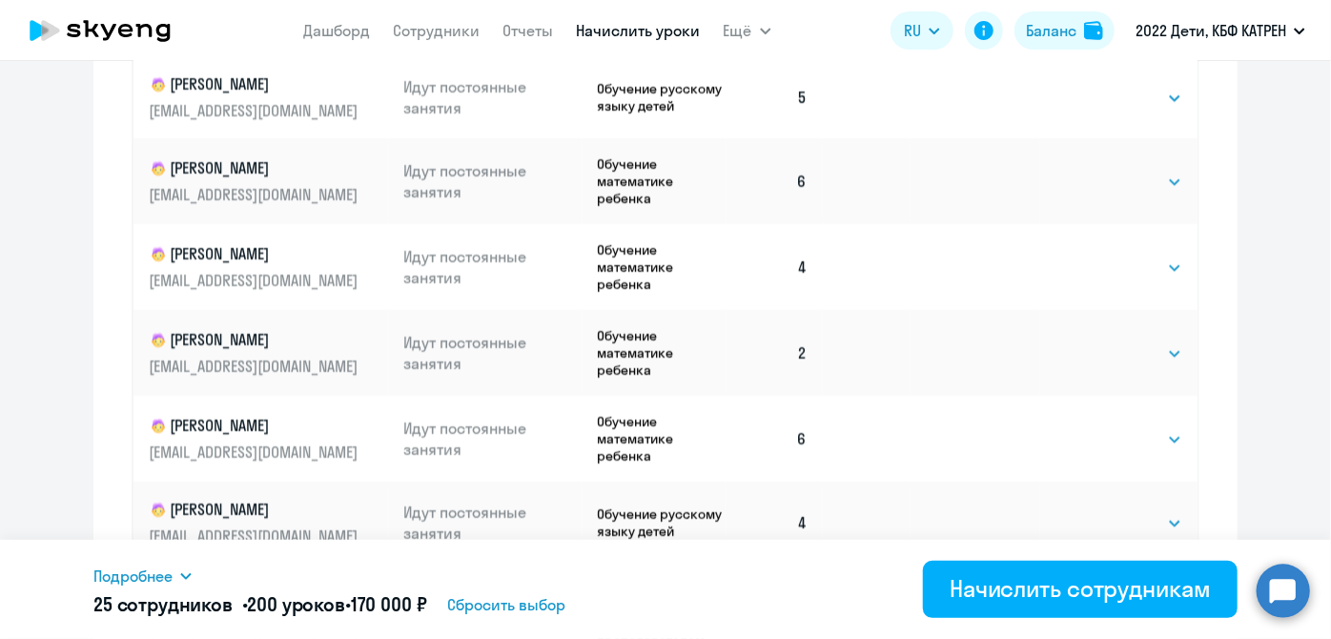
scroll to position [953, 0]
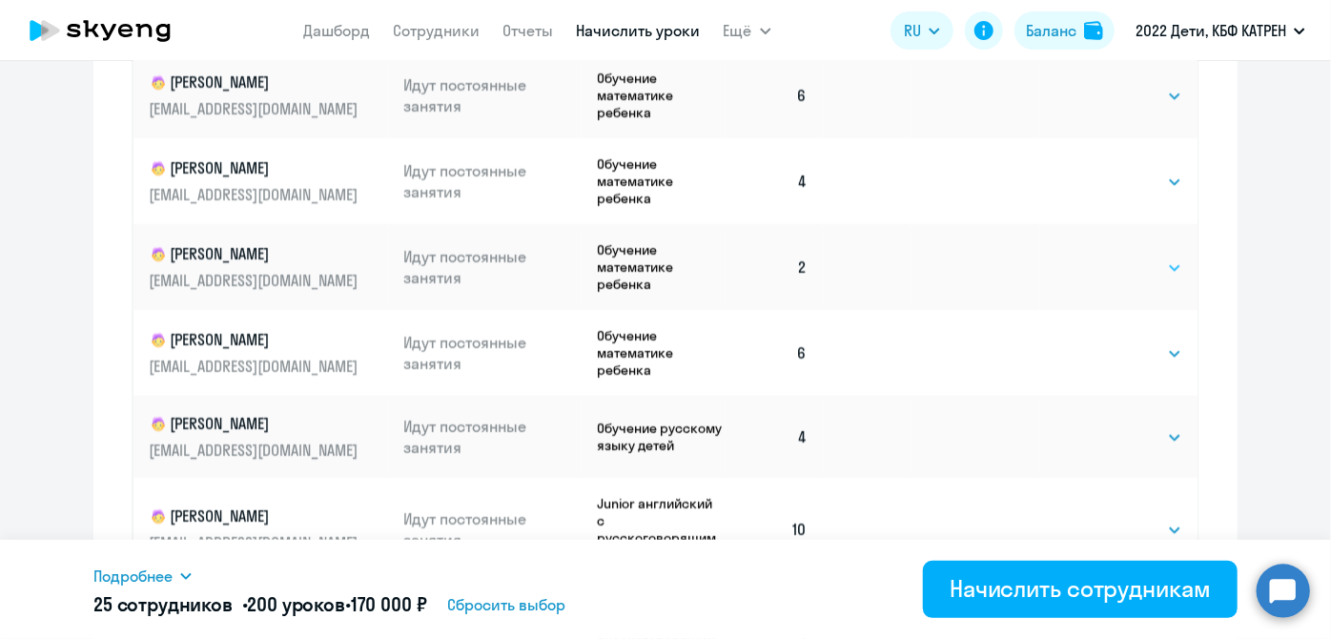
click at [1158, 256] on select "Выбрать 4 8 16 32 64 128" at bounding box center [1143, 267] width 78 height 23
select select "8"
click at [1104, 256] on select "Выбрать 4 8 16 32 64 128" at bounding box center [1143, 267] width 78 height 23
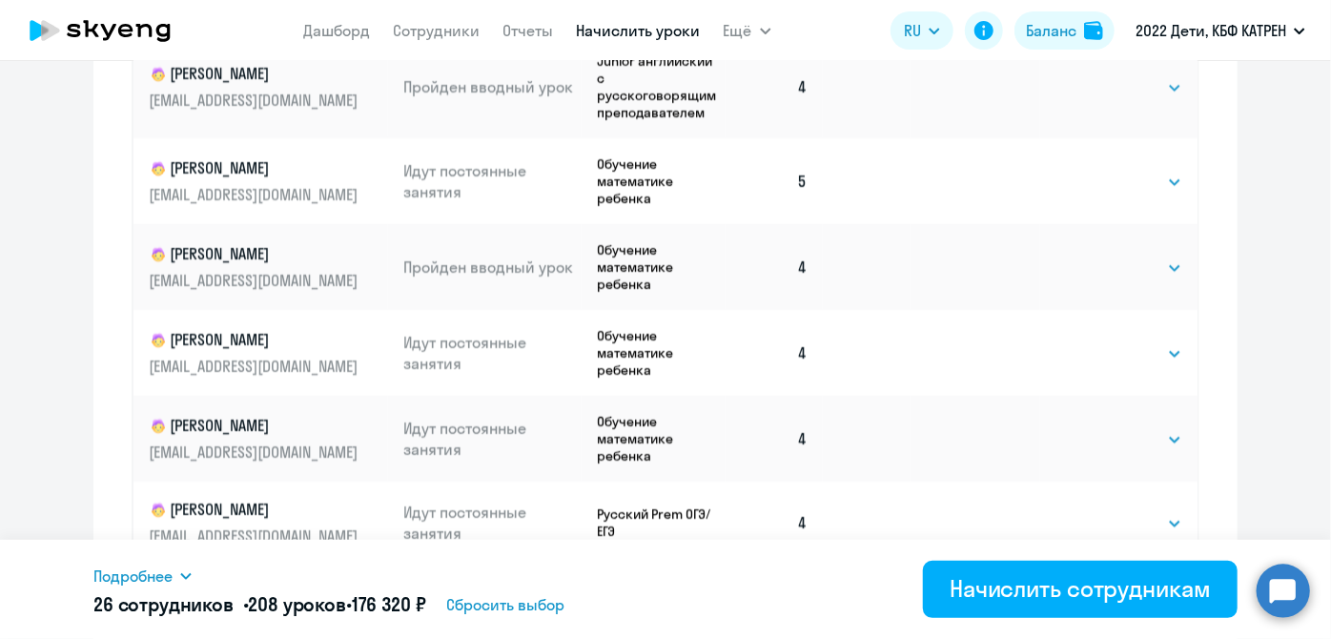
scroll to position [1373, 0]
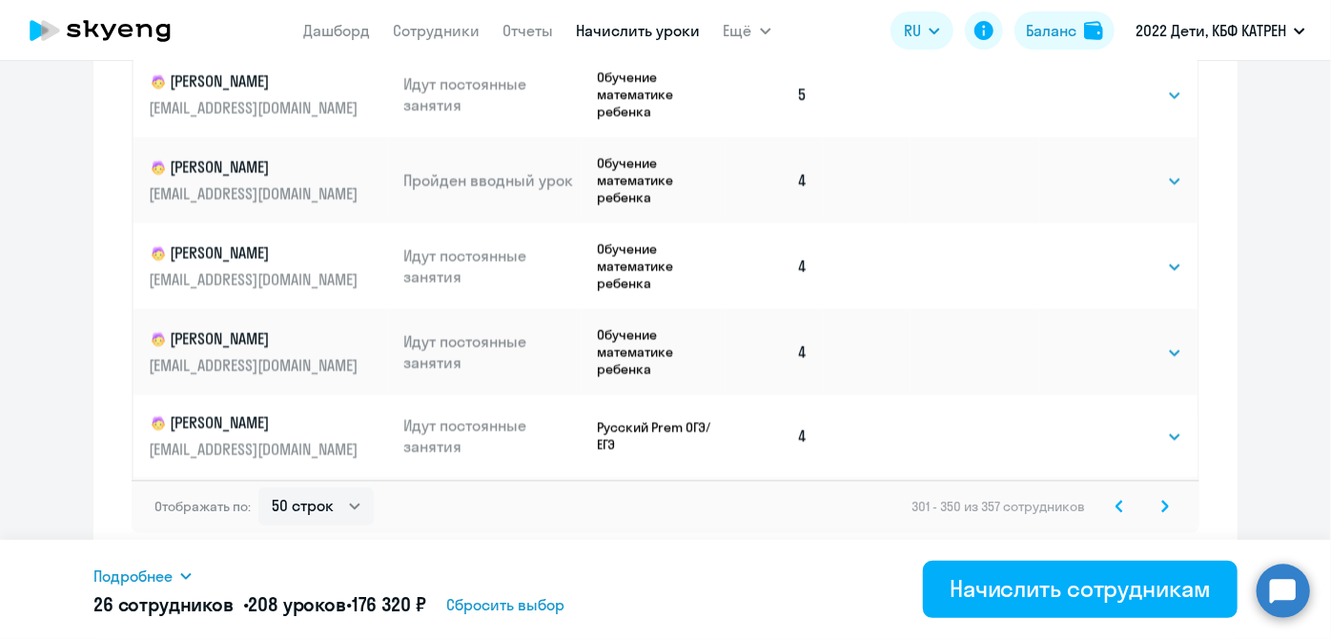
click at [1162, 506] on icon at bounding box center [1165, 505] width 6 height 10
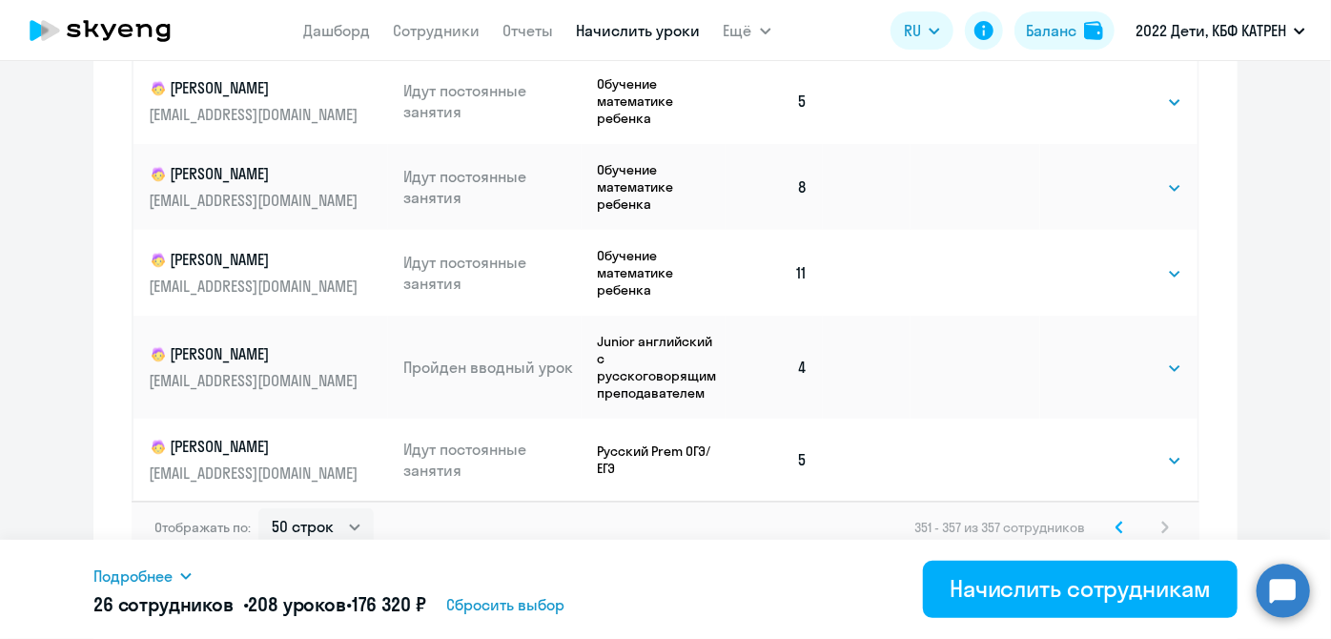
scroll to position [1199, 0]
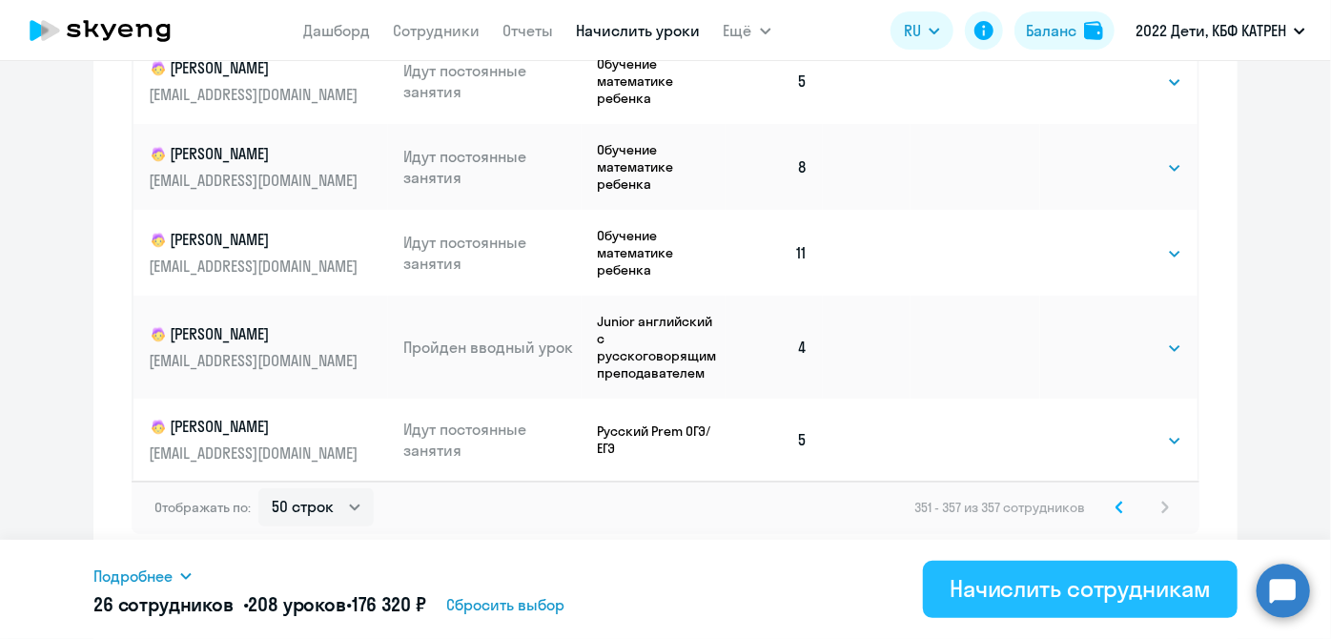
click at [946, 593] on button "Начислить сотрудникам" at bounding box center [1080, 588] width 315 height 57
